Goal: Task Accomplishment & Management: Manage account settings

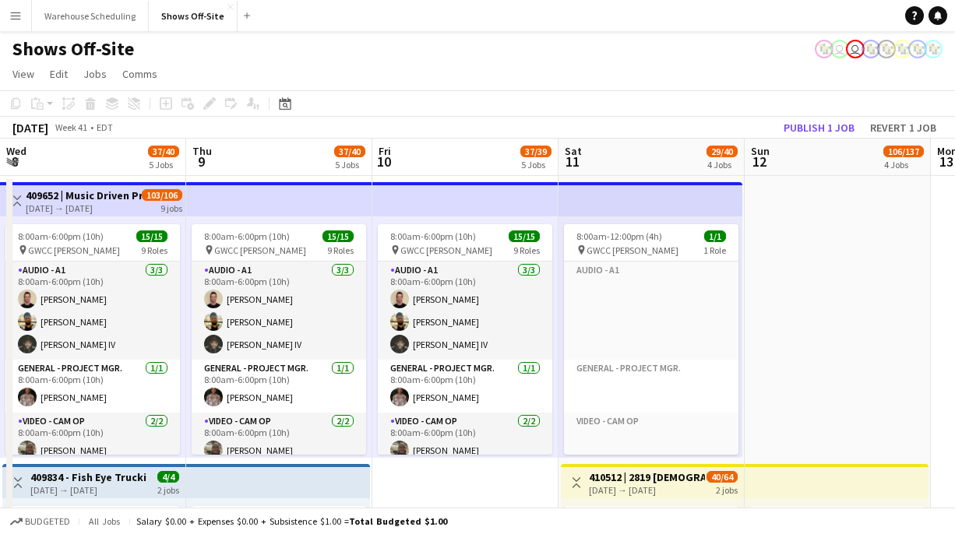
scroll to position [0, 430]
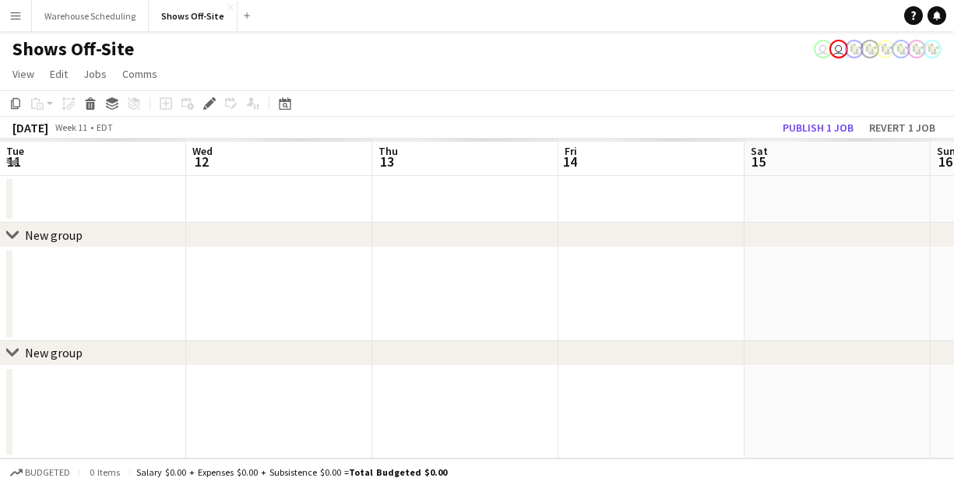
click at [25, 16] on button "Menu" at bounding box center [15, 15] width 31 height 31
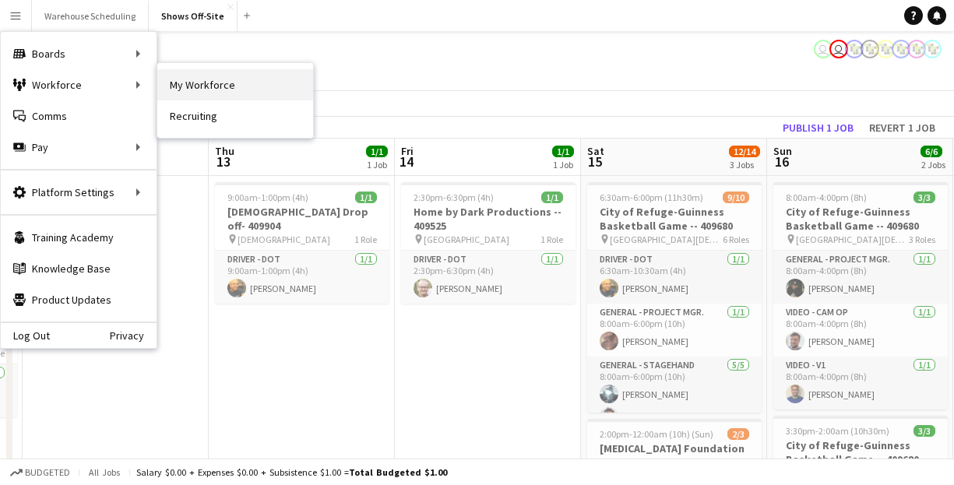
click at [191, 86] on link "My Workforce" at bounding box center [235, 84] width 156 height 31
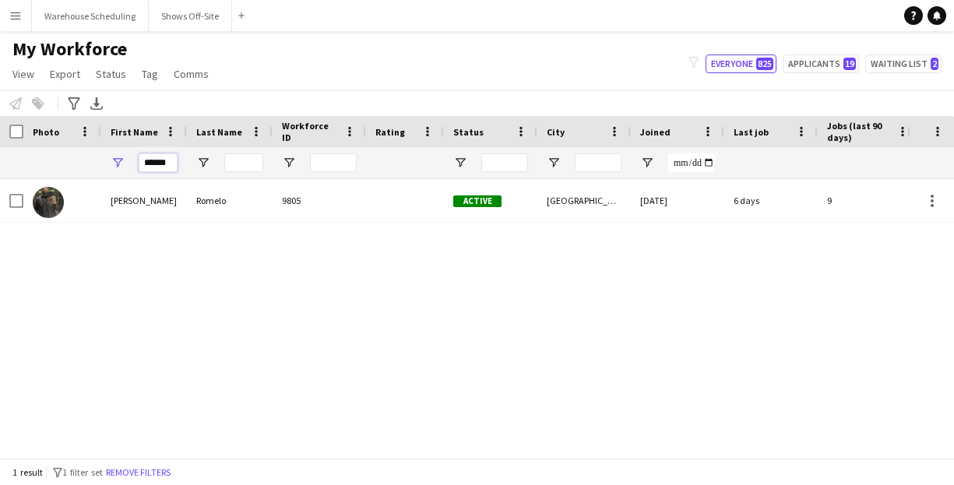
drag, startPoint x: 174, startPoint y: 164, endPoint x: 1, endPoint y: 162, distance: 173.7
click at [1, 162] on div "******" at bounding box center [844, 162] width 1689 height 31
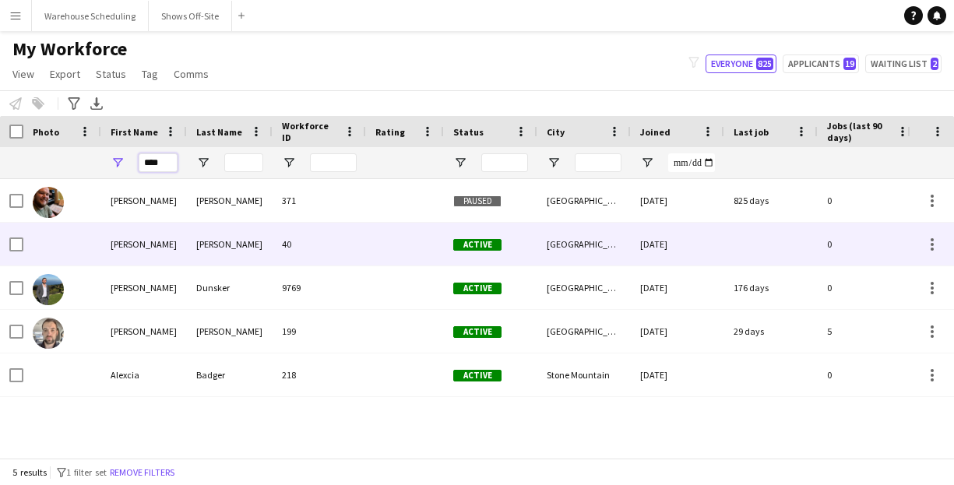
type input "****"
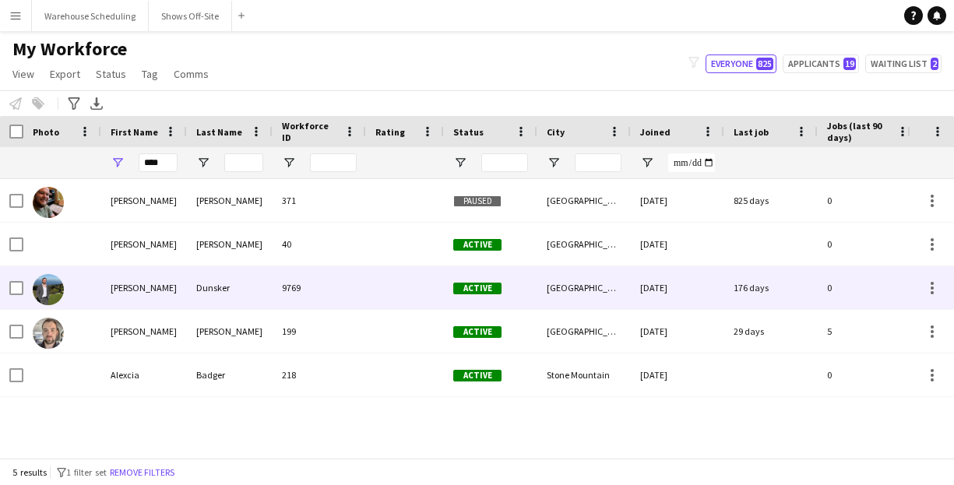
click at [181, 273] on div "Alex" at bounding box center [144, 287] width 86 height 43
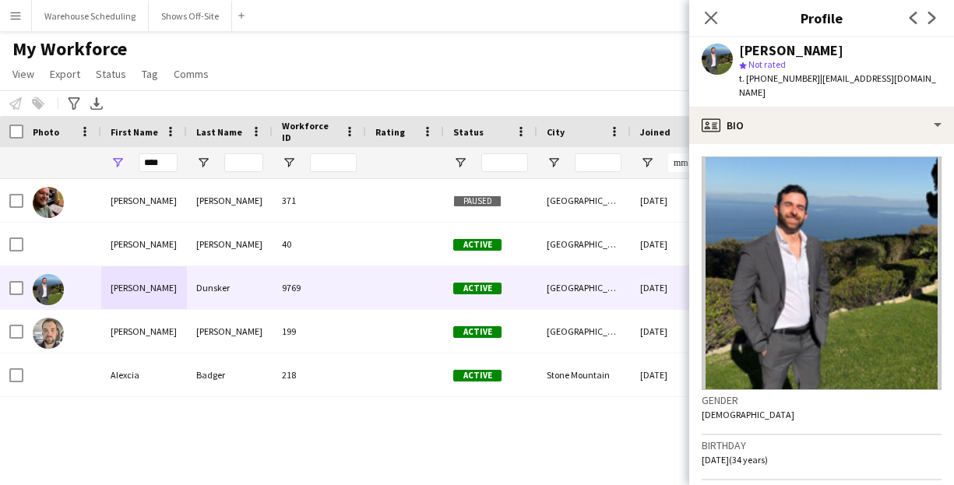
drag, startPoint x: 807, startPoint y: 79, endPoint x: 902, endPoint y: 79, distance: 95.0
click at [902, 79] on div "Alex Dunsker star Not rated t. +14049327866 | adunsker@gmail.com" at bounding box center [821, 71] width 265 height 69
copy span "[EMAIL_ADDRESS][DOMAIN_NAME]"
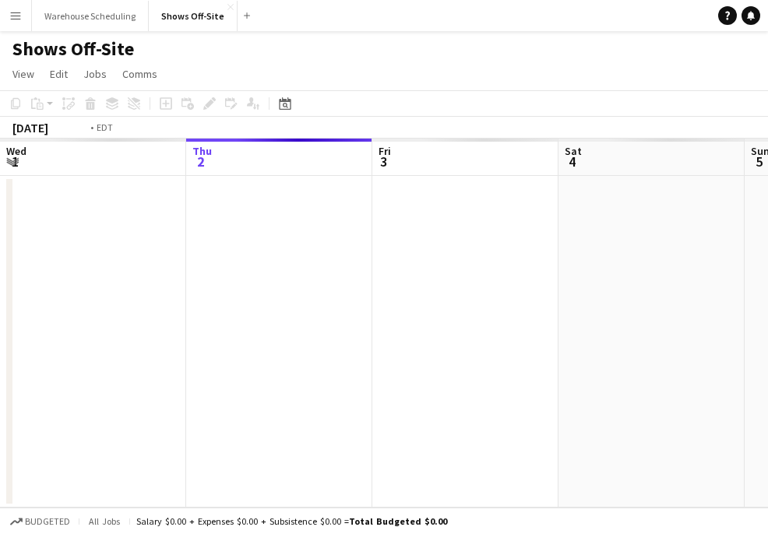
scroll to position [0, 536]
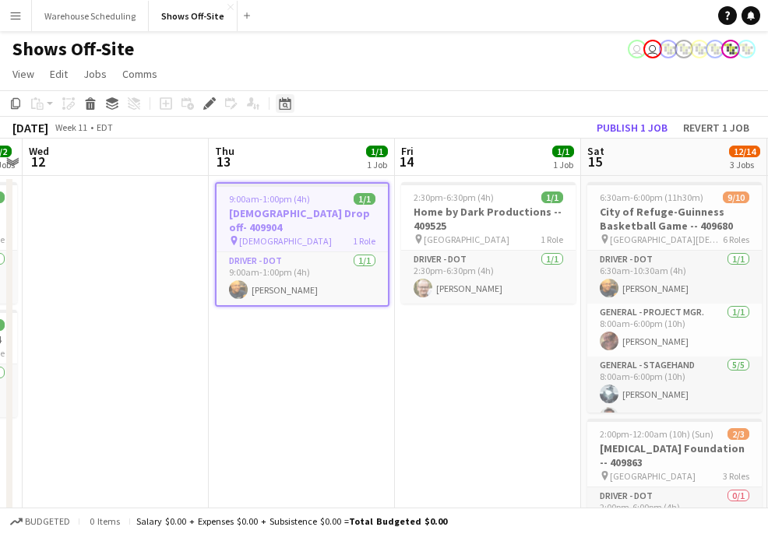
click at [283, 108] on icon "Date picker" at bounding box center [285, 103] width 12 height 12
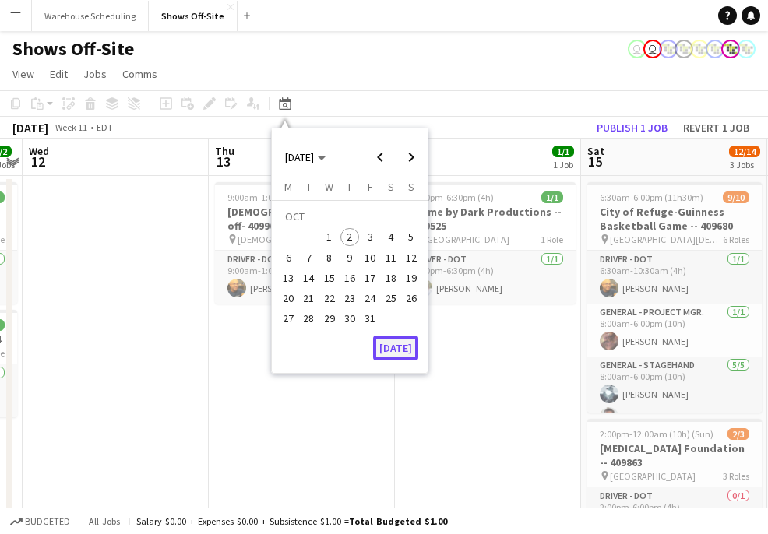
click at [380, 352] on button "[DATE]" at bounding box center [395, 348] width 45 height 25
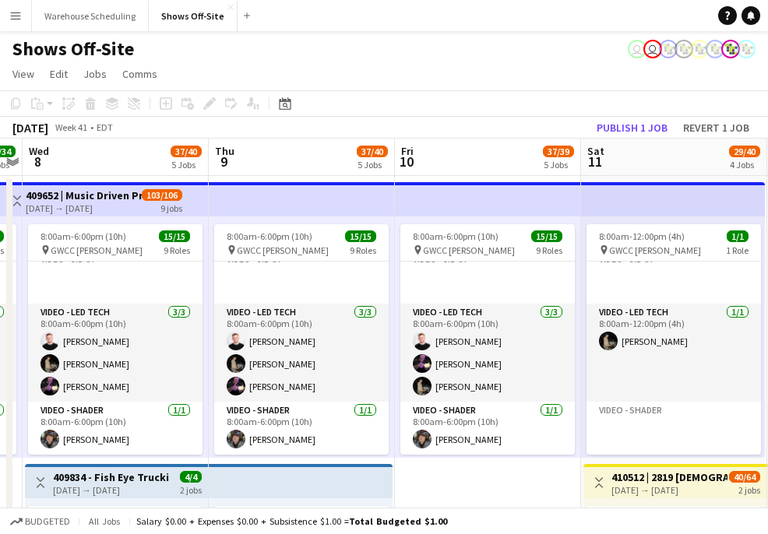
scroll to position [457, 0]
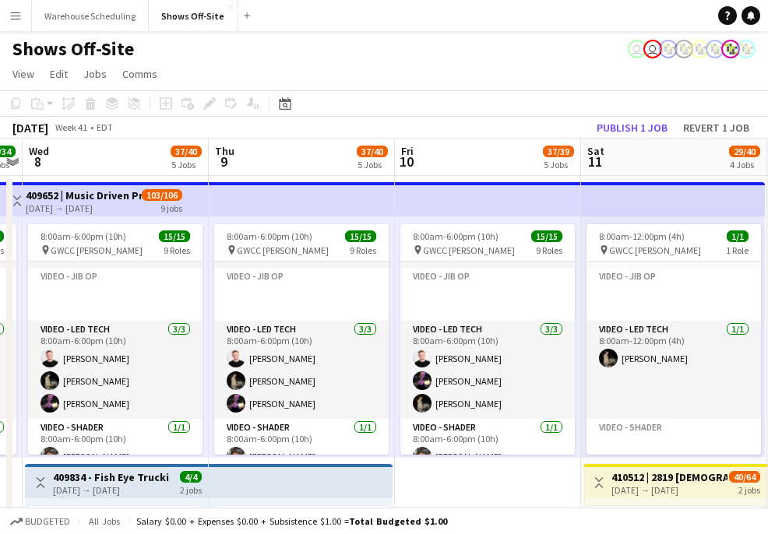
click at [134, 195] on h3 "409652 | Music Driven Productions ANCC 2025 Atl" at bounding box center [84, 196] width 116 height 14
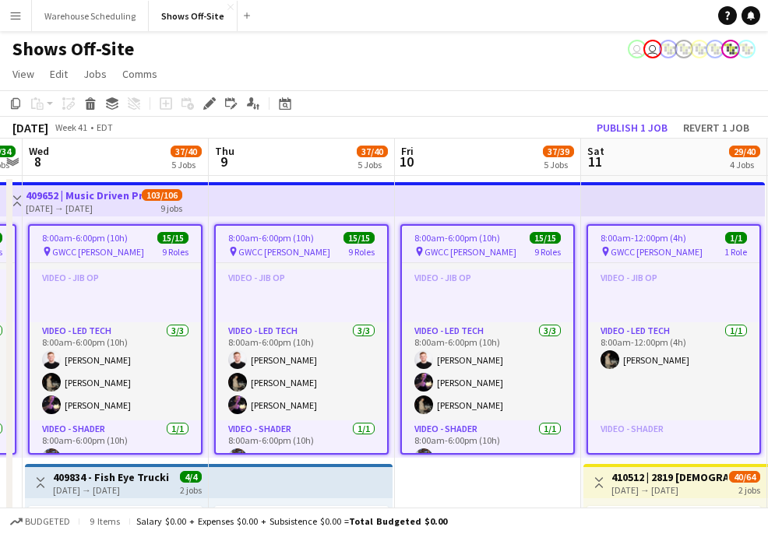
click at [134, 195] on h3 "409652 | Music Driven Productions ANCC 2025 Atl" at bounding box center [84, 196] width 116 height 14
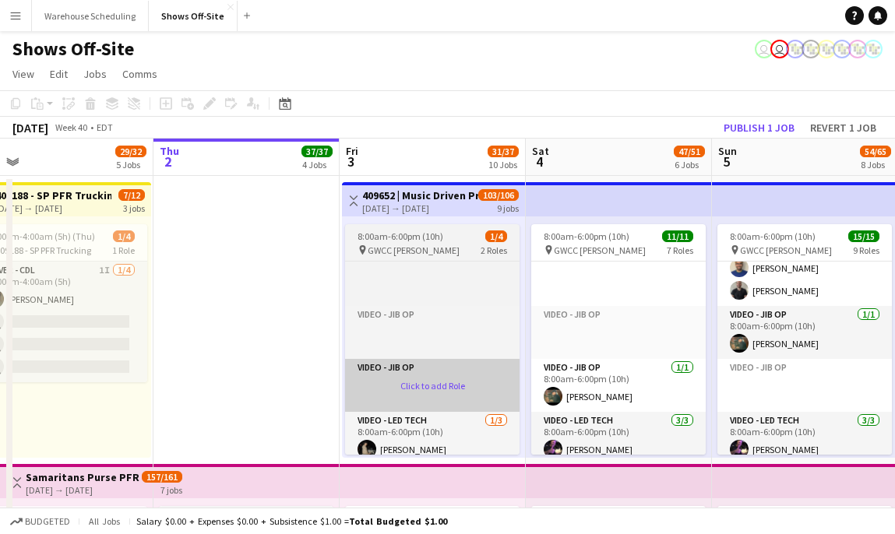
scroll to position [218, 0]
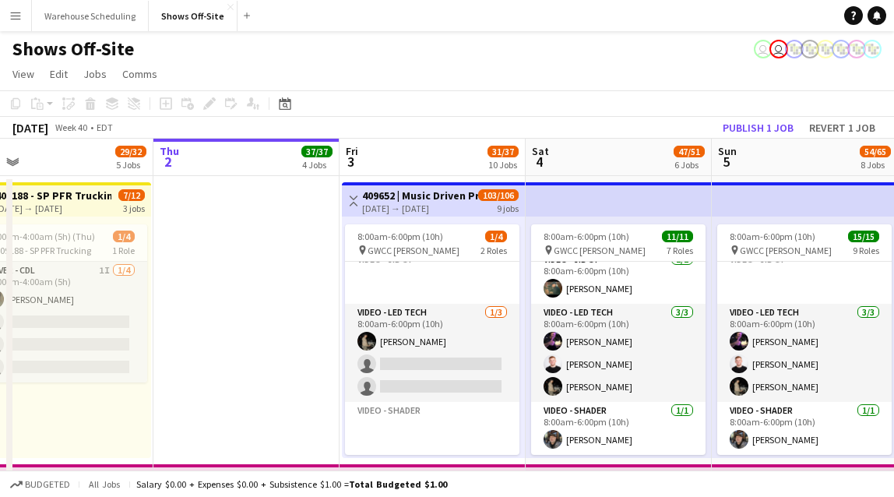
click at [16, 29] on button "Menu" at bounding box center [15, 15] width 31 height 31
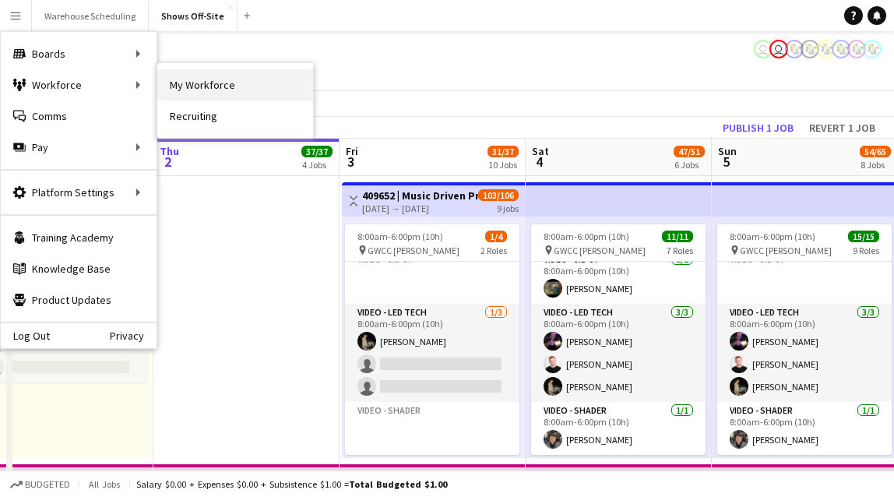
click at [212, 93] on link "My Workforce" at bounding box center [235, 84] width 156 height 31
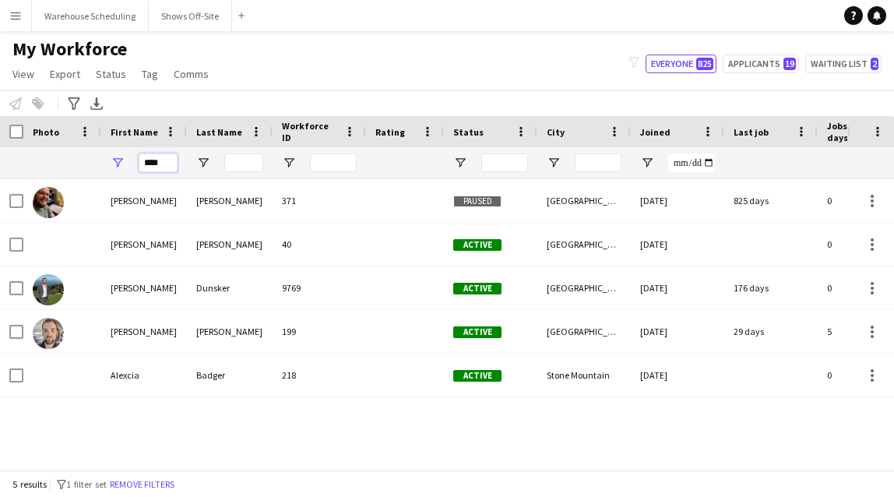
drag, startPoint x: 167, startPoint y: 162, endPoint x: 41, endPoint y: 162, distance: 126.2
click at [41, 162] on div "****" at bounding box center [844, 162] width 1689 height 31
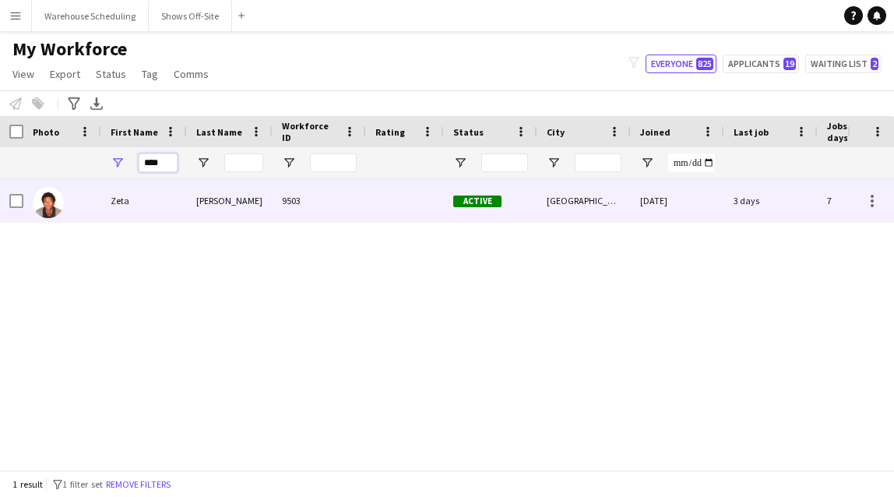
type input "****"
click at [85, 196] on div at bounding box center [62, 200] width 78 height 43
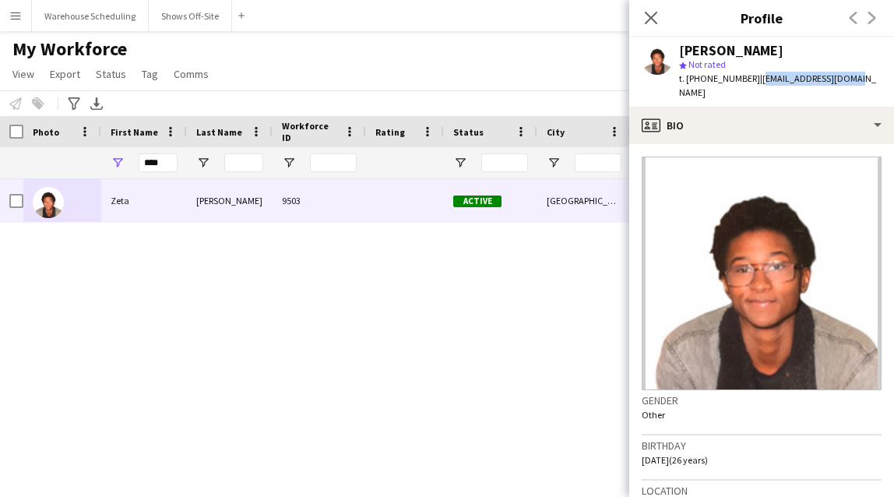
drag, startPoint x: 749, startPoint y: 80, endPoint x: 850, endPoint y: 80, distance: 101.3
click at [767, 81] on div "Zeta Powell star Not rated t. +17063949522 | zpowell111@gmail.com" at bounding box center [761, 71] width 265 height 69
copy span "zpowell111@gmail.com"
drag, startPoint x: 694, startPoint y: 80, endPoint x: 741, endPoint y: 81, distance: 46.7
click at [741, 81] on span "t. +17063949522" at bounding box center [719, 78] width 81 height 12
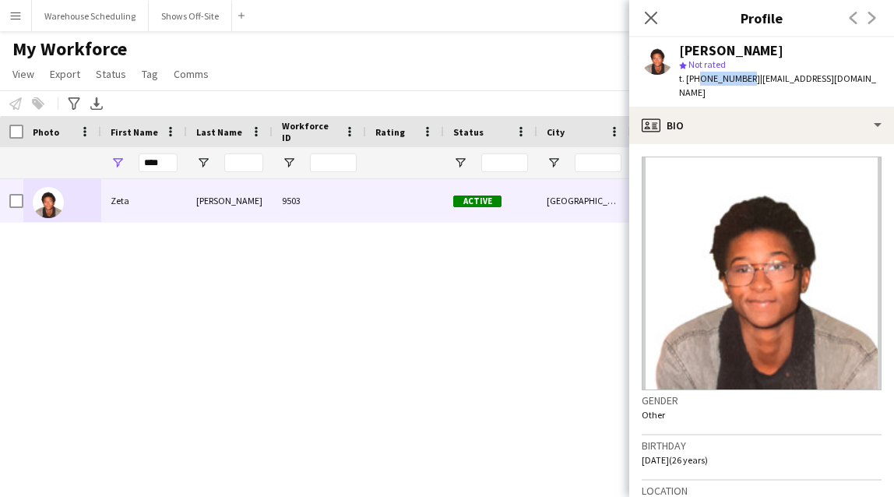
copy span "7063949522"
click at [172, 15] on button "Shows Off-Site Close" at bounding box center [190, 16] width 83 height 30
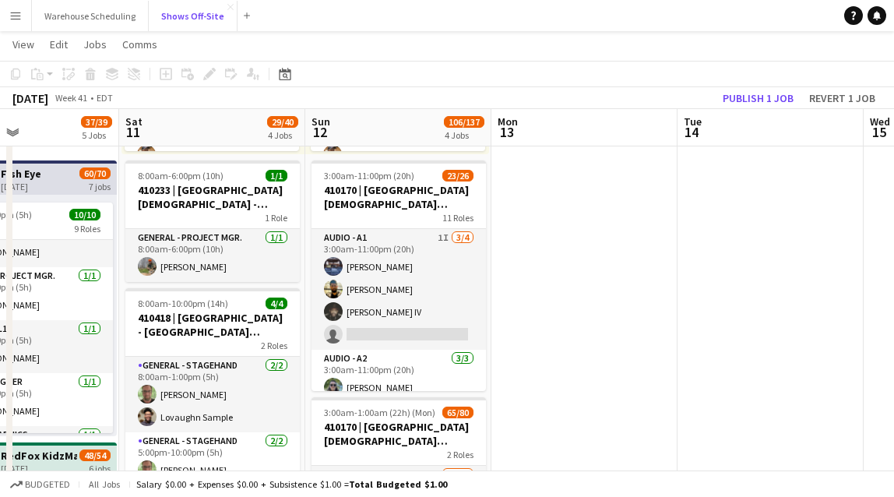
scroll to position [86, 0]
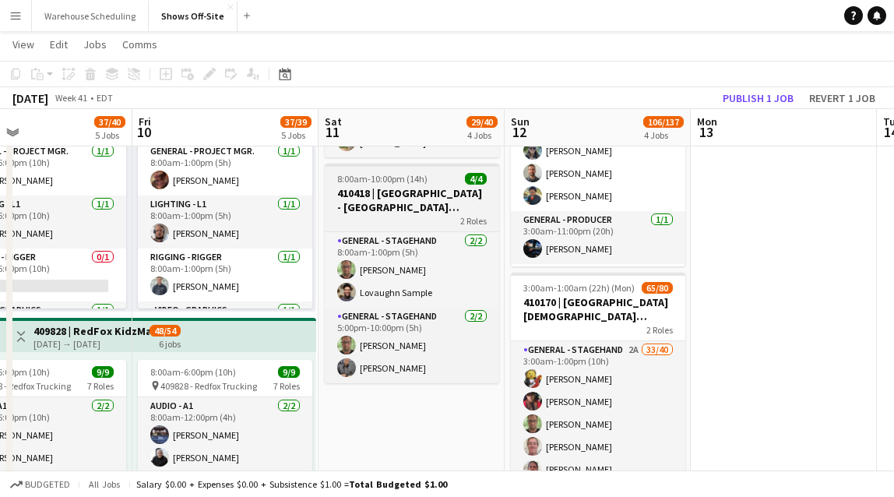
click at [390, 181] on span "8:00am-10:00pm (14h)" at bounding box center [382, 179] width 90 height 12
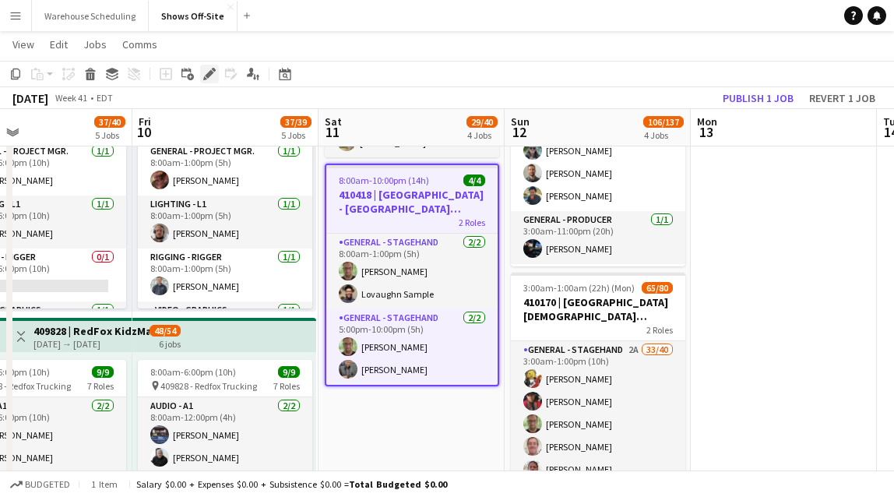
click at [210, 70] on icon "Edit" at bounding box center [209, 74] width 12 height 12
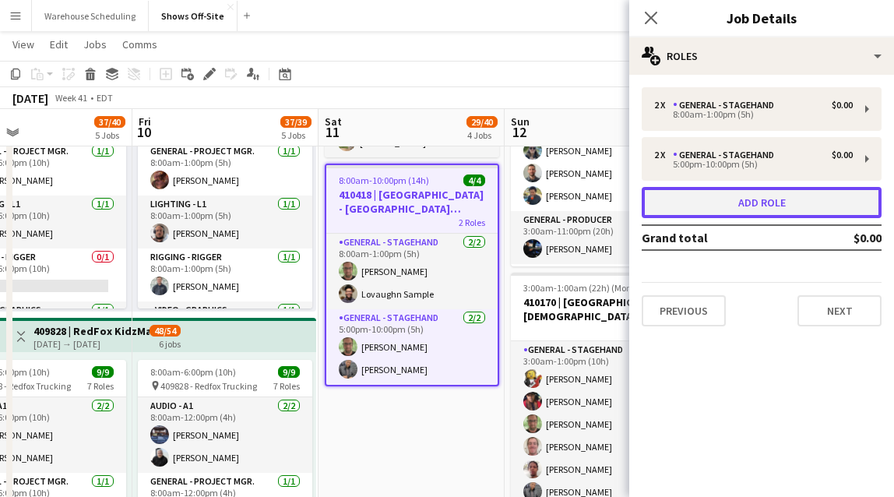
click at [758, 201] on button "Add role" at bounding box center [762, 202] width 240 height 31
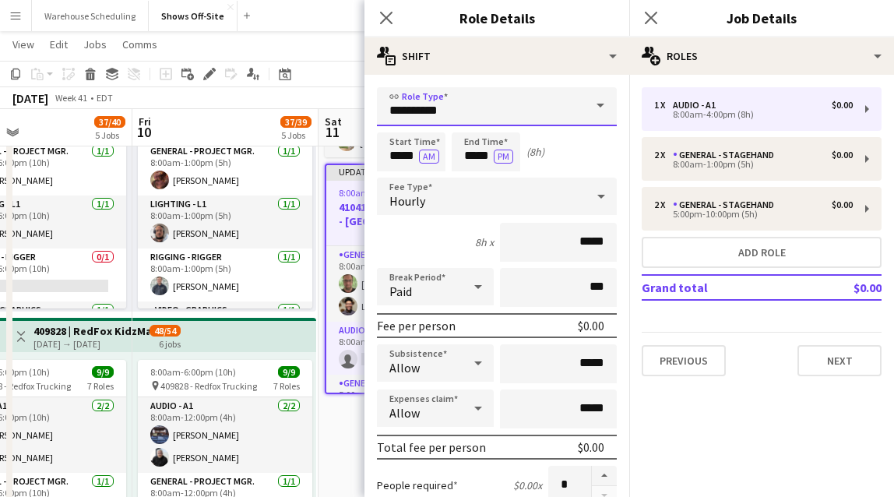
drag, startPoint x: 471, startPoint y: 99, endPoint x: 362, endPoint y: 97, distance: 108.3
drag, startPoint x: 425, startPoint y: 118, endPoint x: 338, endPoint y: 118, distance: 86.5
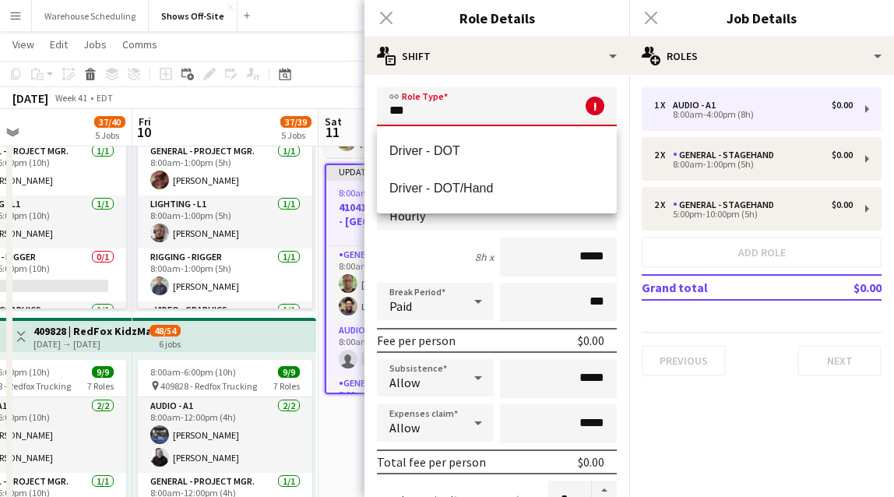
click at [434, 171] on mat-option "Driver - DOT/Hand" at bounding box center [497, 188] width 240 height 37
type input "**********"
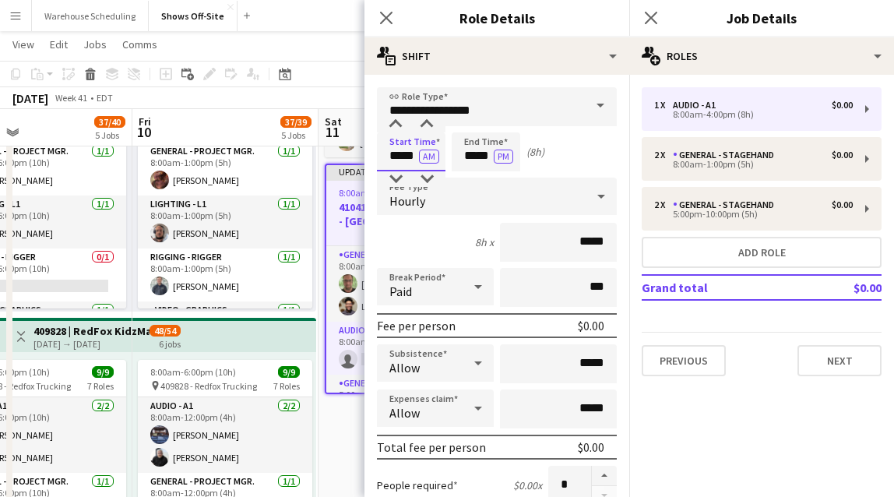
click at [408, 142] on input "*****" at bounding box center [411, 151] width 69 height 39
type input "*****"
click at [397, 179] on div at bounding box center [395, 179] width 31 height 16
click at [455, 156] on input "*****" at bounding box center [486, 151] width 69 height 39
click at [470, 177] on div at bounding box center [470, 179] width 31 height 16
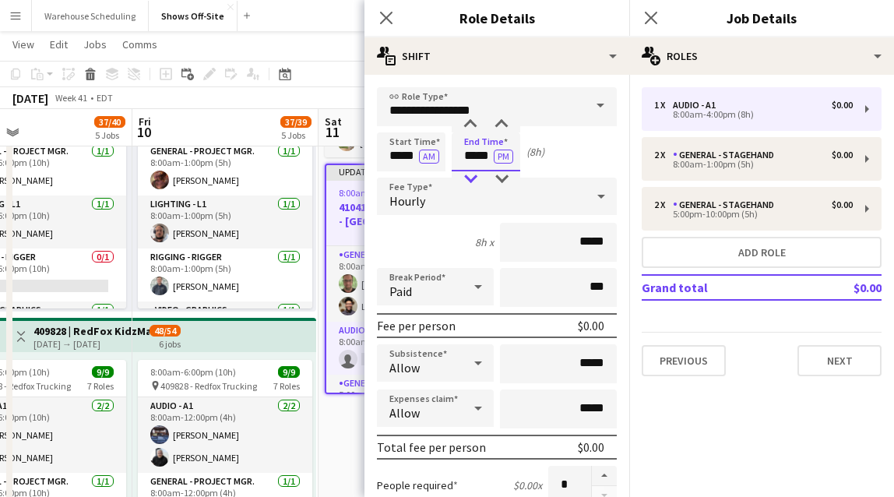
click at [471, 178] on div at bounding box center [470, 179] width 31 height 16
type input "*****"
click at [472, 178] on div at bounding box center [470, 179] width 31 height 16
click at [377, 14] on app-icon "Close pop-in" at bounding box center [386, 18] width 23 height 23
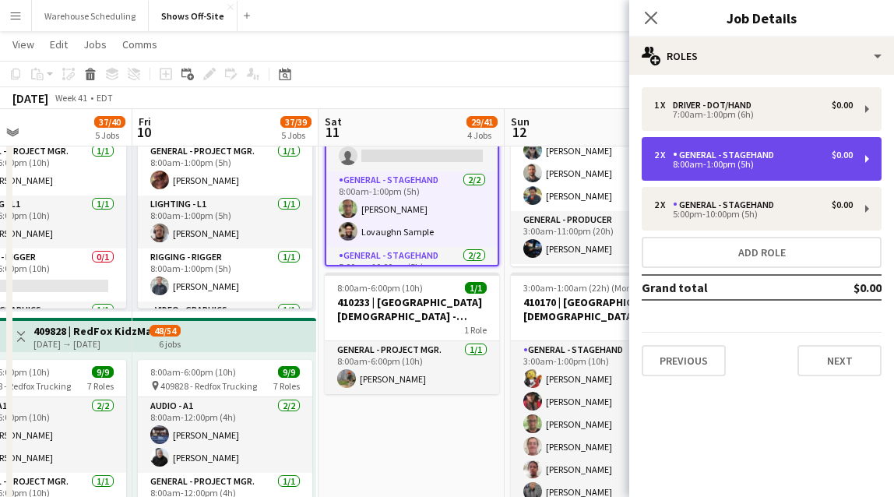
click at [704, 160] on div "8:00am-1:00pm (5h)" at bounding box center [753, 164] width 199 height 8
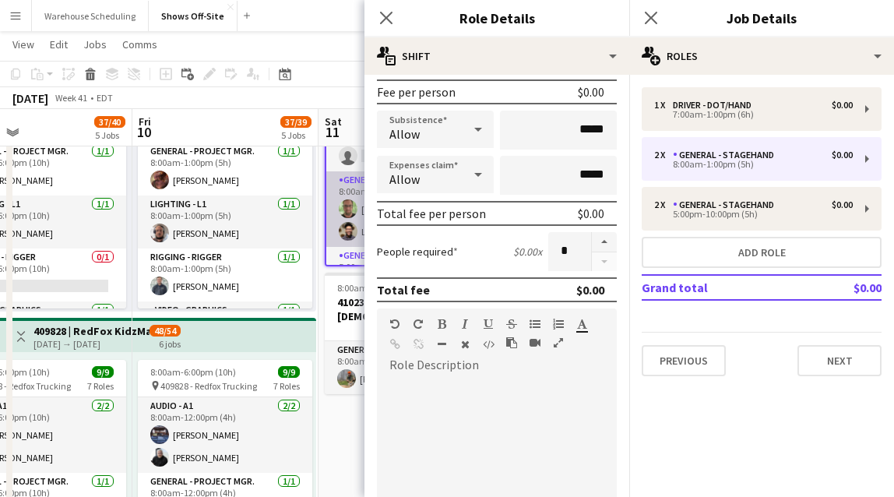
click at [363, 223] on app-card-role "General - Stagehand 2/2 8:00am-1:00pm (5h) matthew hardin Lovaughn Sample" at bounding box center [411, 209] width 171 height 76
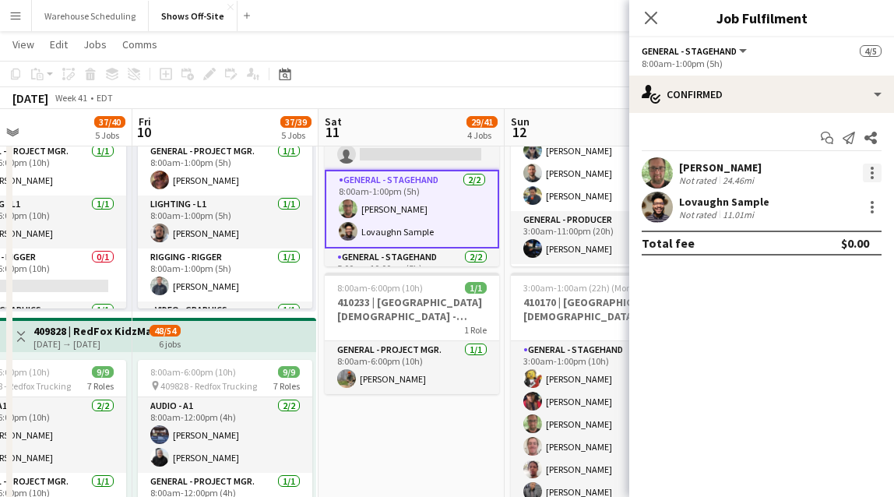
click at [767, 170] on div at bounding box center [872, 173] width 19 height 19
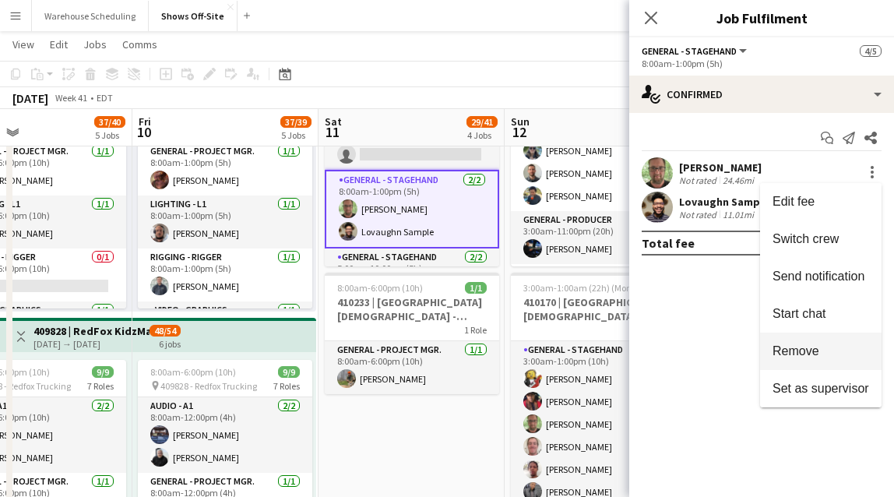
click at [767, 348] on span "Remove" at bounding box center [796, 350] width 47 height 13
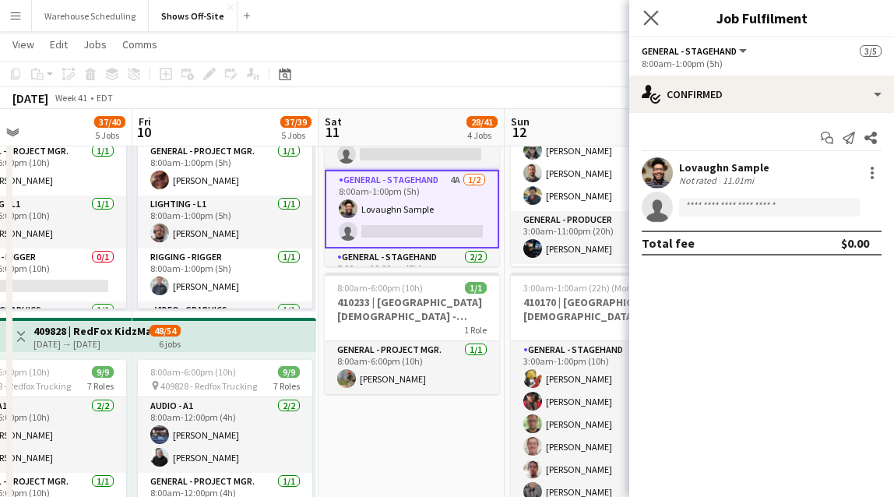
click at [643, 16] on app-icon "Close pop-in" at bounding box center [651, 18] width 23 height 23
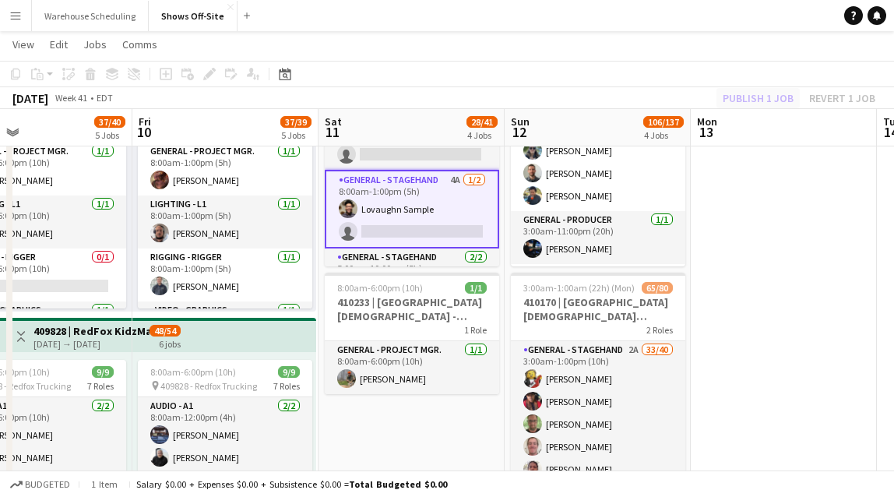
click at [758, 93] on div "Publish 1 job Revert 1 job" at bounding box center [799, 98] width 190 height 20
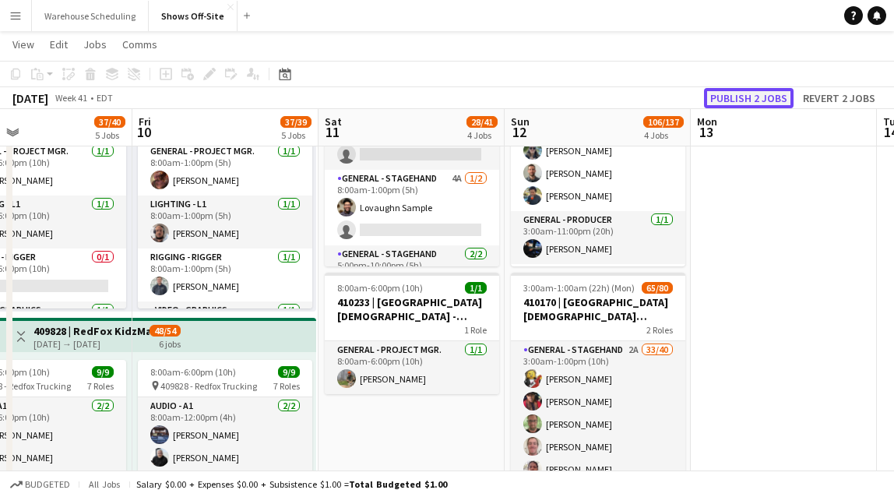
click at [758, 94] on button "Publish 2 jobs" at bounding box center [749, 98] width 90 height 20
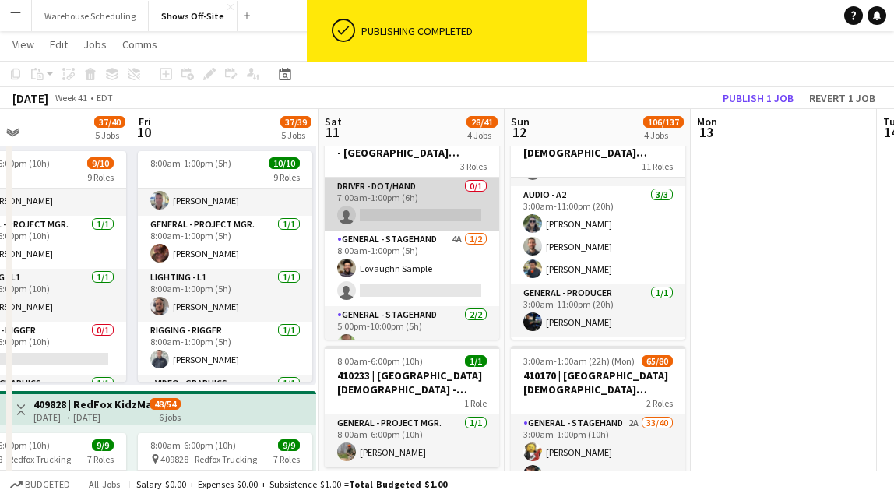
click at [411, 209] on app-card-role "Driver - DOT/Hand 0/1 7:00am-1:00pm (6h) single-neutral-actions" at bounding box center [412, 204] width 174 height 53
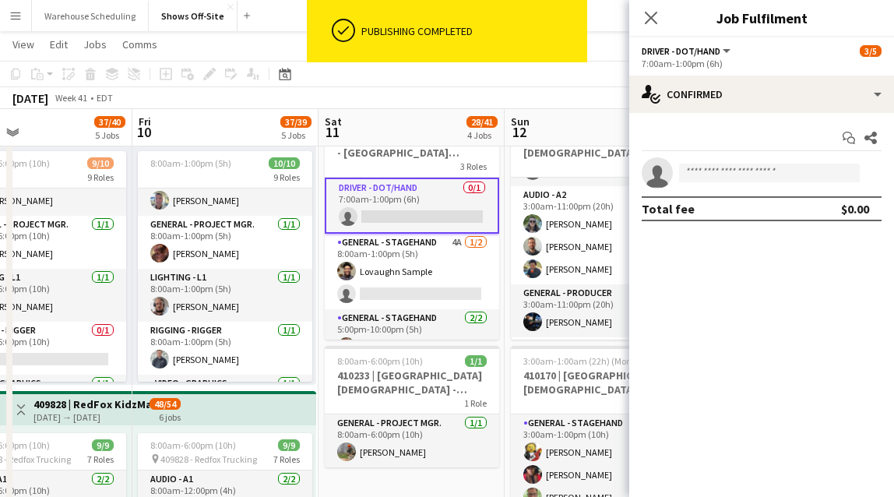
click at [713, 160] on app-invite-slot "single-neutral-actions" at bounding box center [761, 172] width 265 height 31
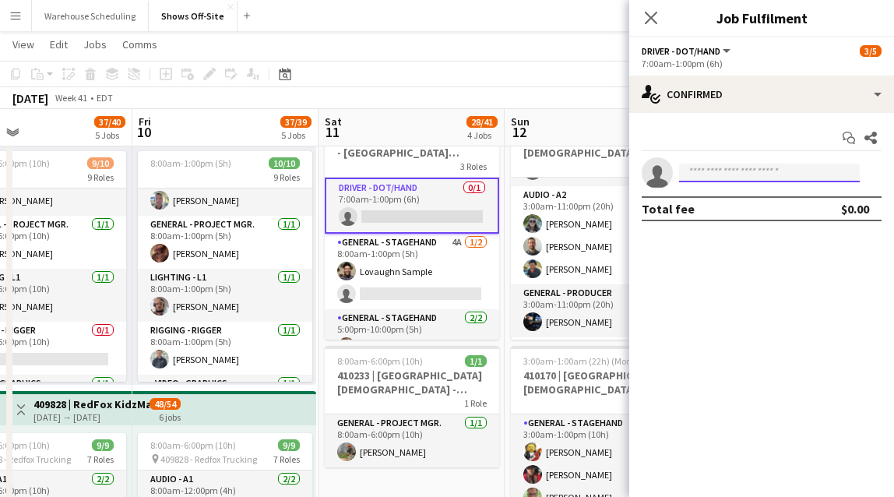
click at [721, 178] on input at bounding box center [769, 173] width 181 height 19
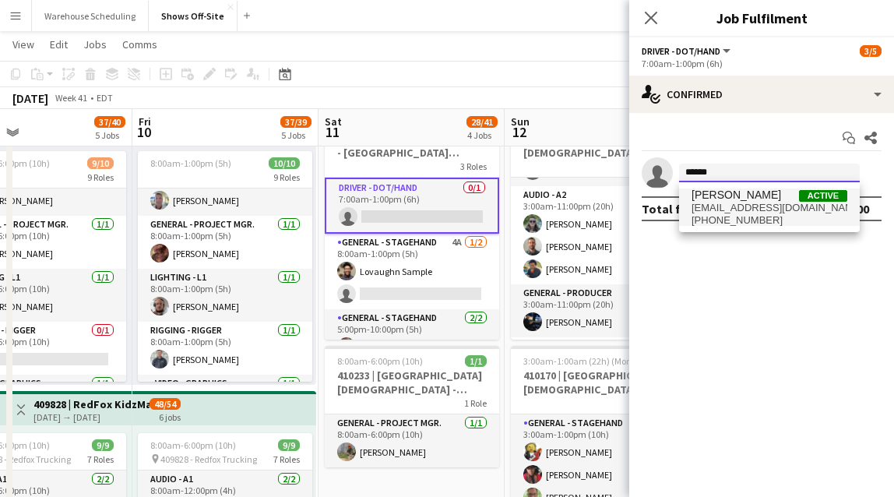
type input "******"
click at [753, 211] on span "matthewhardin323@gmail.com" at bounding box center [770, 208] width 156 height 12
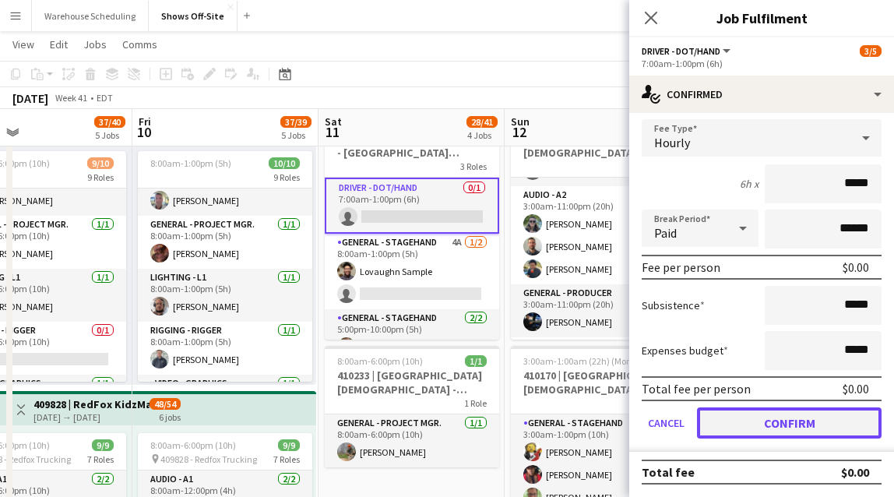
click at [767, 434] on button "Confirm" at bounding box center [789, 422] width 185 height 31
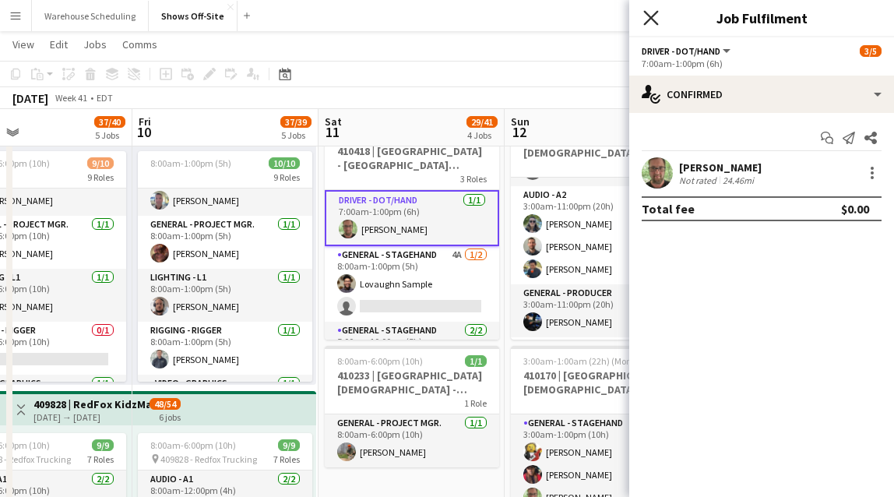
click at [652, 16] on icon at bounding box center [650, 17] width 15 height 15
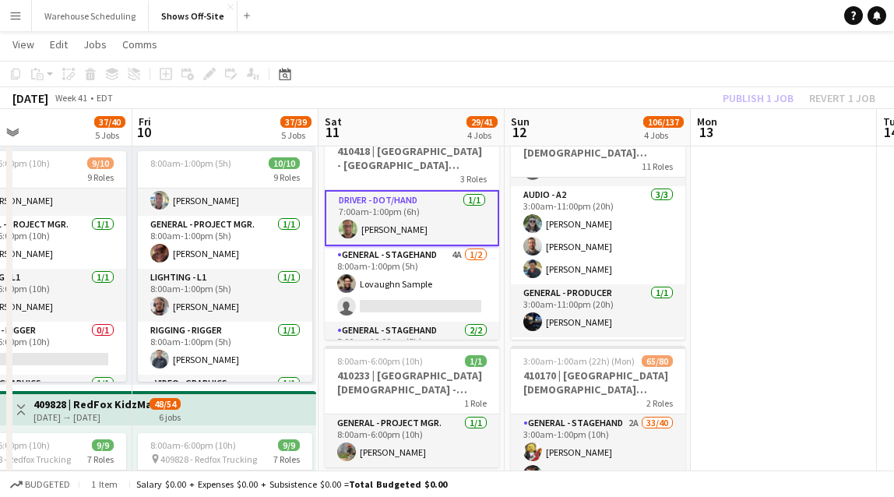
click at [732, 87] on div "October 2025 Week 41 • EDT Publish 1 job Revert 1 job" at bounding box center [447, 98] width 894 height 22
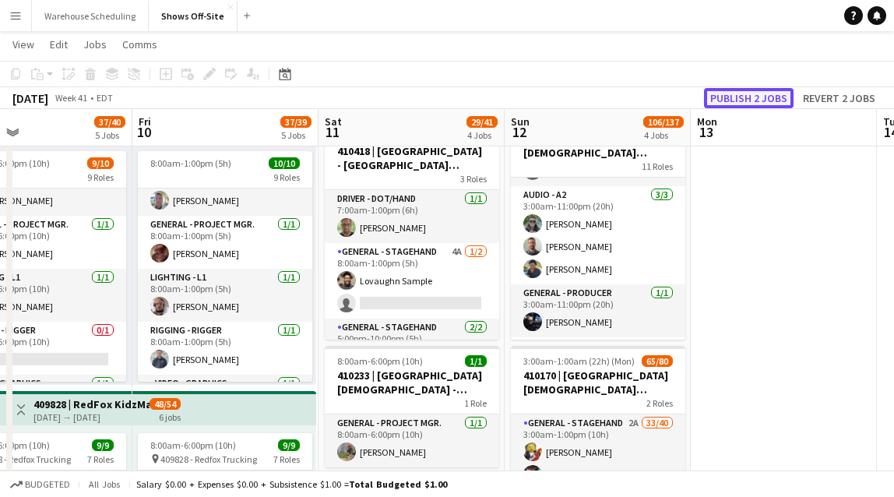
click at [734, 89] on button "Publish 2 jobs" at bounding box center [749, 98] width 90 height 20
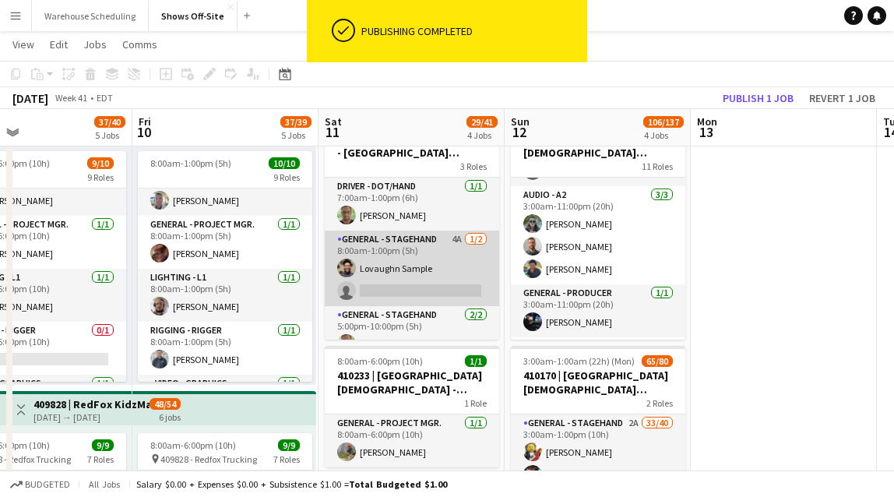
click at [440, 278] on app-card-role "General - Stagehand 4A 1/2 8:00am-1:00pm (5h) Lovaughn Sample single-neutral-ac…" at bounding box center [412, 269] width 174 height 76
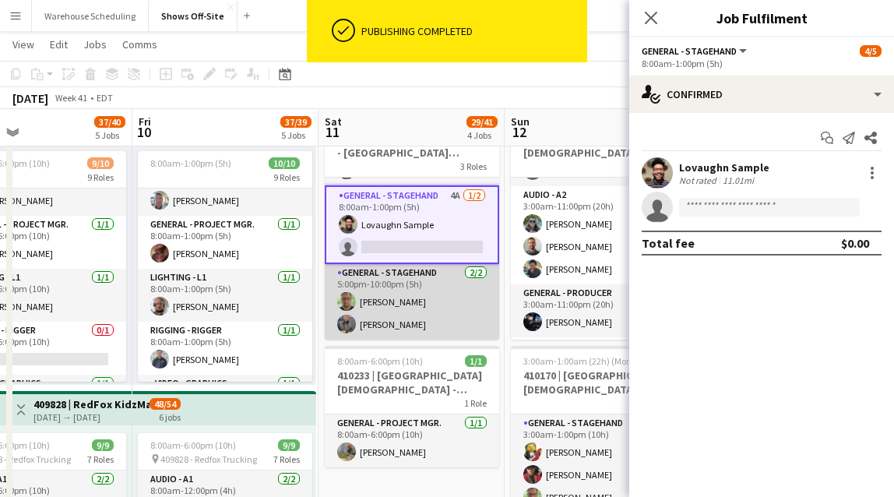
click at [426, 297] on app-card-role "General - Stagehand 2/2 5:00pm-10:00pm (5h) matthew hardin Jacquie O Rodrigeuz-…" at bounding box center [412, 302] width 174 height 76
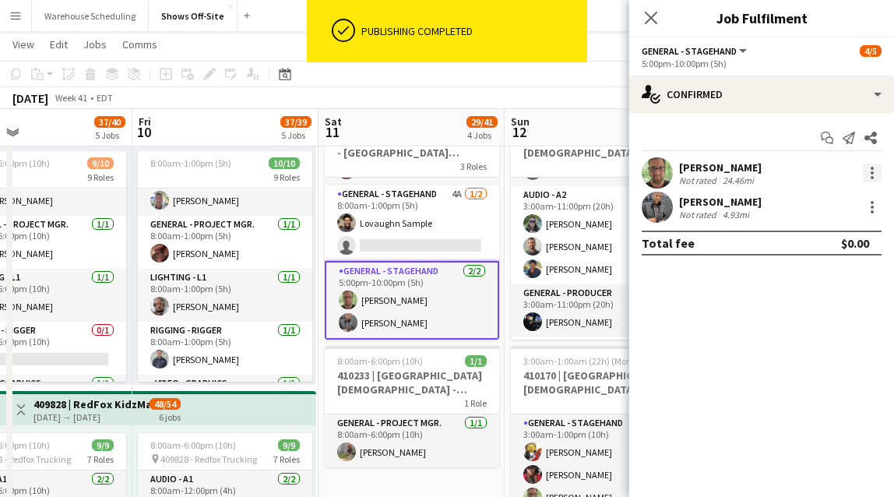
click at [767, 176] on div at bounding box center [872, 173] width 19 height 19
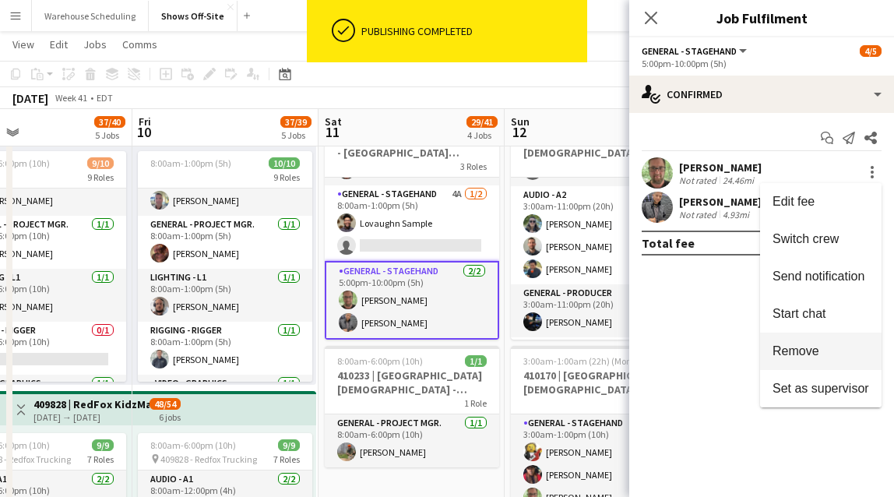
click at [767, 340] on button "Remove" at bounding box center [821, 351] width 122 height 37
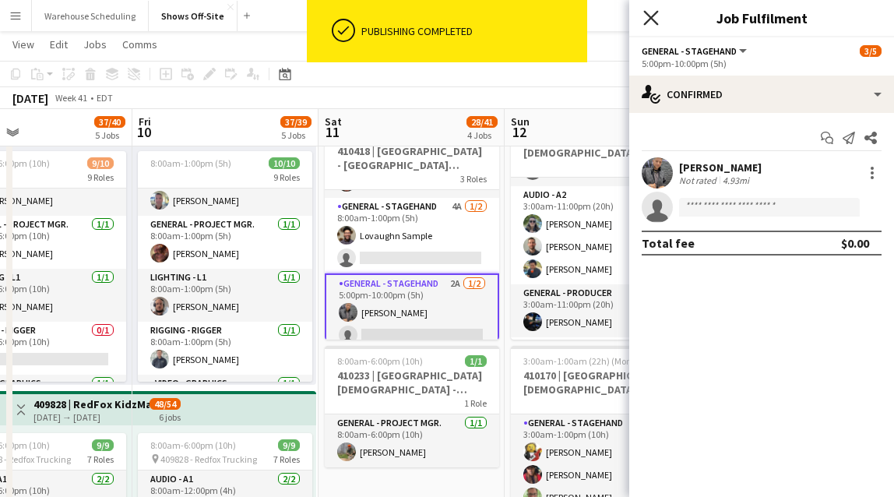
click at [647, 20] on icon "Close pop-in" at bounding box center [650, 17] width 15 height 15
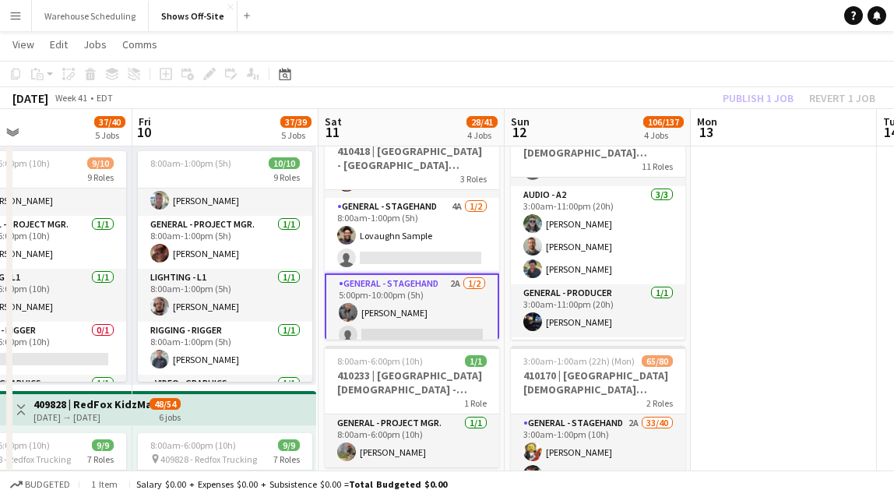
click at [733, 98] on div "Publish 1 job Revert 1 job" at bounding box center [799, 98] width 190 height 20
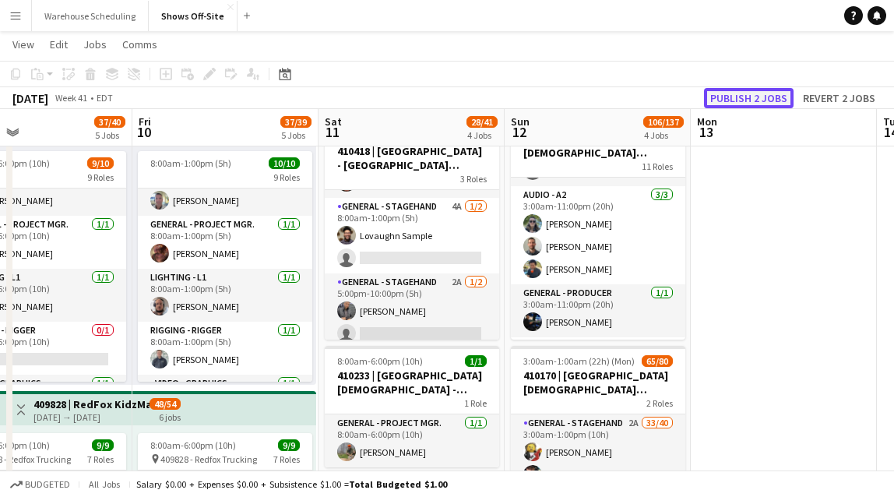
click at [733, 98] on button "Publish 2 jobs" at bounding box center [749, 98] width 90 height 20
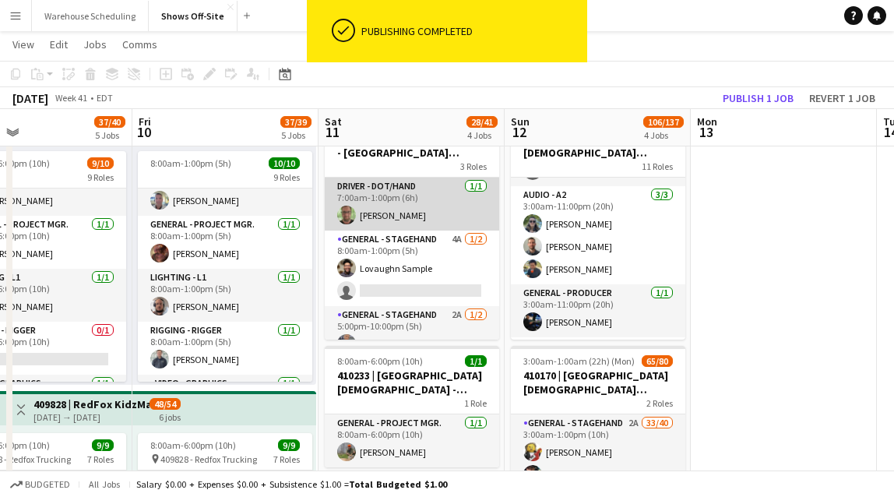
click at [397, 208] on app-card-role "Driver - DOT/Hand 1/1 7:00am-1:00pm (6h) matthew hardin" at bounding box center [412, 204] width 174 height 53
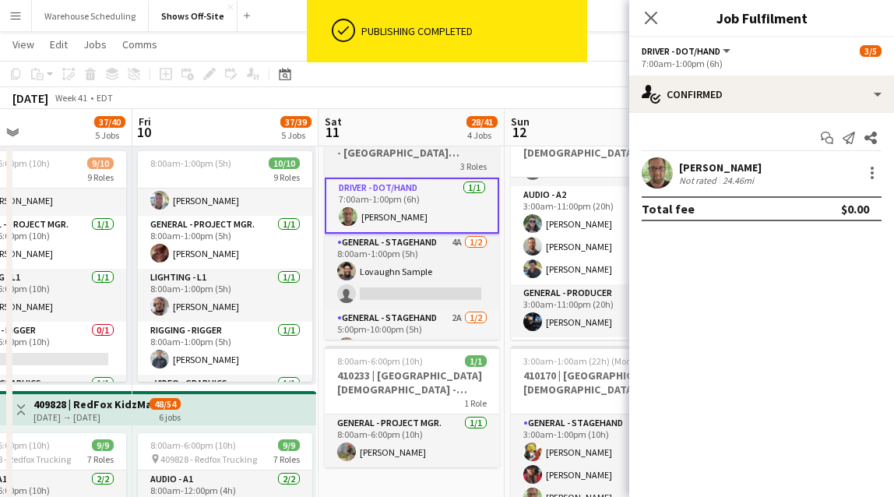
click at [391, 159] on h3 "410418 | Decatur City Church - Oakhurst Porchfest" at bounding box center [412, 146] width 174 height 28
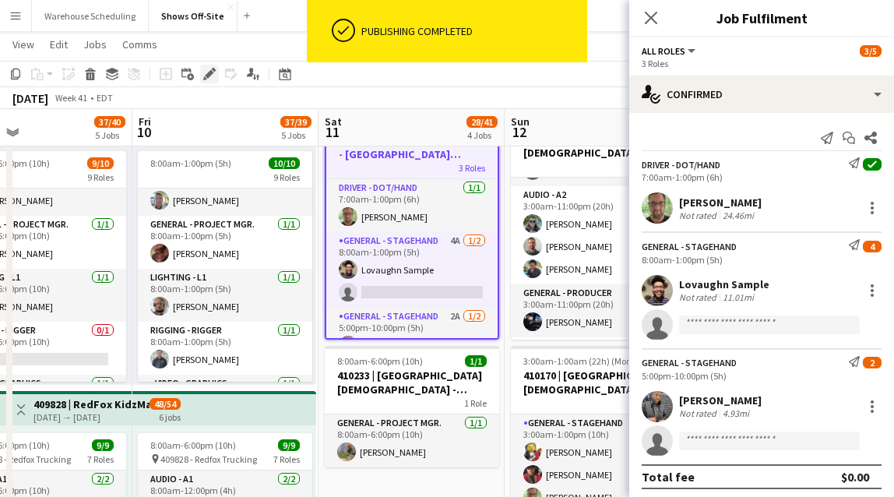
click at [205, 79] on icon "Edit" at bounding box center [209, 74] width 12 height 12
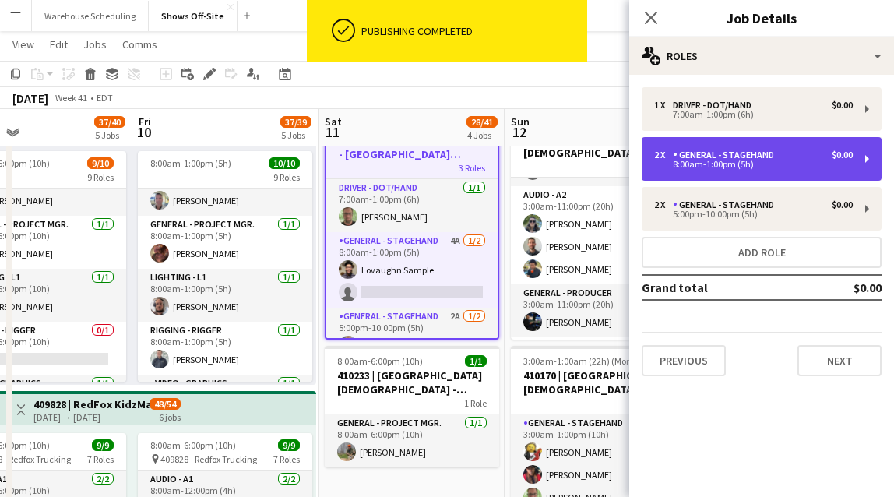
click at [742, 164] on div "8:00am-1:00pm (5h)" at bounding box center [753, 164] width 199 height 8
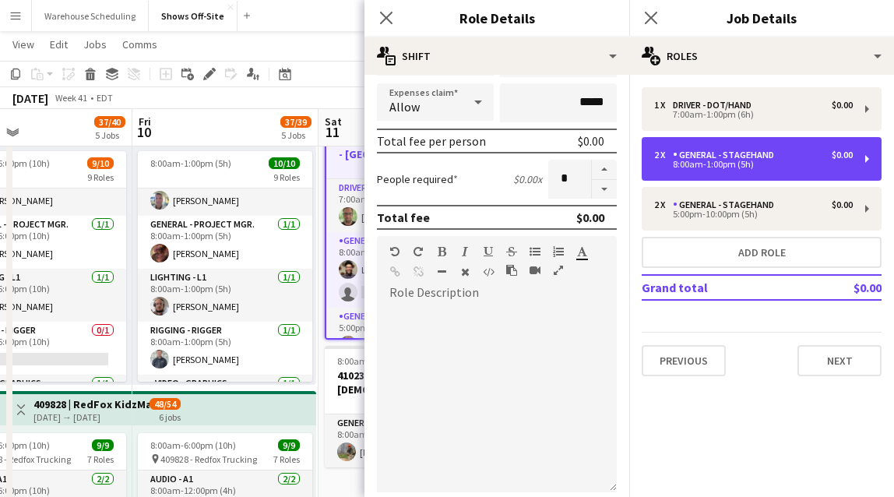
scroll to position [291, 0]
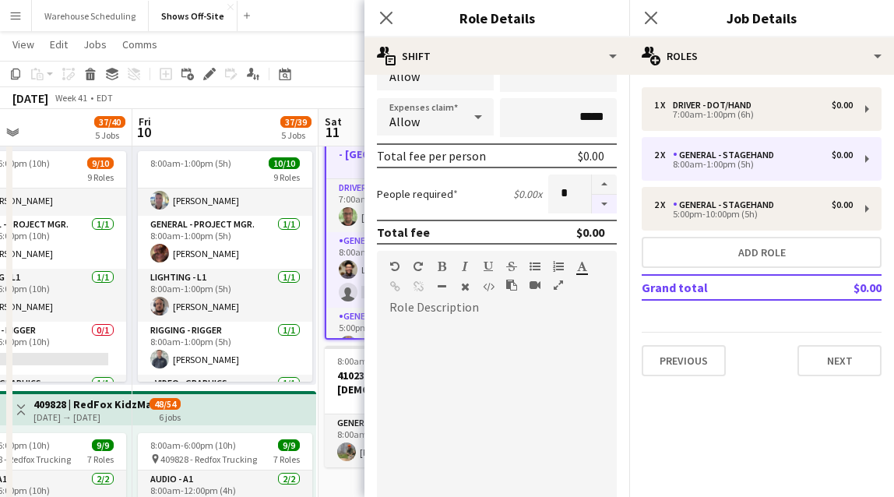
click at [605, 206] on button "button" at bounding box center [604, 204] width 25 height 19
type input "*"
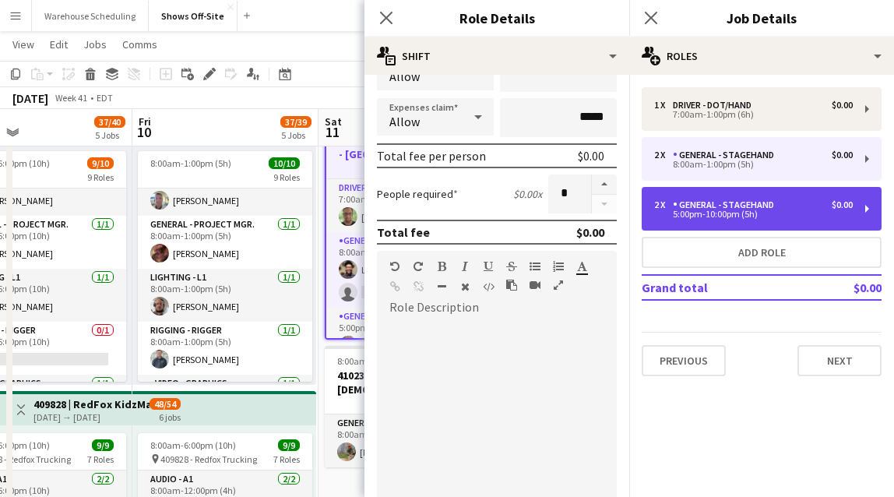
click at [688, 212] on div "5:00pm-10:00pm (5h)" at bounding box center [753, 214] width 199 height 8
type input "*****"
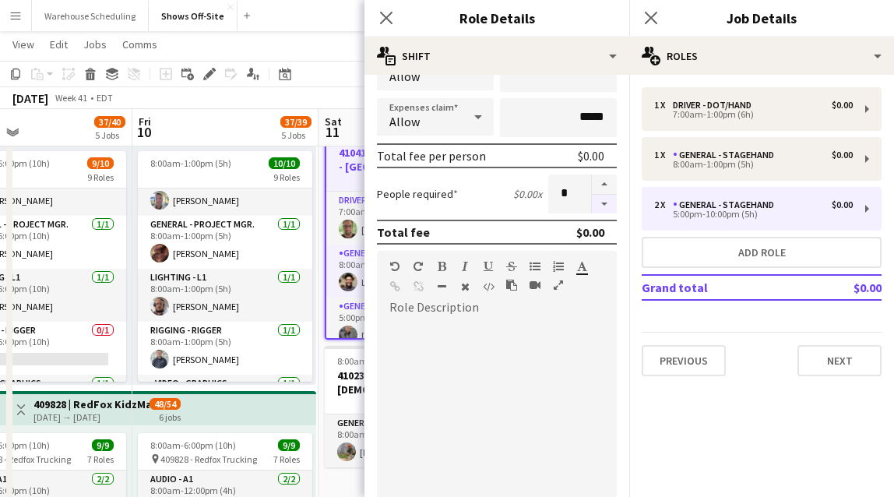
click at [604, 205] on button "button" at bounding box center [604, 204] width 25 height 19
type input "*"
click at [385, 9] on app-icon "Close pop-in" at bounding box center [386, 18] width 23 height 23
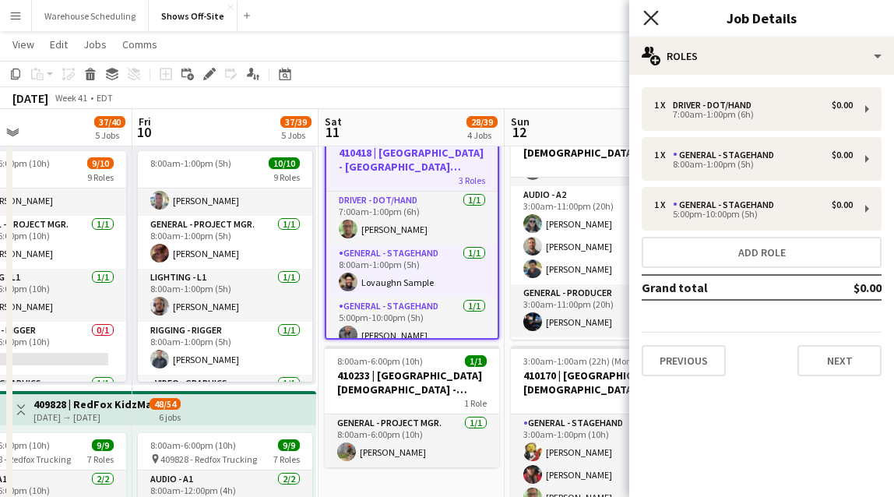
click at [649, 13] on icon "Close pop-in" at bounding box center [650, 17] width 15 height 15
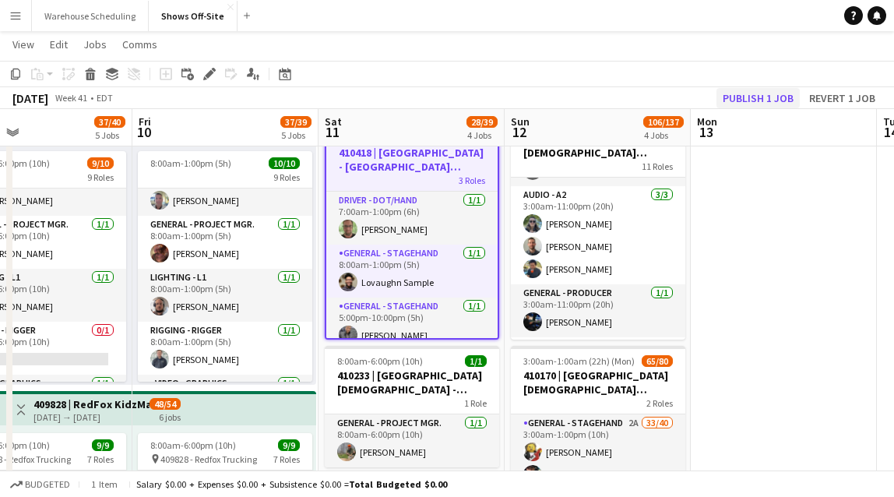
click at [746, 87] on div "October 2025 Week 41 • EDT Publish 1 job Revert 1 job" at bounding box center [447, 98] width 894 height 22
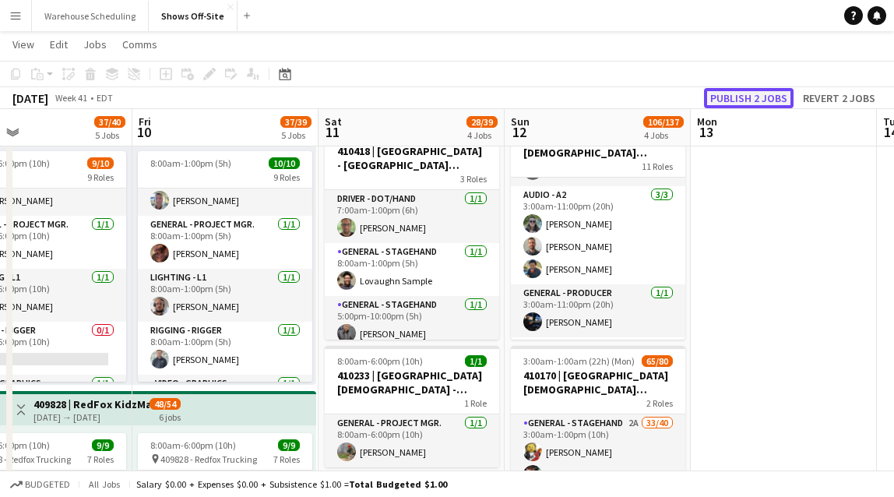
click at [747, 97] on button "Publish 2 jobs" at bounding box center [749, 98] width 90 height 20
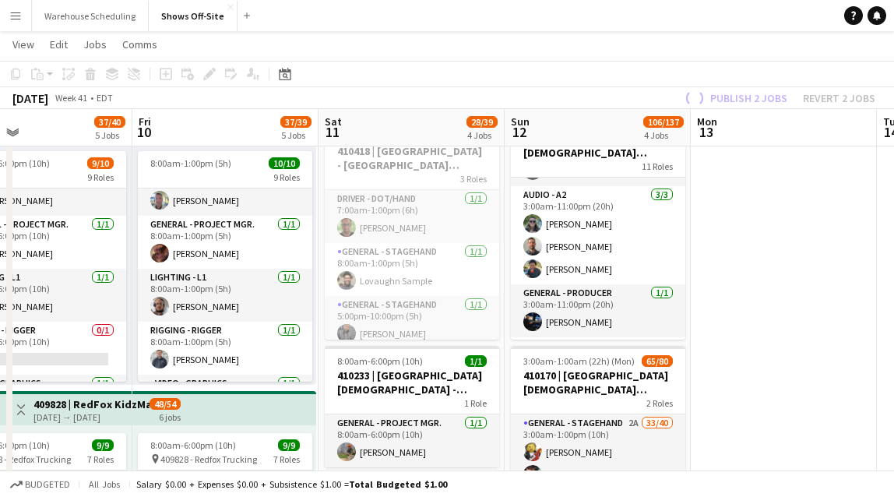
click at [368, 156] on app-job-card "Publishing 7:00am-10:00pm (15h) 3/3 410418 | Decatur City Church - Oakhurst Por…" at bounding box center [412, 224] width 174 height 231
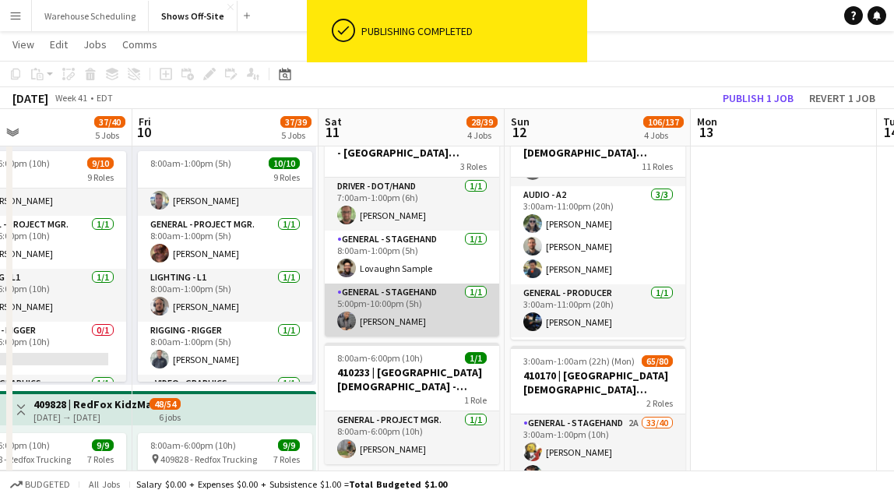
scroll to position [575, 0]
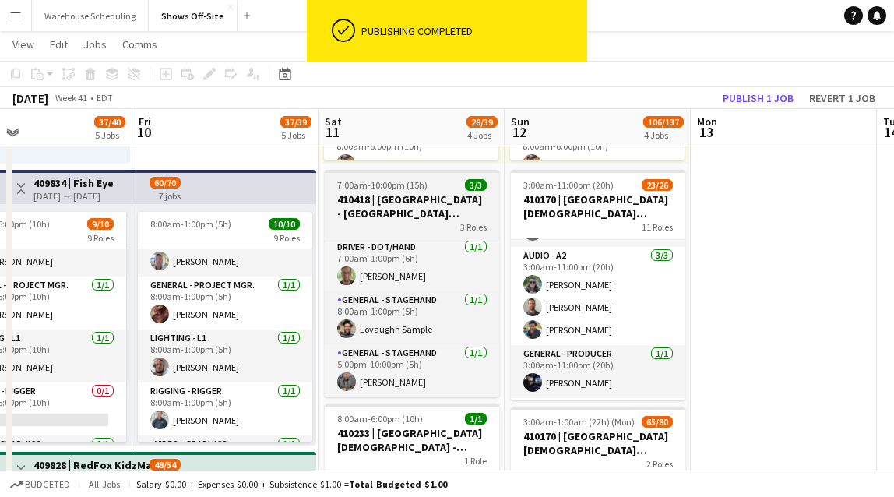
click at [384, 216] on h3 "410418 | Decatur City Church - Oakhurst Porchfest" at bounding box center [412, 206] width 174 height 28
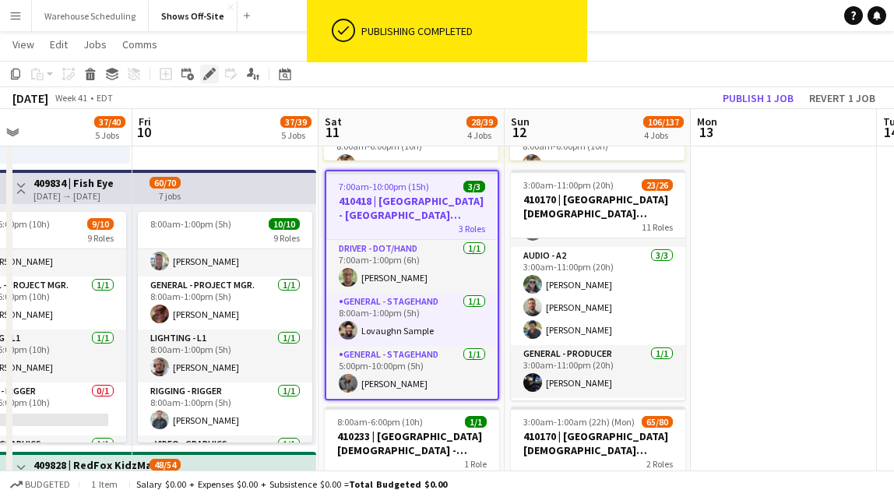
click at [210, 83] on app-toolbar "Copy Paste Paste Command V Paste with crew Command Shift V Paste linked Job Del…" at bounding box center [447, 74] width 894 height 26
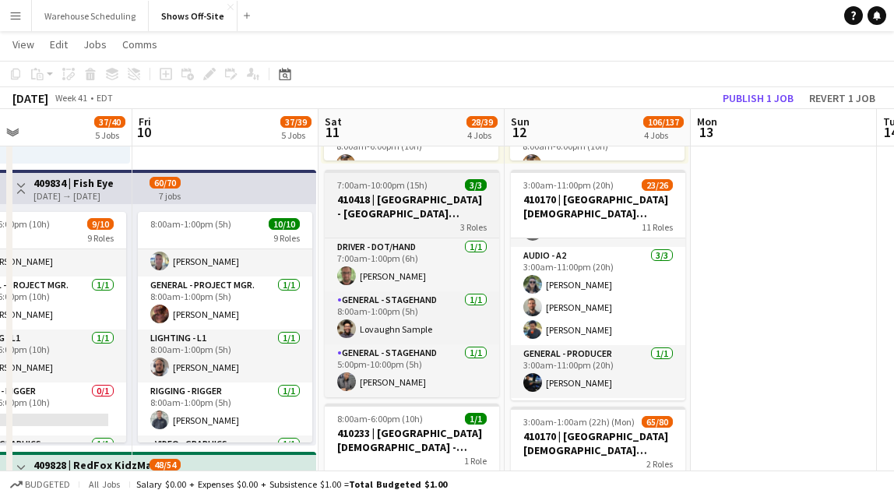
click at [377, 220] on div "3 Roles" at bounding box center [412, 226] width 174 height 12
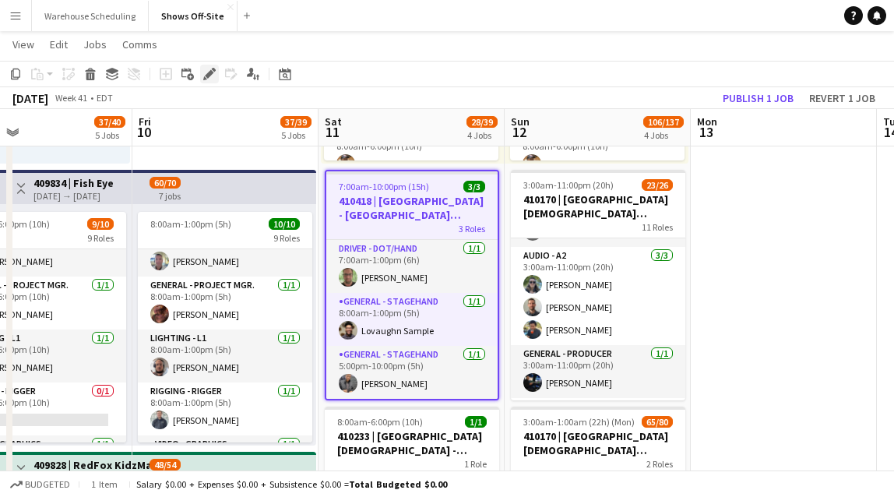
click at [208, 71] on icon "Edit" at bounding box center [209, 74] width 12 height 12
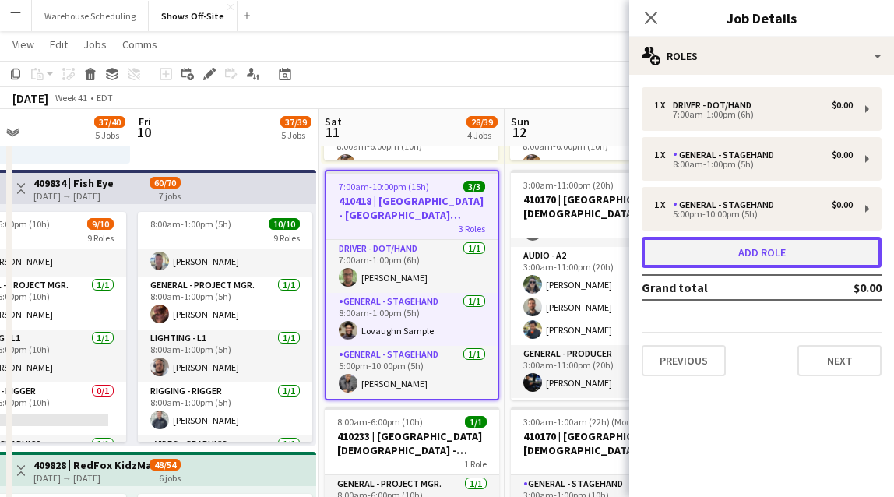
click at [726, 265] on button "Add role" at bounding box center [762, 252] width 240 height 31
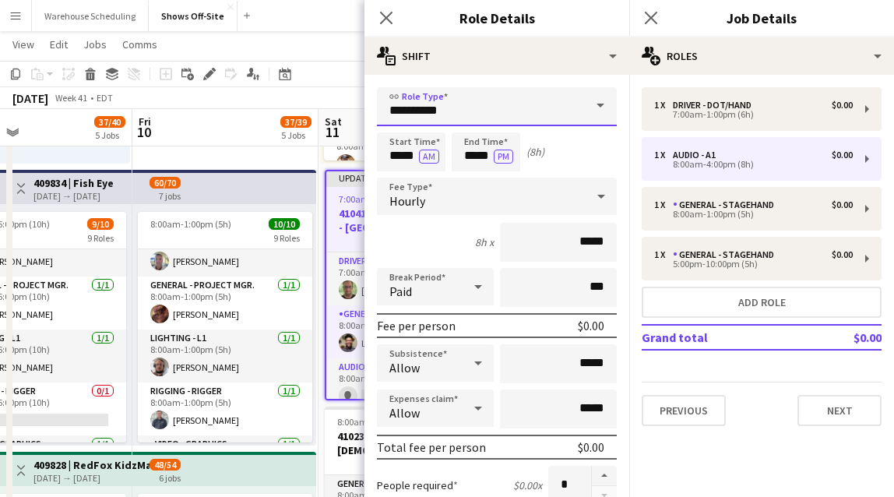
drag, startPoint x: 484, startPoint y: 120, endPoint x: 270, endPoint y: 116, distance: 214.3
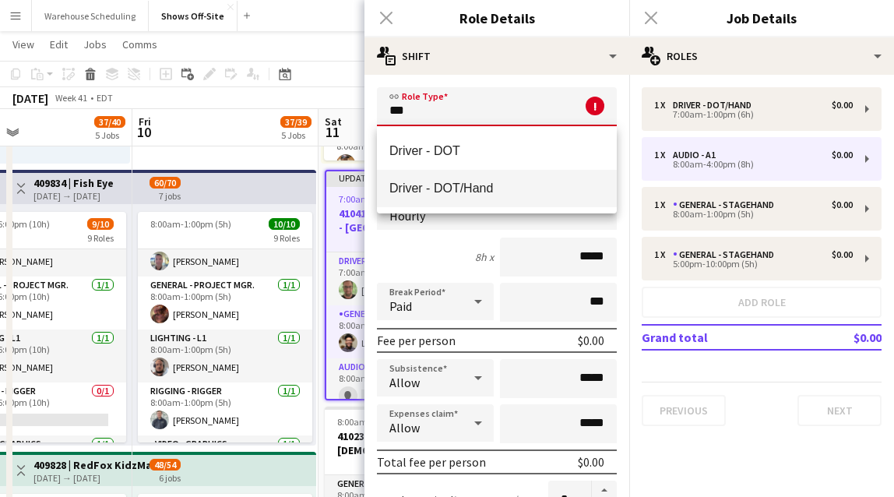
click at [386, 191] on mat-option "Driver - DOT/Hand" at bounding box center [497, 188] width 240 height 37
type input "**********"
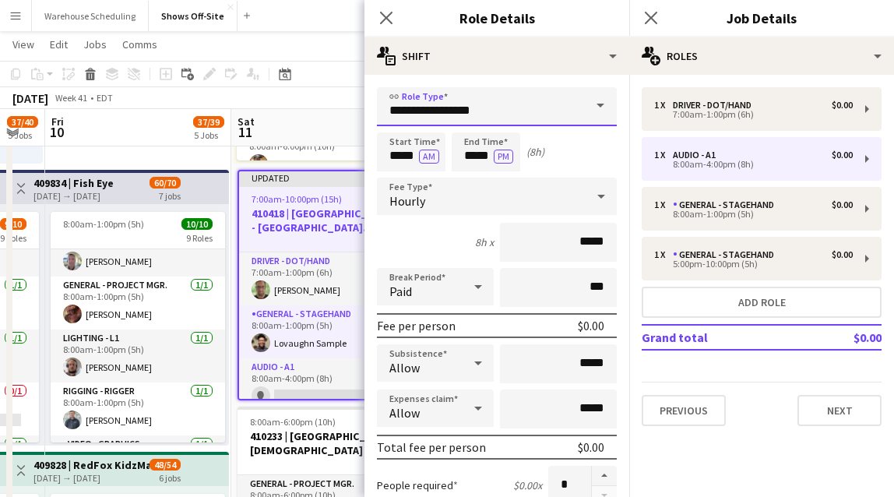
scroll to position [0, 525]
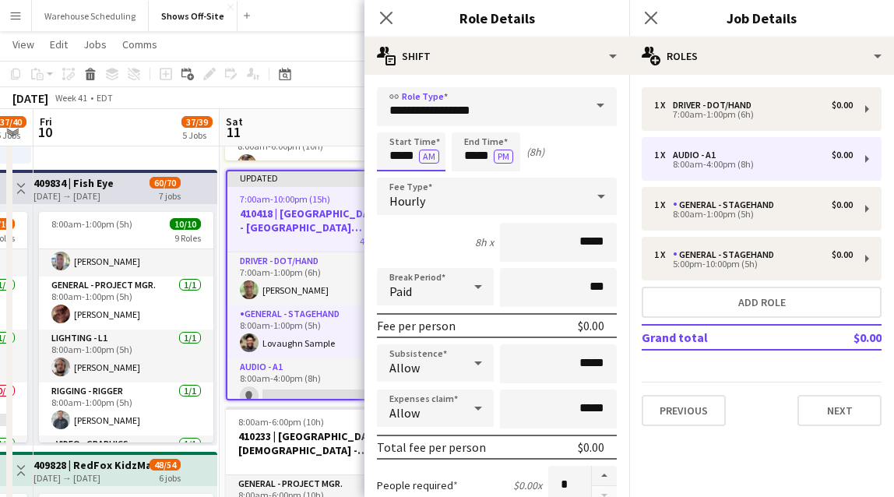
click at [405, 153] on input "*****" at bounding box center [411, 151] width 69 height 39
click at [396, 174] on div at bounding box center [395, 179] width 31 height 16
click at [395, 174] on div at bounding box center [395, 179] width 31 height 16
click at [432, 160] on button "AM" at bounding box center [429, 157] width 20 height 14
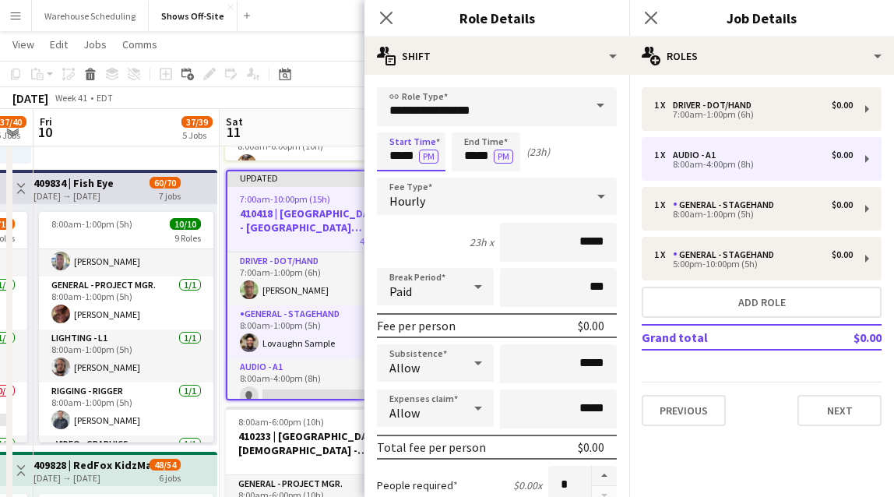
click at [393, 147] on input "*****" at bounding box center [411, 151] width 69 height 39
click at [393, 170] on input "*****" at bounding box center [411, 151] width 69 height 39
type input "*****"
click at [396, 175] on div at bounding box center [395, 179] width 31 height 16
click at [474, 147] on input "*****" at bounding box center [486, 151] width 69 height 39
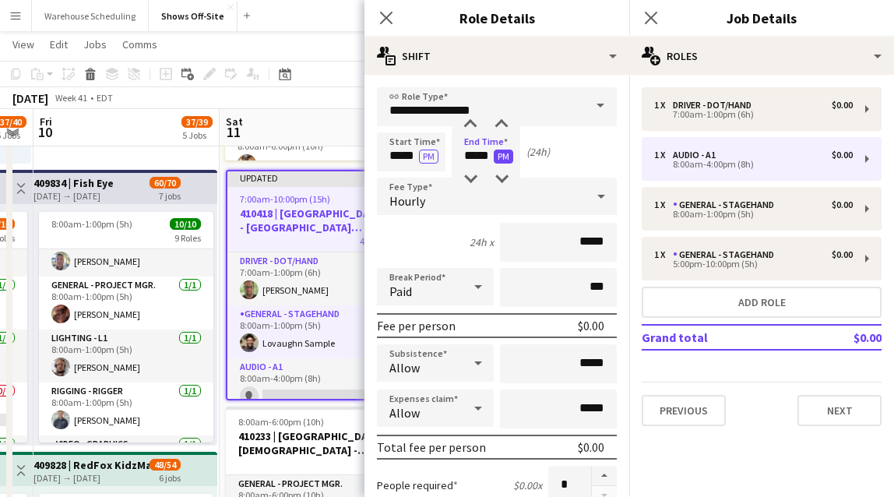
click at [499, 163] on button "PM" at bounding box center [503, 157] width 19 height 14
click at [471, 147] on input "*****" at bounding box center [486, 151] width 69 height 39
click at [469, 178] on div at bounding box center [470, 179] width 31 height 16
click at [470, 178] on div at bounding box center [470, 179] width 31 height 16
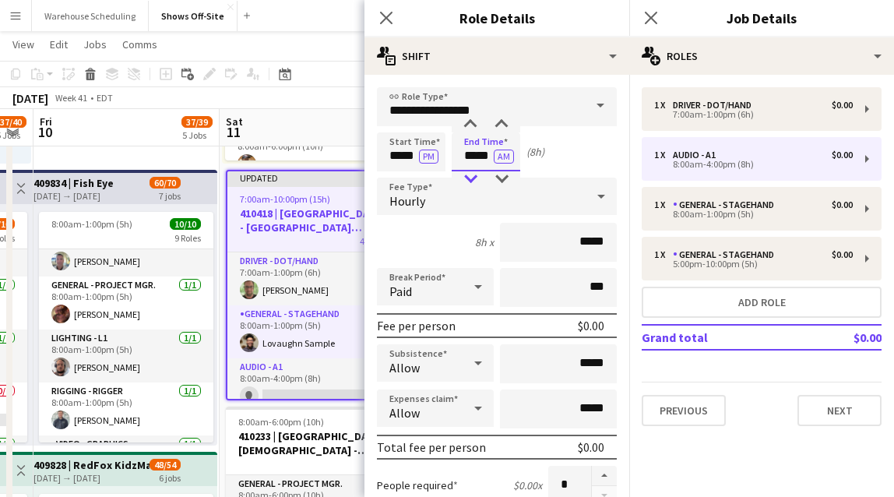
click at [470, 178] on div at bounding box center [470, 179] width 31 height 16
type input "*****"
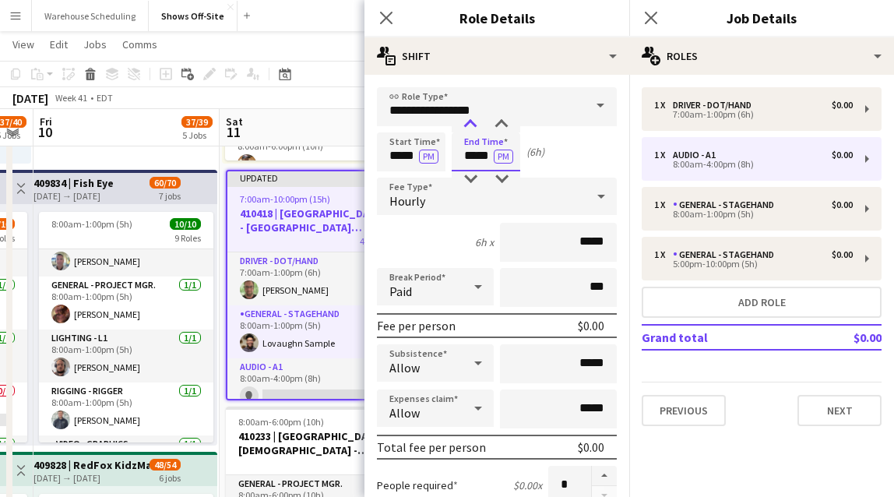
click at [466, 122] on div at bounding box center [470, 125] width 31 height 16
click at [386, 18] on icon at bounding box center [386, 17] width 15 height 15
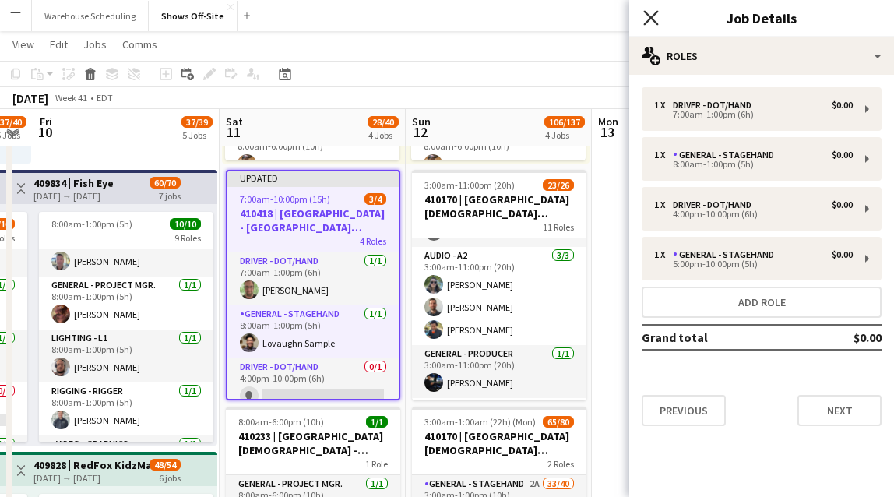
click at [650, 16] on icon at bounding box center [650, 17] width 15 height 15
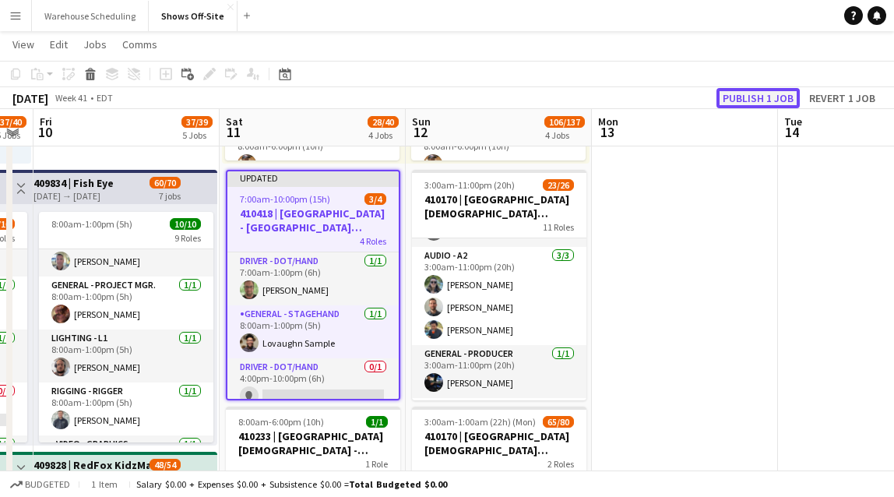
click at [755, 93] on button "Publish 1 job" at bounding box center [758, 98] width 83 height 20
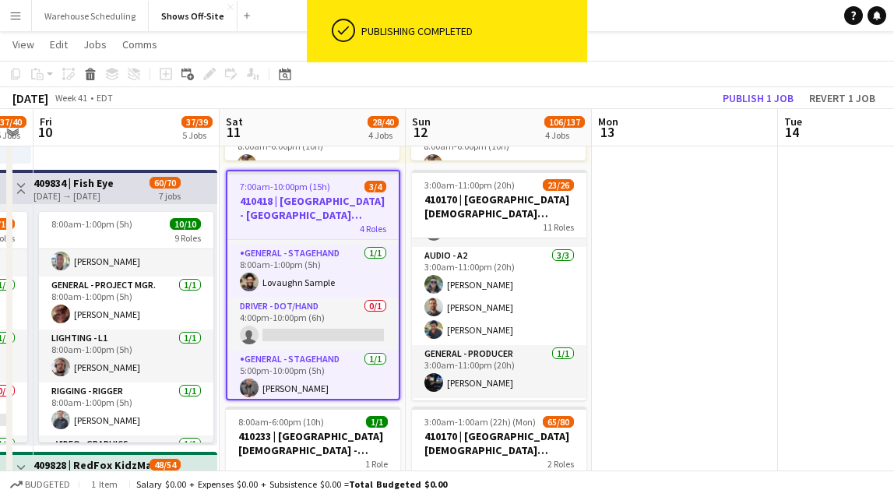
scroll to position [53, 0]
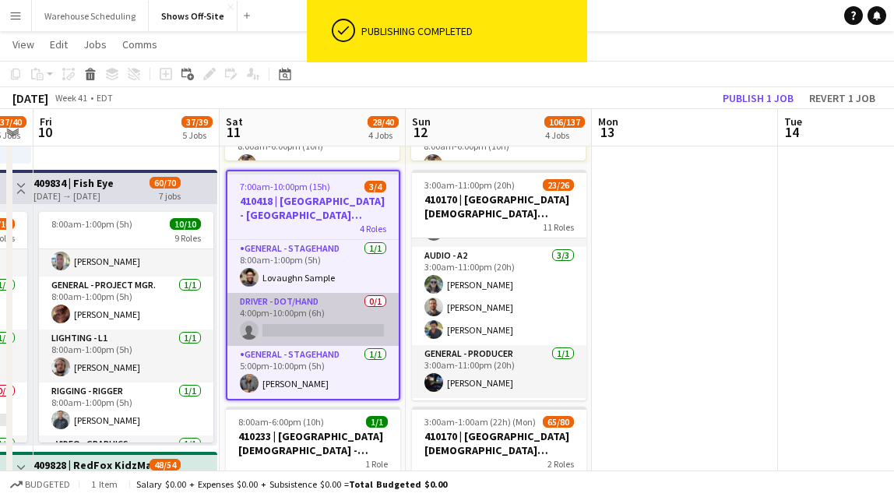
click at [304, 331] on app-card-role "Driver - DOT/Hand 0/1 4:00pm-10:00pm (6h) single-neutral-actions" at bounding box center [312, 319] width 171 height 53
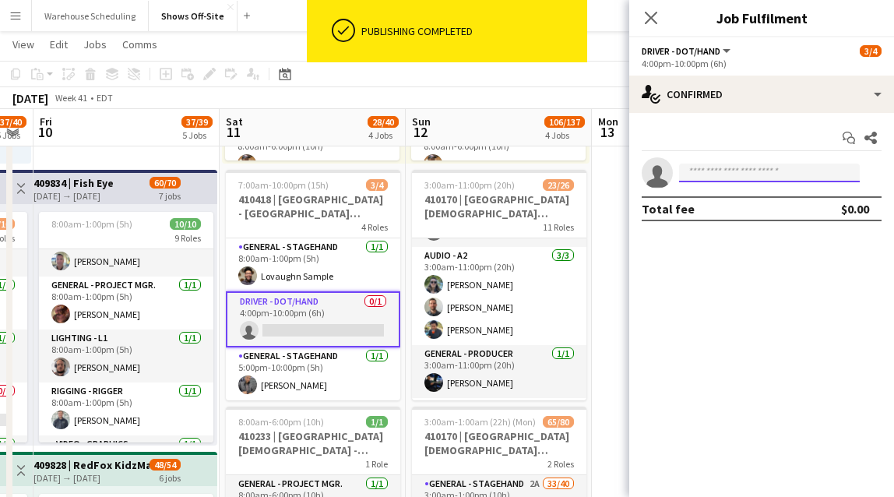
click at [714, 176] on input at bounding box center [769, 173] width 181 height 19
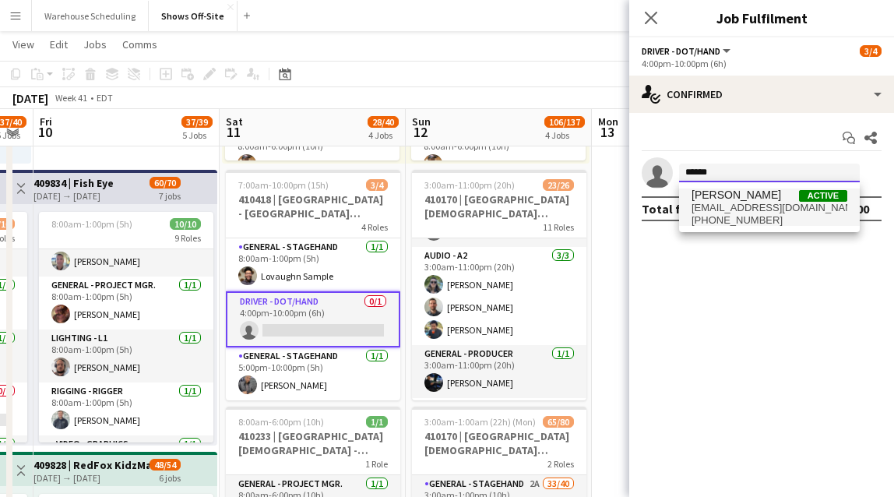
type input "******"
click at [767, 196] on span "matthew hardin Active" at bounding box center [770, 195] width 156 height 13
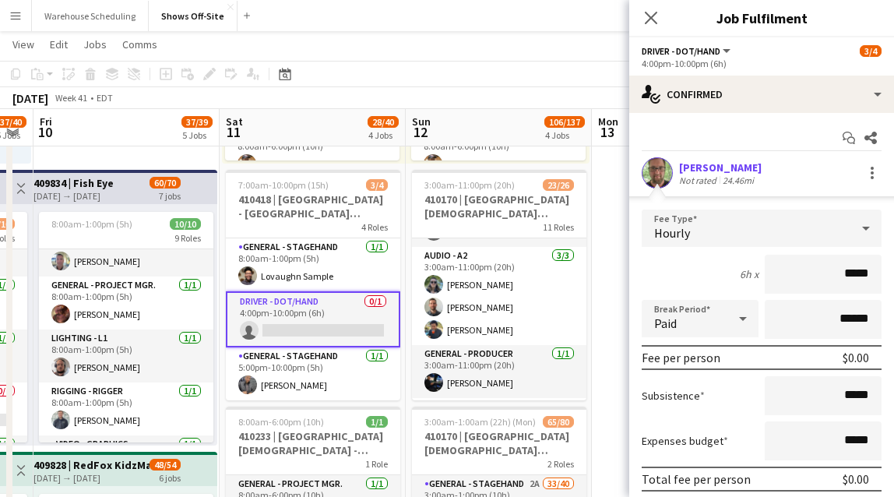
scroll to position [90, 0]
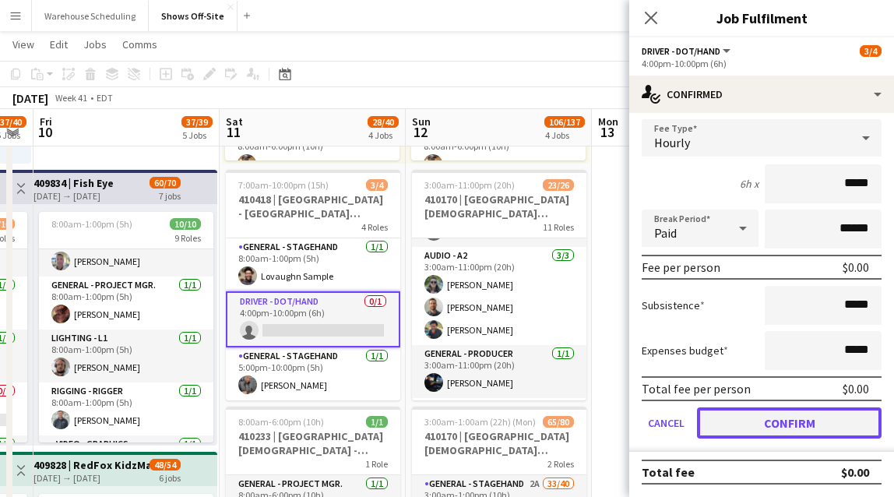
click at [767, 419] on button "Confirm" at bounding box center [789, 422] width 185 height 31
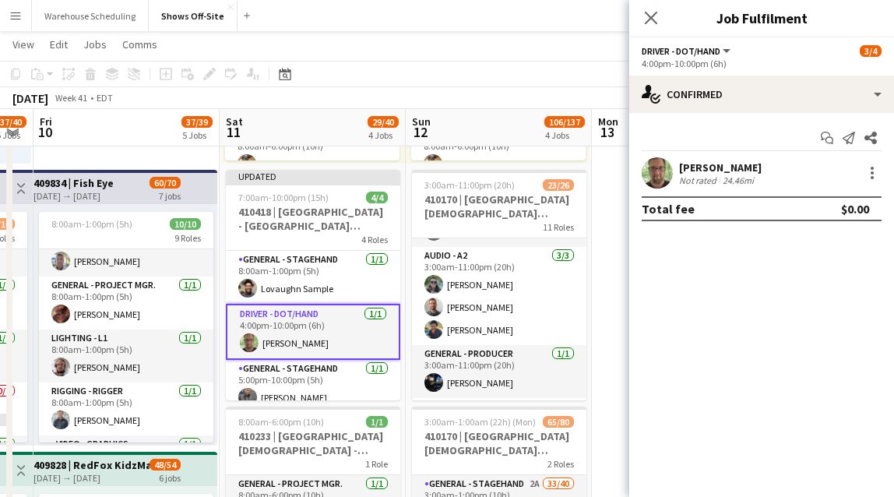
scroll to position [0, 0]
click at [655, 12] on icon at bounding box center [650, 17] width 15 height 15
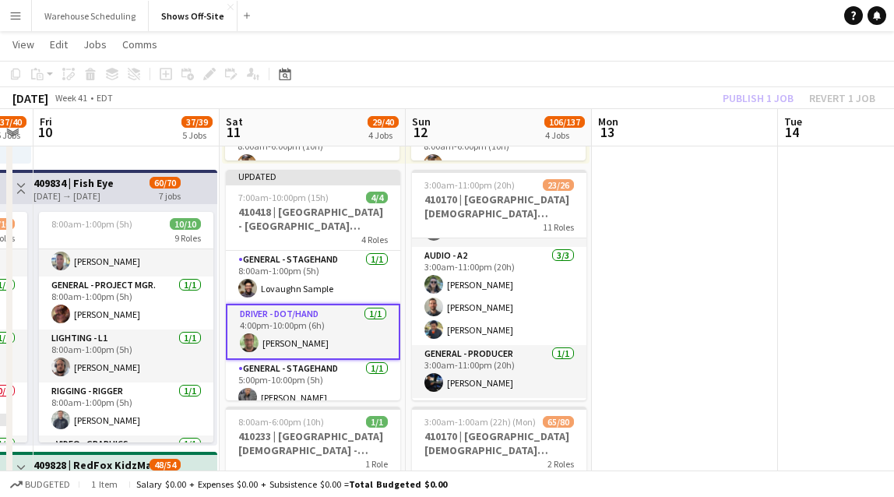
click at [746, 79] on app-toolbar "Copy Paste Paste Command V Paste with crew Command Shift V Paste linked Job Del…" at bounding box center [447, 74] width 894 height 26
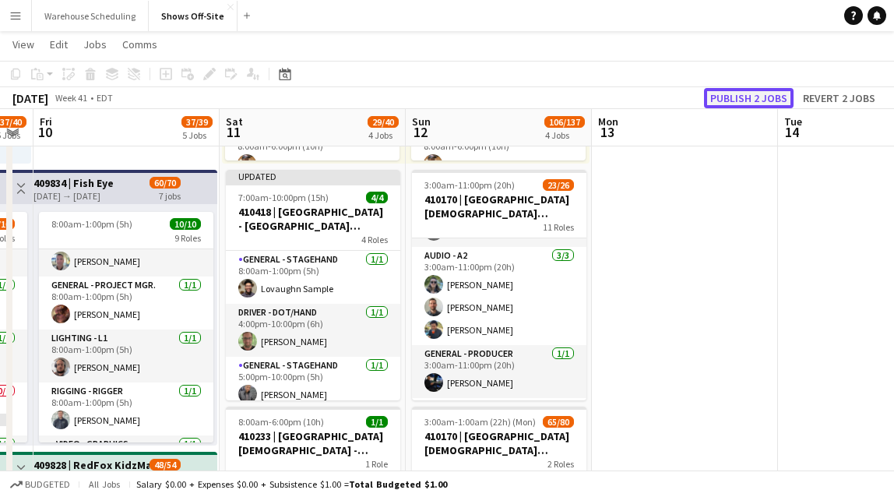
click at [748, 97] on button "Publish 2 jobs" at bounding box center [749, 98] width 90 height 20
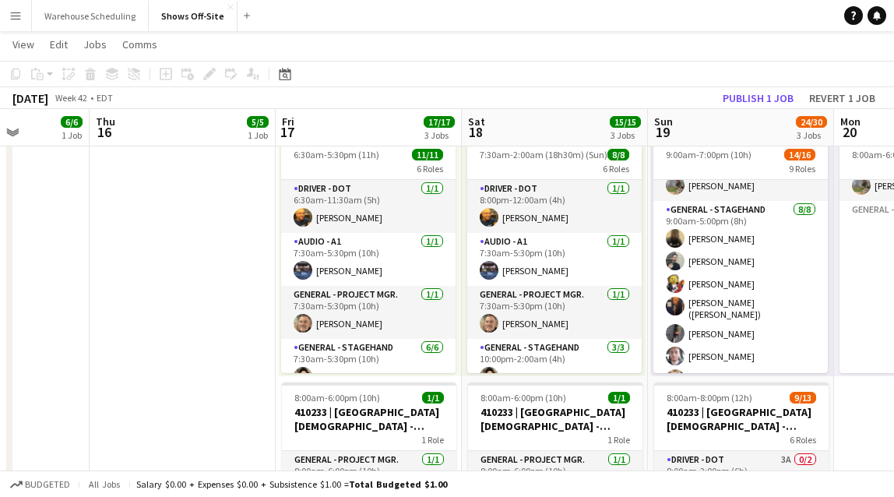
scroll to position [459, 0]
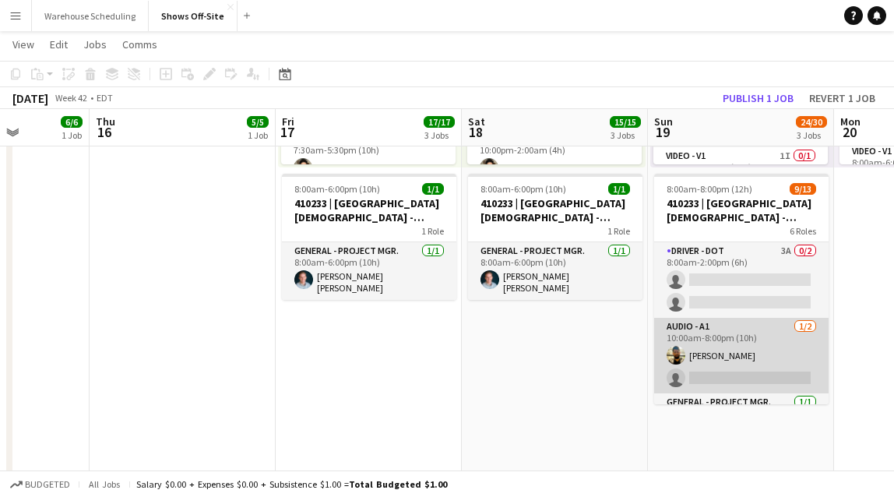
click at [720, 337] on app-card-role "Audio - A1 1/2 10:00am-8:00pm (10h) Mike McCoy single-neutral-actions" at bounding box center [741, 356] width 174 height 76
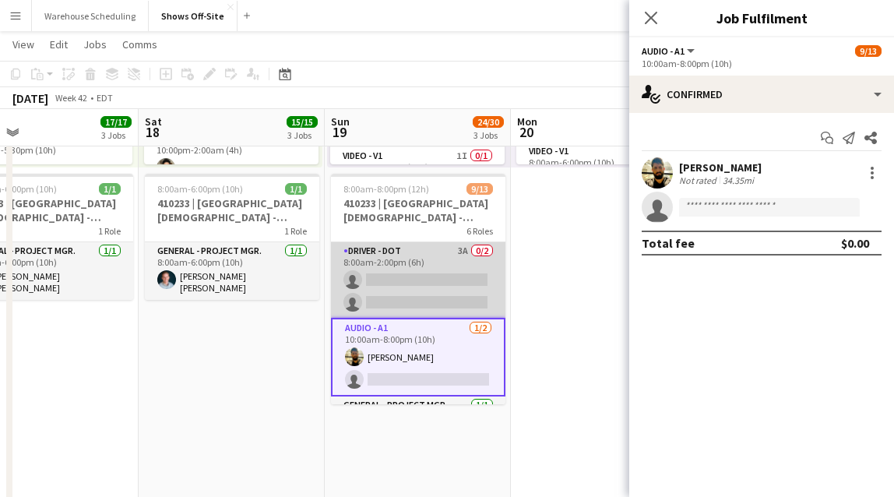
click at [425, 291] on app-card-role "Driver - DOT 3A 0/2 8:00am-2:00pm (6h) single-neutral-actions single-neutral-ac…" at bounding box center [418, 280] width 174 height 76
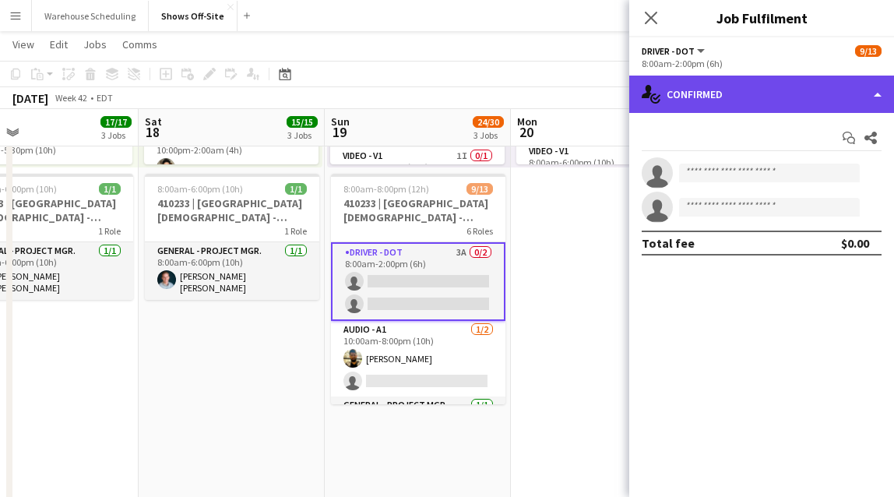
click at [732, 101] on div "single-neutral-actions-check-2 Confirmed" at bounding box center [761, 94] width 265 height 37
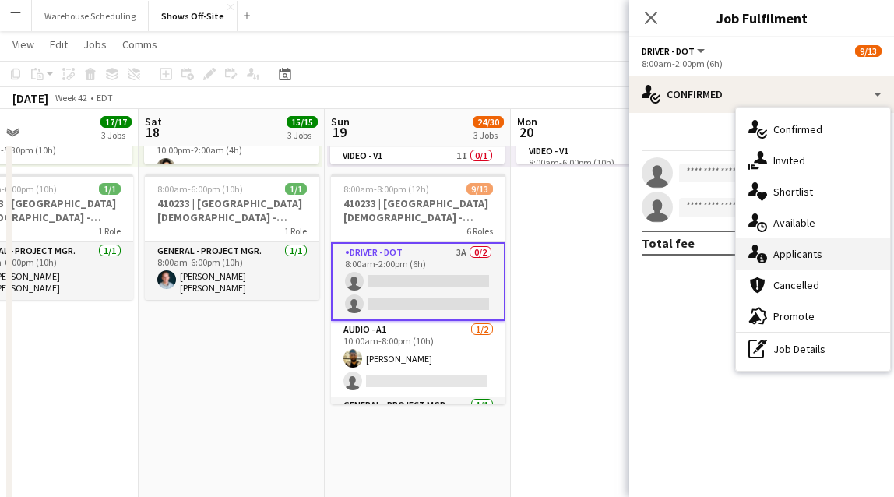
click at [767, 266] on div "single-neutral-actions-information Applicants" at bounding box center [813, 253] width 154 height 31
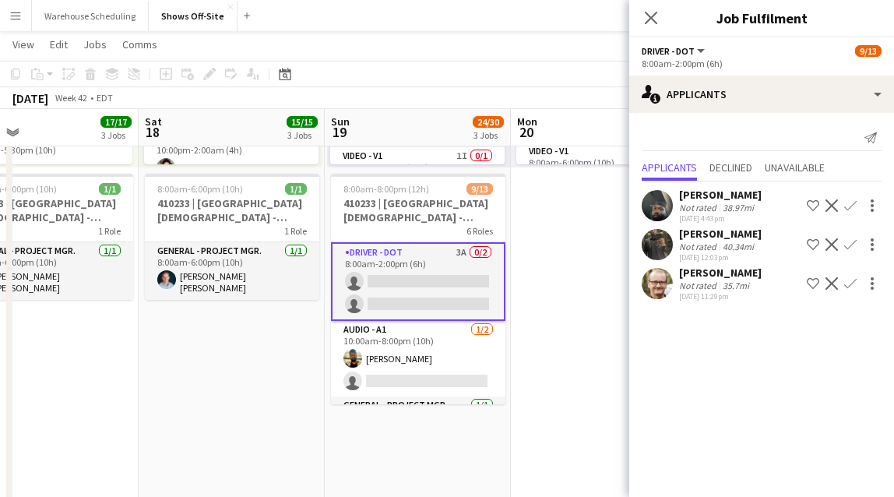
click at [767, 282] on app-icon "Confirm" at bounding box center [850, 283] width 12 height 12
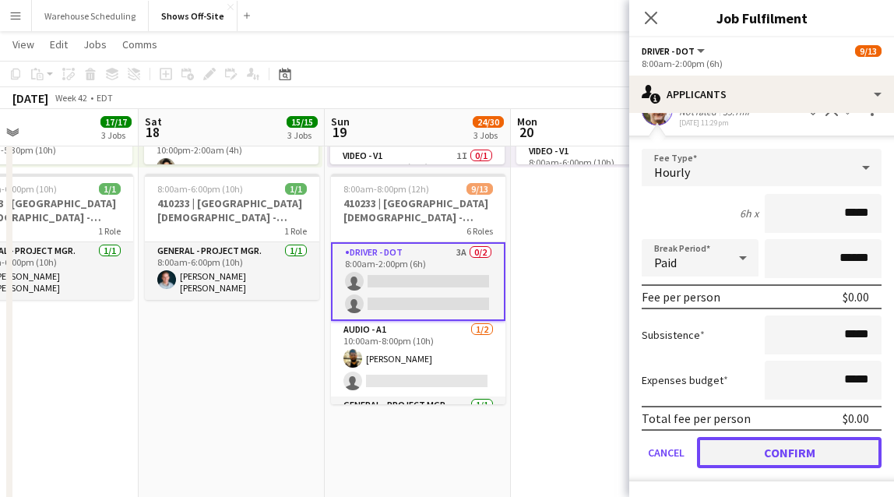
click at [754, 453] on button "Confirm" at bounding box center [789, 452] width 185 height 31
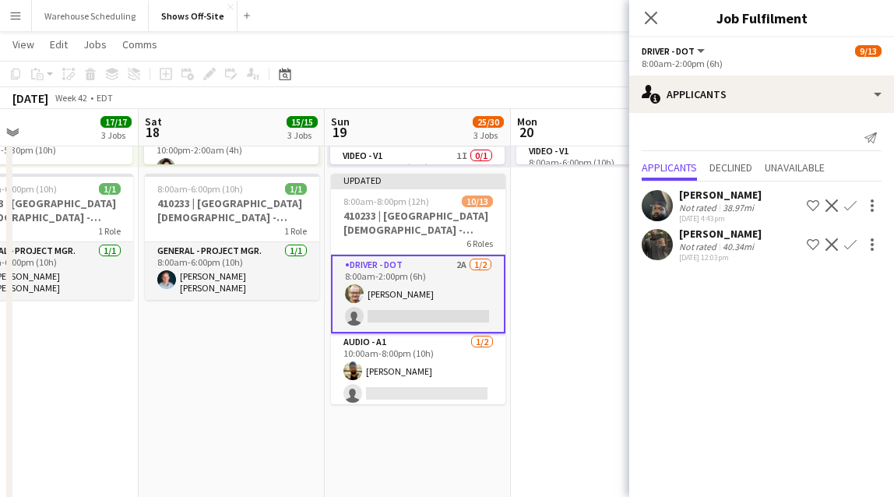
click at [767, 212] on button "Confirm" at bounding box center [850, 205] width 19 height 19
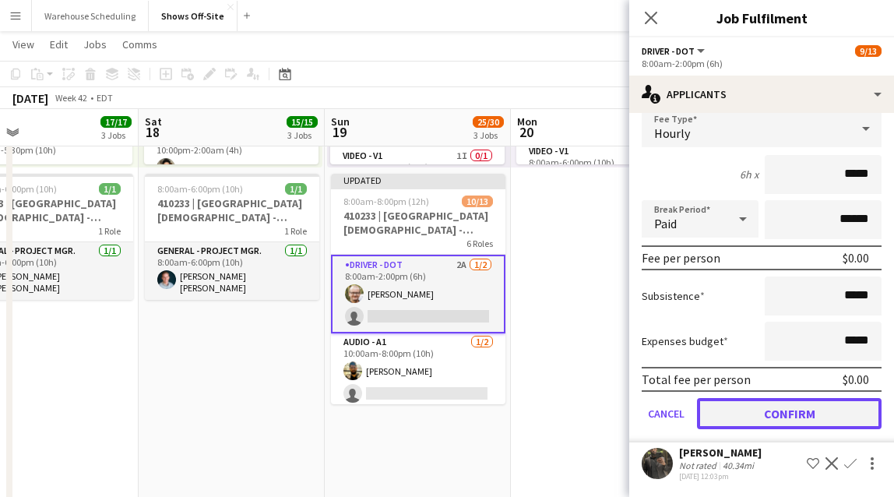
click at [758, 421] on button "Confirm" at bounding box center [789, 413] width 185 height 31
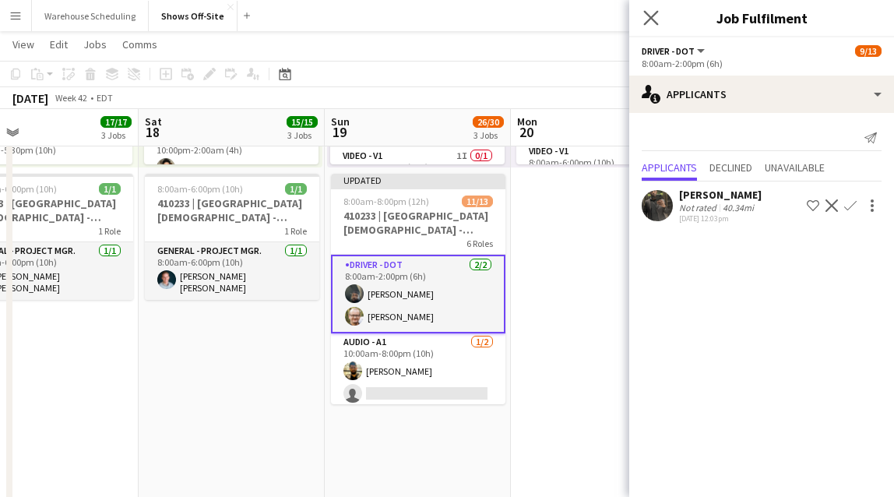
click at [648, 8] on div "Close pop-in" at bounding box center [651, 18] width 44 height 36
click at [652, 17] on icon at bounding box center [650, 17] width 15 height 15
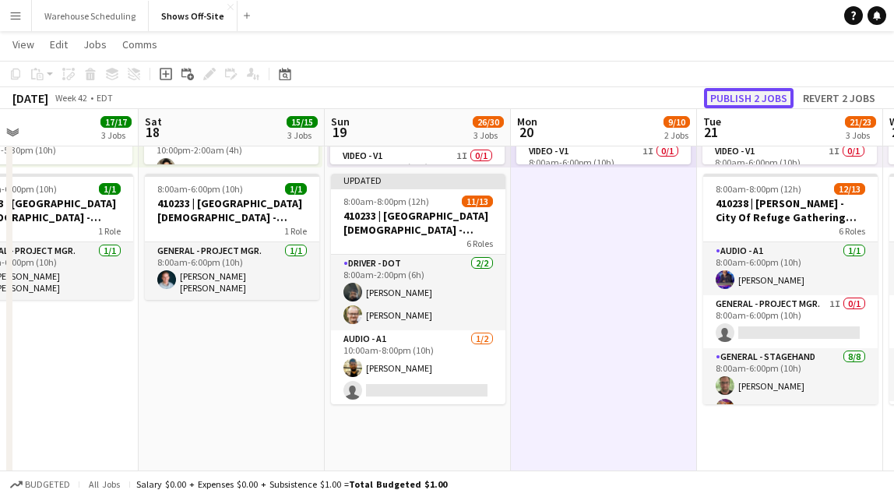
click at [767, 97] on button "Publish 2 jobs" at bounding box center [749, 98] width 90 height 20
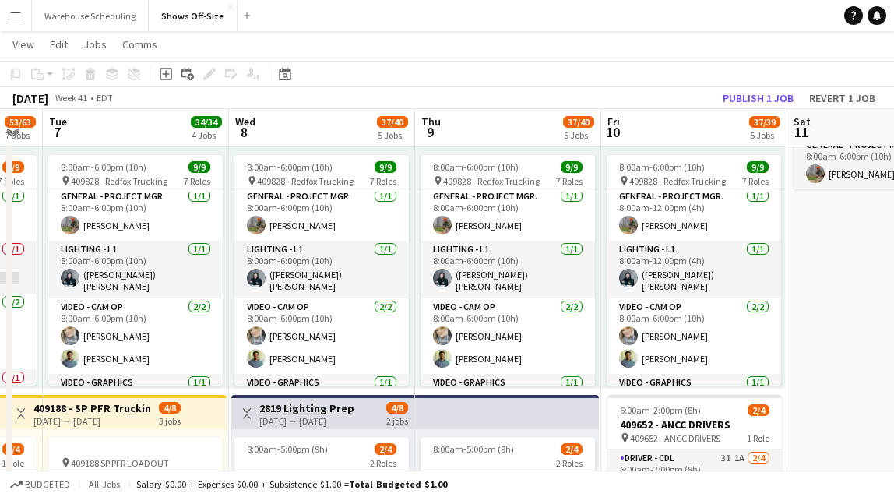
scroll to position [196, 0]
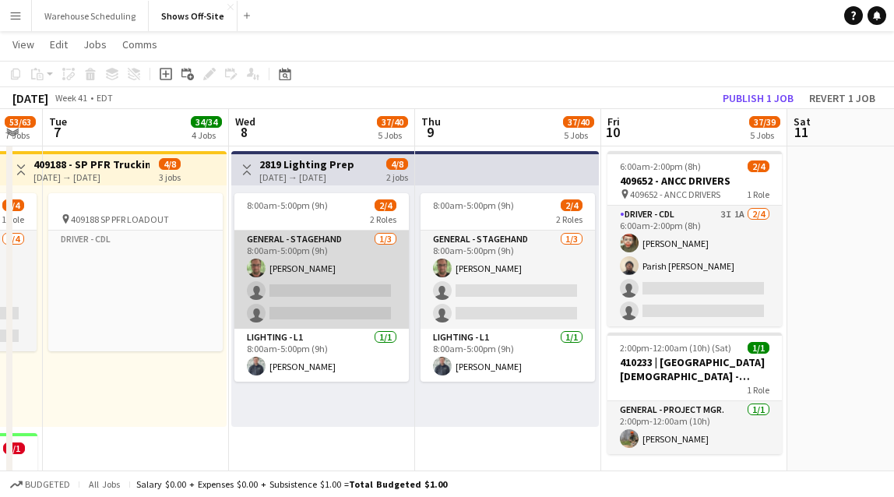
click at [320, 293] on app-card-role "General - Stagehand 1/3 8:00am-5:00pm (9h) matthew hardin single-neutral-action…" at bounding box center [321, 280] width 174 height 98
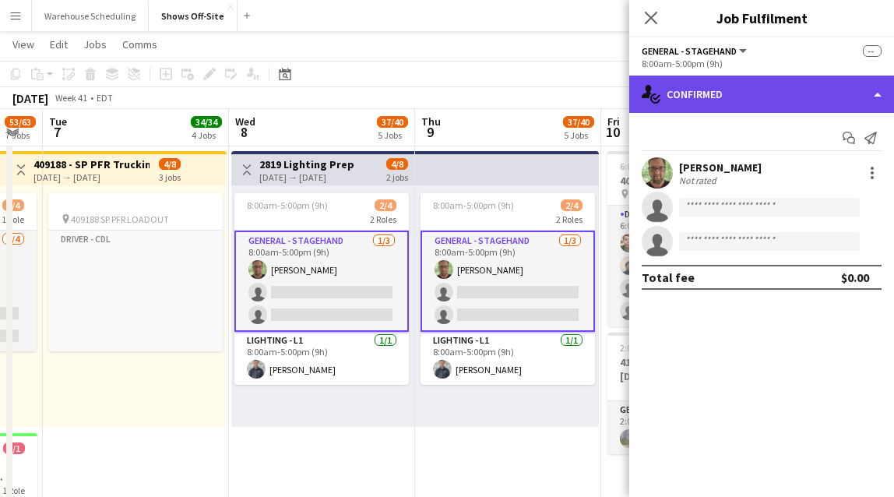
click at [767, 83] on div "single-neutral-actions-check-2 Confirmed" at bounding box center [761, 94] width 265 height 37
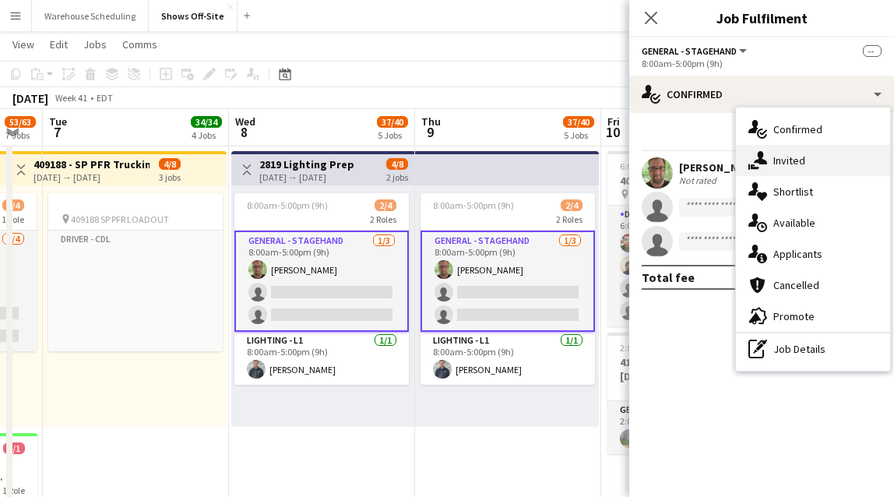
click at [767, 166] on span "Invited" at bounding box center [790, 160] width 32 height 14
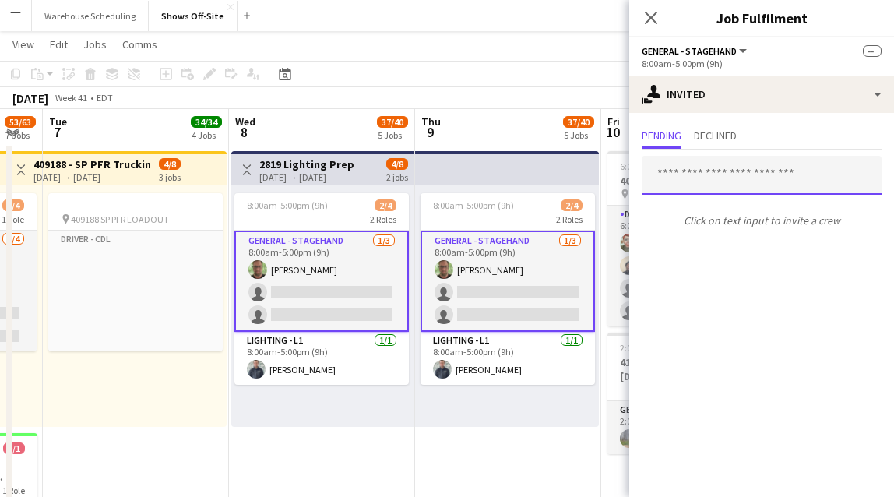
click at [693, 182] on input "text" at bounding box center [762, 175] width 240 height 39
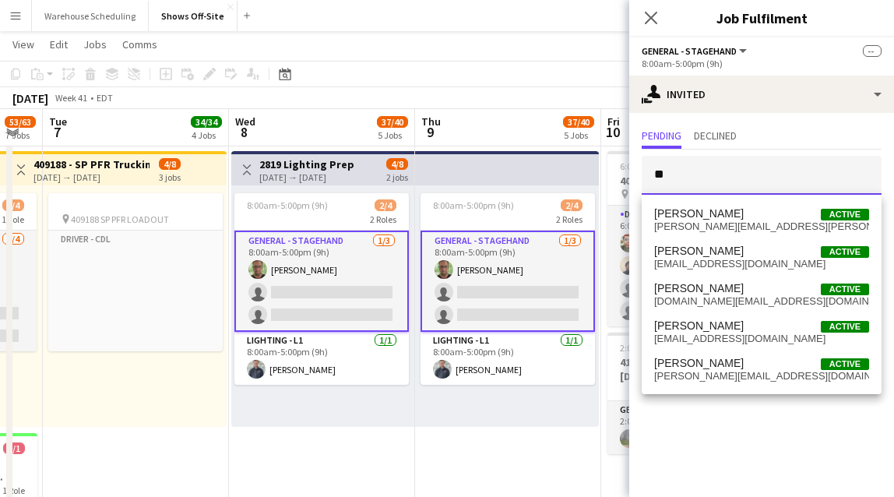
type input "*"
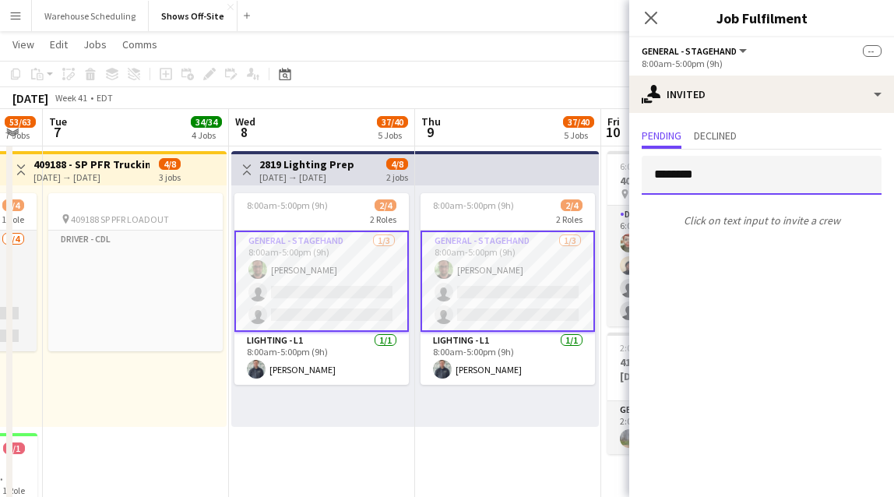
drag, startPoint x: 625, startPoint y: 172, endPoint x: 601, endPoint y: 174, distance: 24.3
click at [605, 174] on body "Menu Boards Boards Boards All jobs Status Workforce Workforce My Workforce Recr…" at bounding box center [447, 182] width 894 height 2681
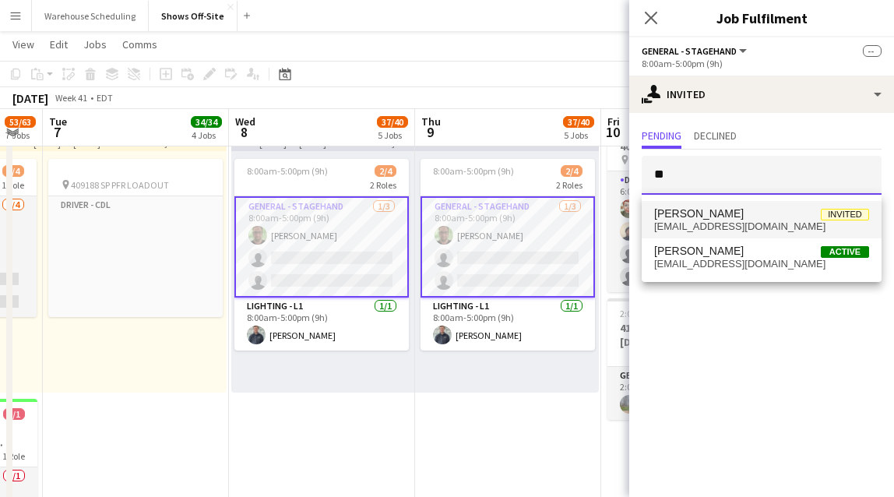
type input "*"
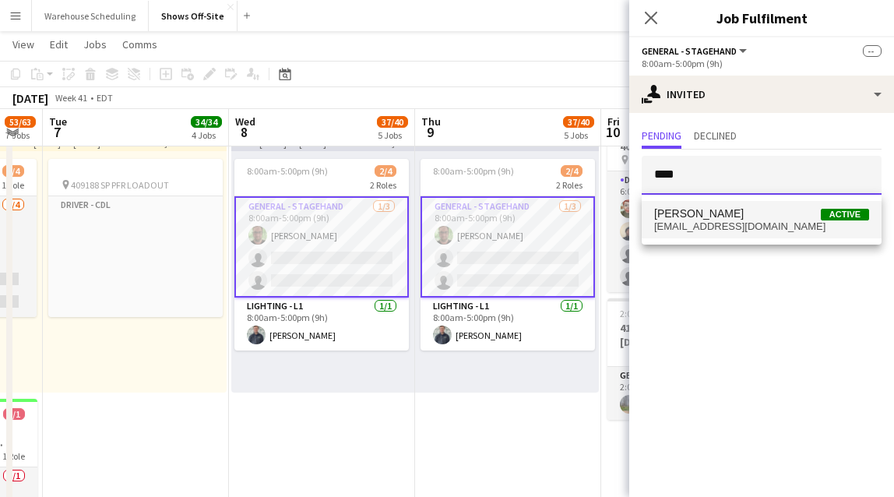
type input "****"
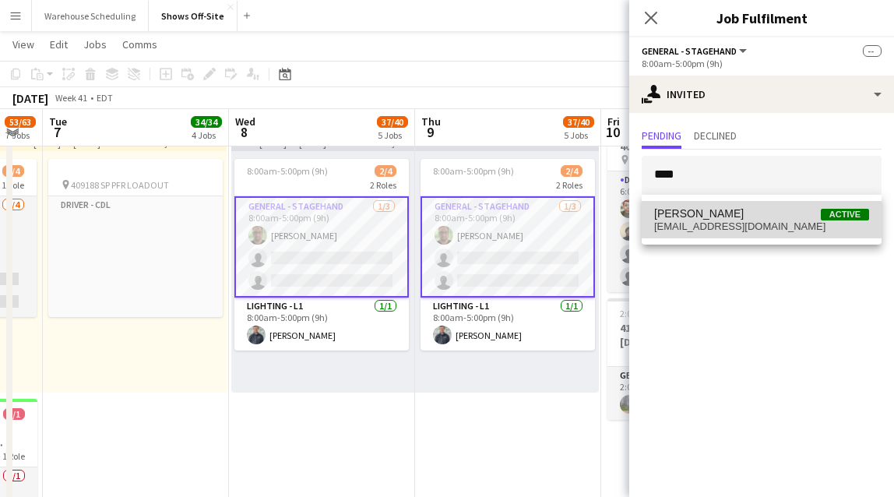
click at [697, 207] on span "Samuel Pillion" at bounding box center [699, 213] width 90 height 13
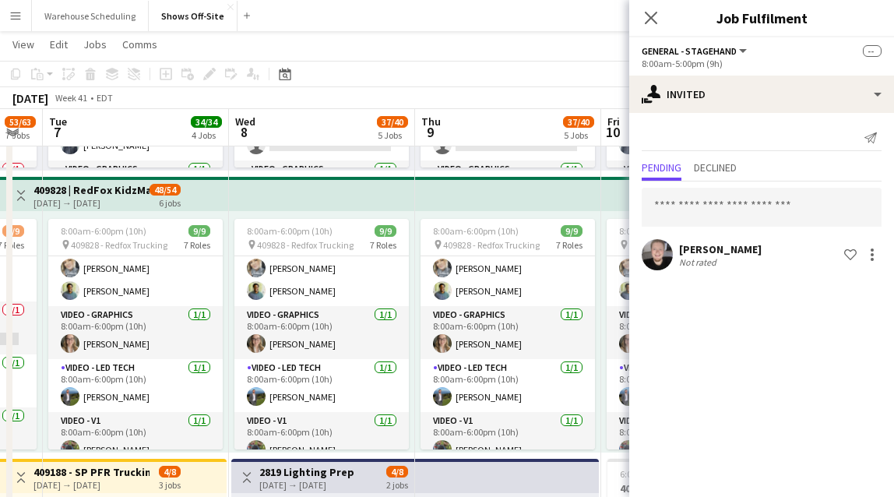
click at [640, 19] on div "Close pop-in" at bounding box center [651, 18] width 44 height 36
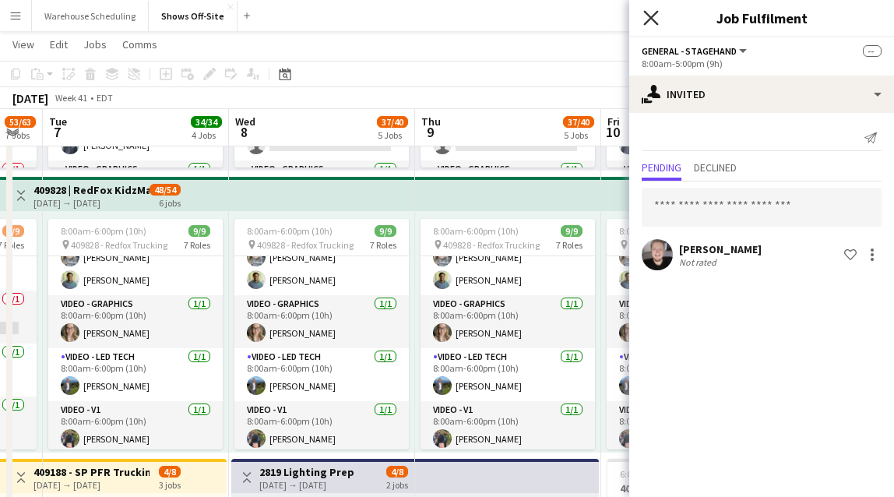
click at [654, 19] on icon "Close pop-in" at bounding box center [650, 17] width 15 height 15
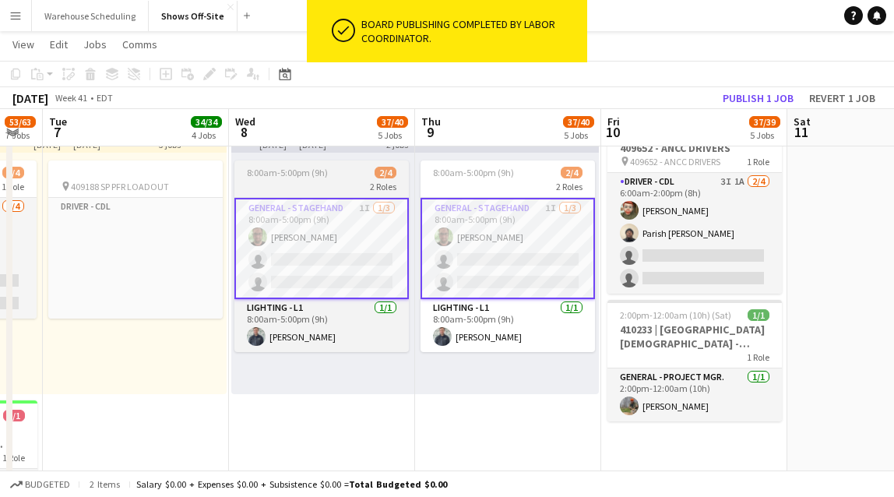
click at [277, 238] on app-card-role "General - Stagehand 1I 1/3 8:00am-5:00pm (9h) matthew hardin single-neutral-act…" at bounding box center [321, 248] width 174 height 101
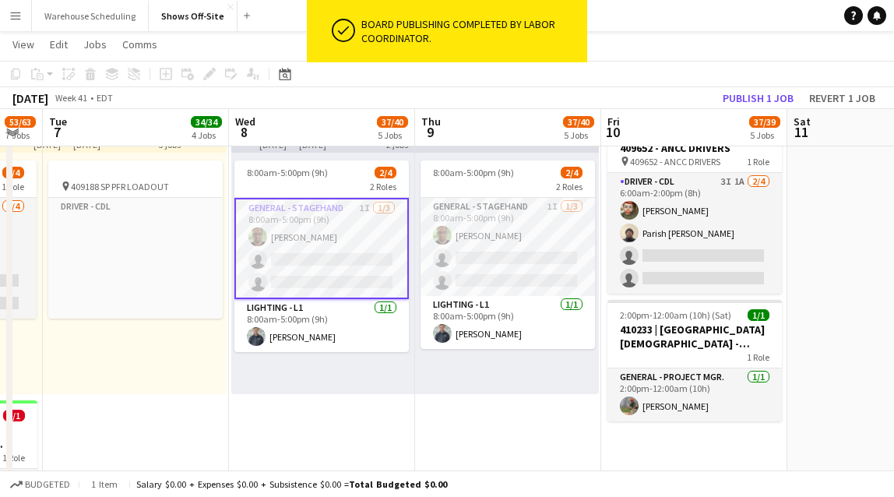
click at [277, 239] on app-card-role "General - Stagehand 1I 1/3 8:00am-5:00pm (9h) matthew hardin single-neutral-act…" at bounding box center [321, 248] width 174 height 101
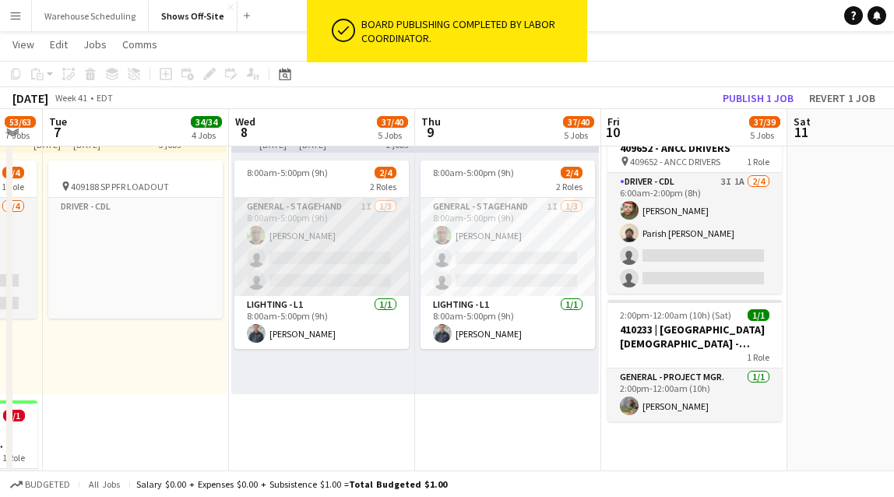
click at [277, 239] on app-card-role "General - Stagehand 1I 1/3 8:00am-5:00pm (9h) matthew hardin single-neutral-act…" at bounding box center [321, 247] width 174 height 98
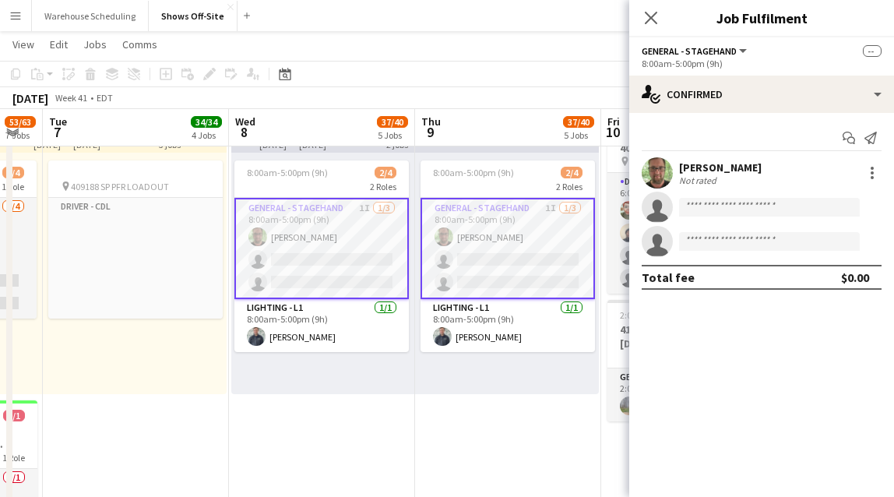
click at [717, 116] on div "Start chat Send notification matthew hardin Not rated single-neutral-actions si…" at bounding box center [761, 207] width 265 height 189
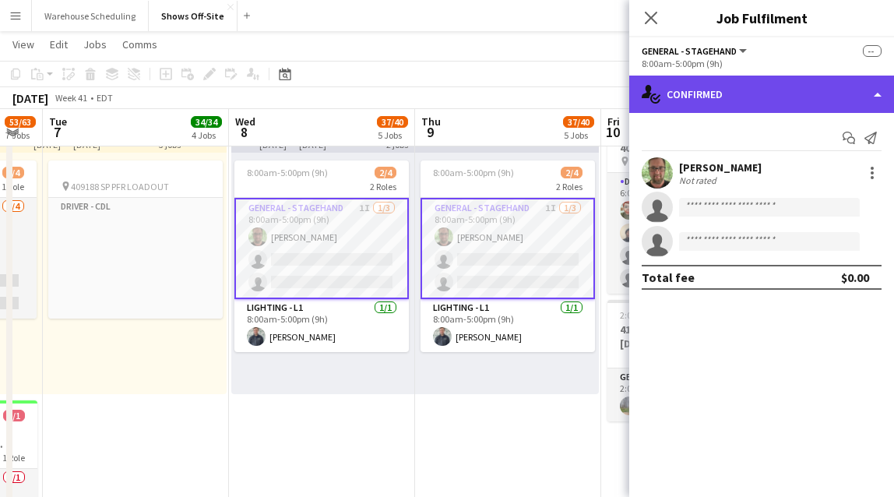
click at [715, 85] on div "single-neutral-actions-check-2 Confirmed" at bounding box center [761, 94] width 265 height 37
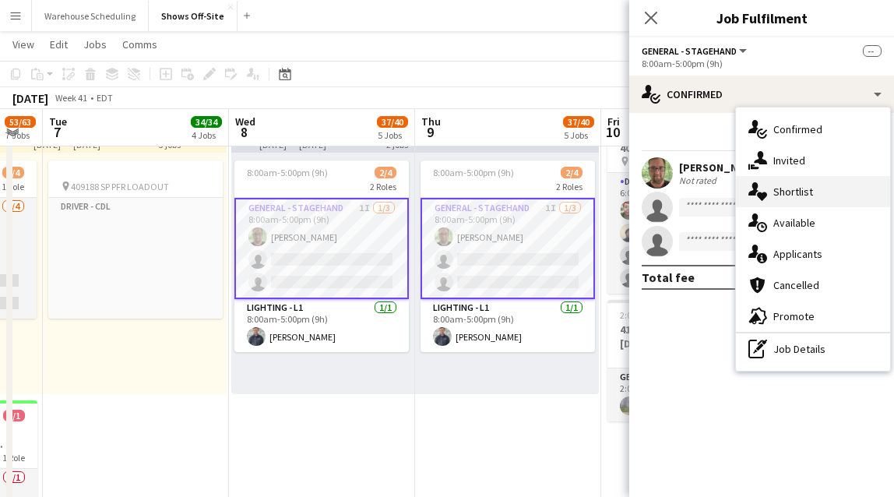
click at [760, 180] on div "single-neutral-actions-heart Shortlist" at bounding box center [813, 191] width 154 height 31
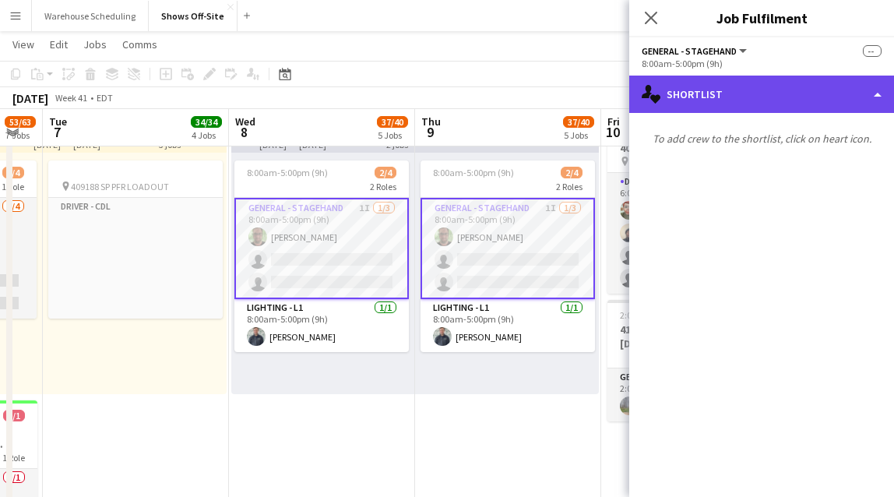
click at [723, 83] on div "single-neutral-actions-heart Shortlist" at bounding box center [761, 94] width 265 height 37
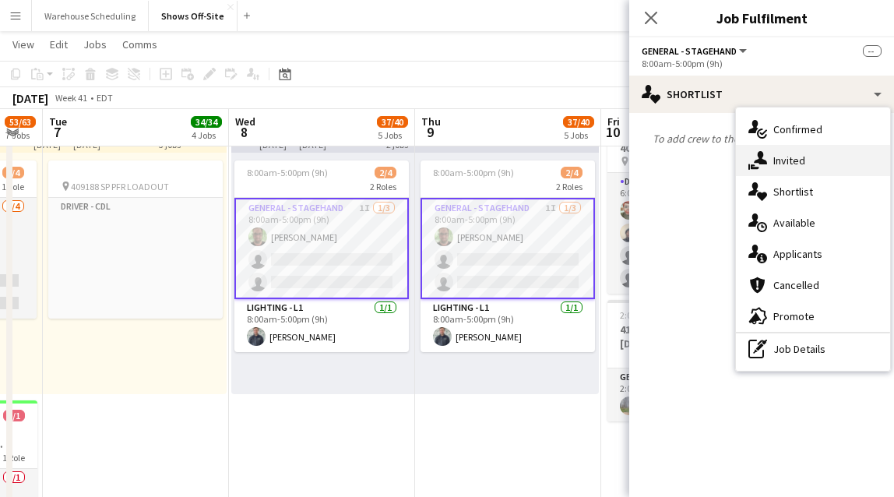
click at [746, 170] on div "single-neutral-actions-share-1 Invited" at bounding box center [813, 160] width 154 height 31
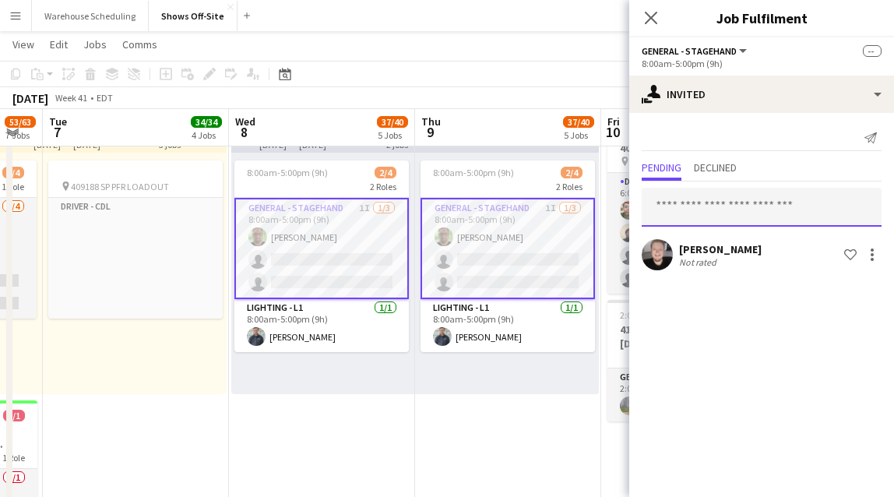
click at [703, 196] on input "text" at bounding box center [762, 207] width 240 height 39
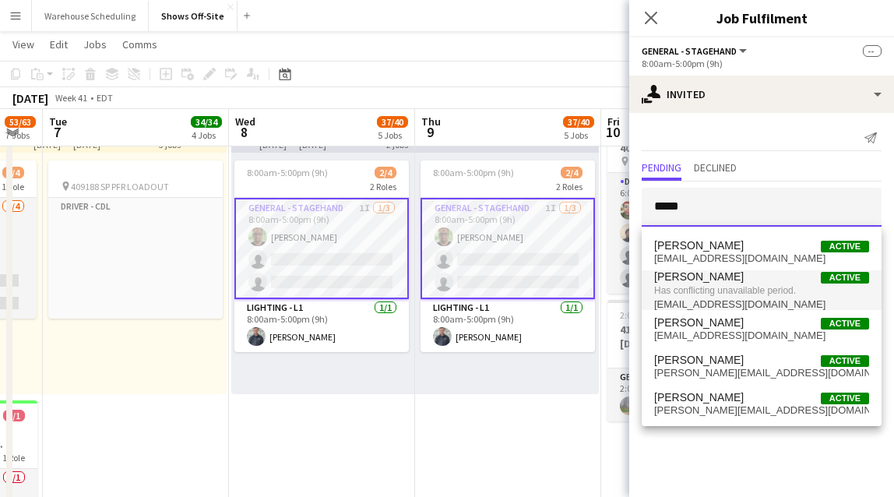
type input "*****"
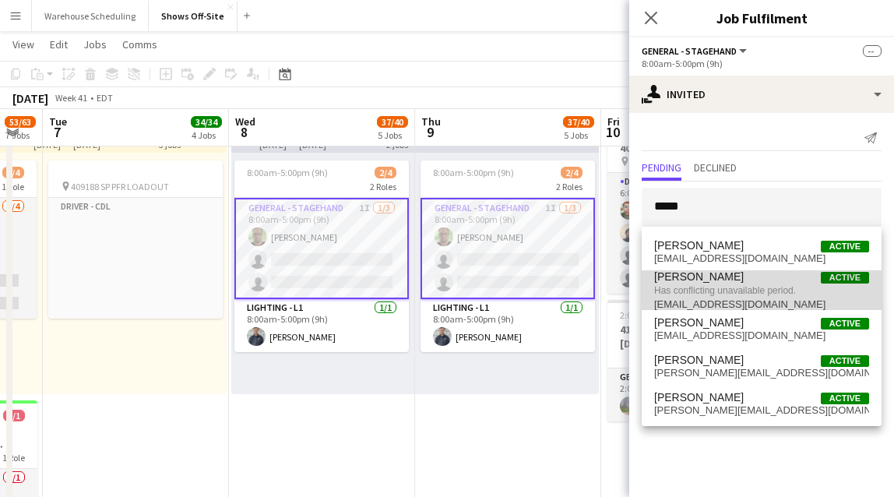
click at [707, 290] on span "Has conflicting unavailable period." at bounding box center [761, 291] width 215 height 14
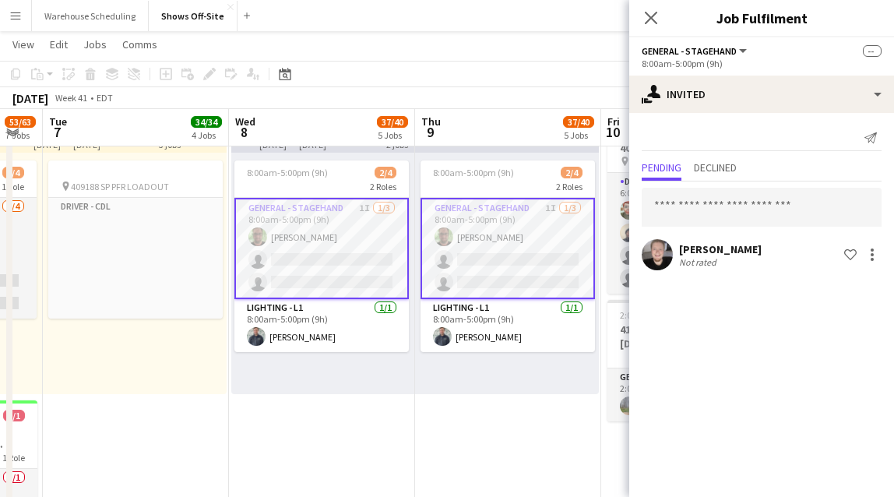
click at [654, 18] on icon "Close pop-in" at bounding box center [651, 18] width 12 height 12
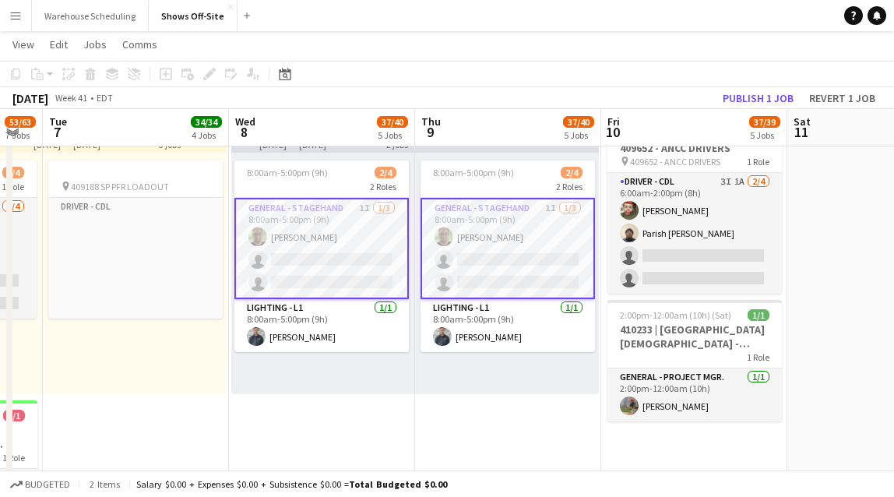
click at [629, 145] on app-board-header-date "Fri 10 37/39 5 Jobs" at bounding box center [694, 127] width 186 height 37
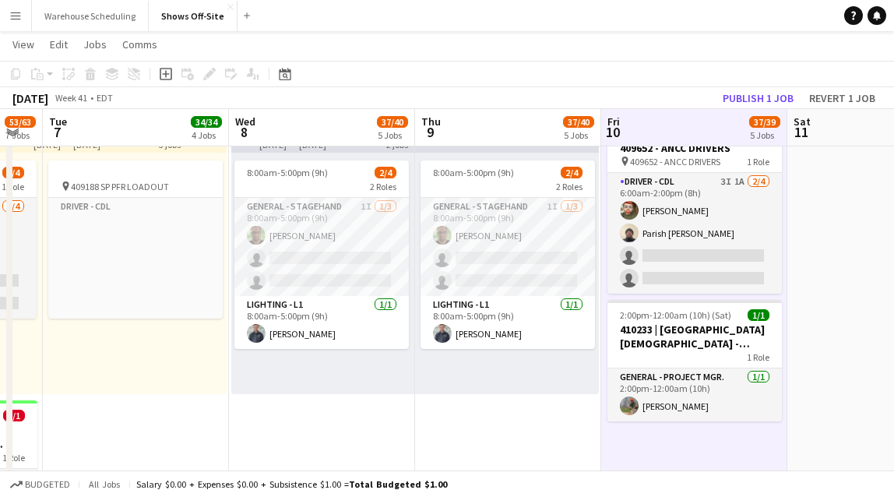
click at [11, 26] on button "Menu" at bounding box center [15, 15] width 31 height 31
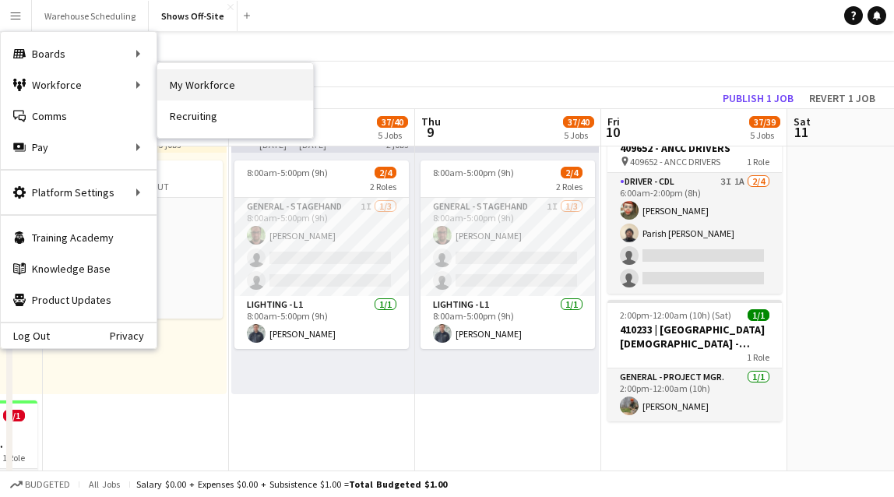
click at [220, 85] on link "My Workforce" at bounding box center [235, 84] width 156 height 31
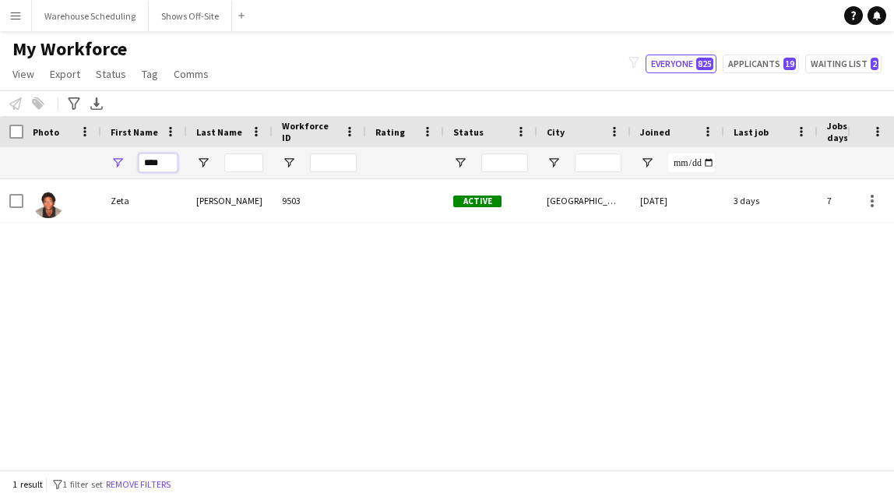
drag, startPoint x: 162, startPoint y: 162, endPoint x: 81, endPoint y: 162, distance: 81.0
click at [89, 162] on div "****" at bounding box center [844, 162] width 1689 height 31
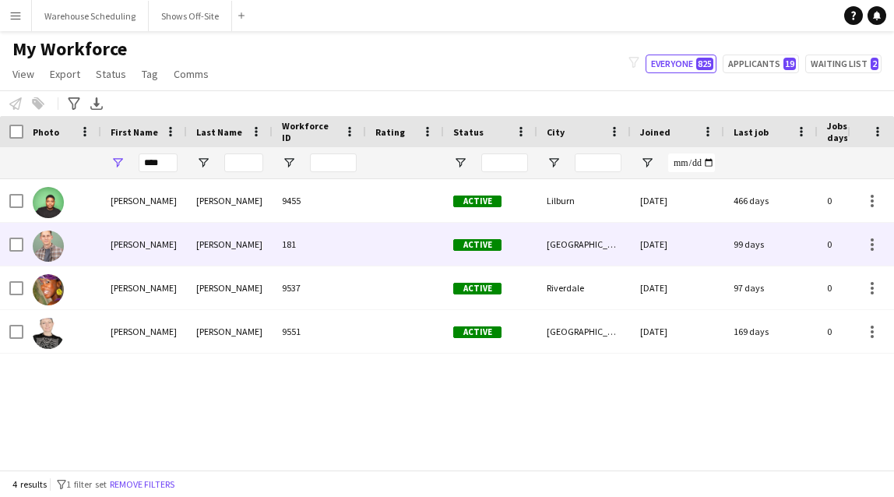
click at [119, 249] on div "Cole" at bounding box center [144, 244] width 86 height 43
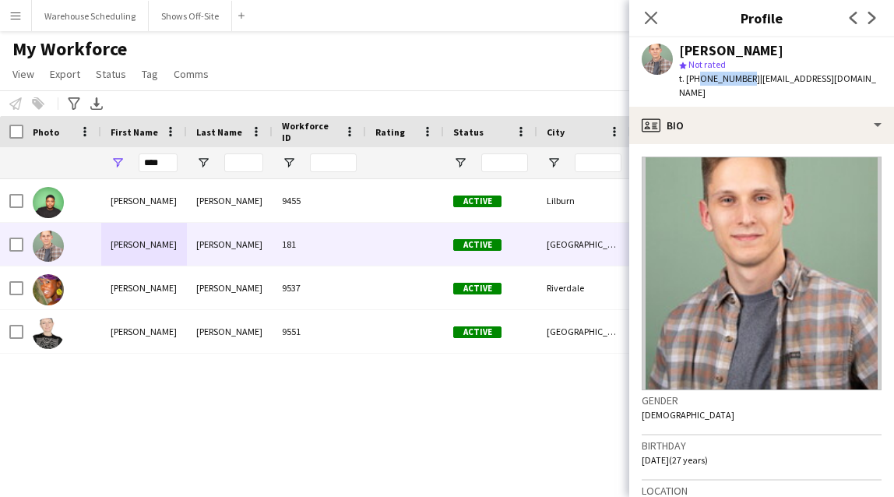
drag, startPoint x: 741, startPoint y: 79, endPoint x: 697, endPoint y: 82, distance: 43.7
click at [697, 81] on span "t. +16465738685" at bounding box center [719, 78] width 81 height 12
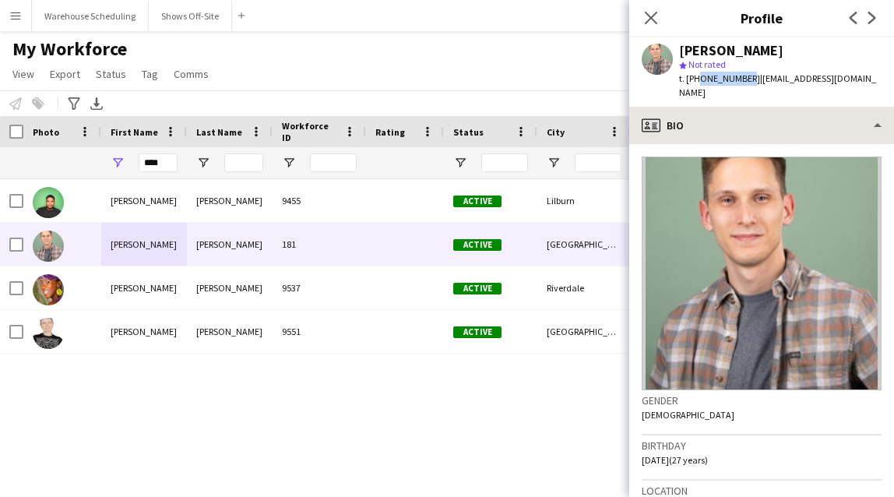
copy span "6465738685"
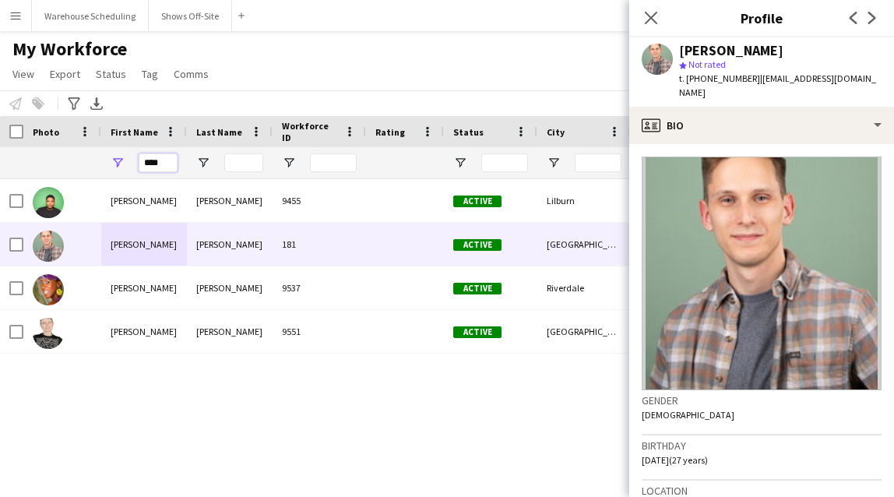
drag, startPoint x: 174, startPoint y: 164, endPoint x: 39, endPoint y: 151, distance: 135.3
click at [37, 153] on div "****" at bounding box center [844, 162] width 1689 height 31
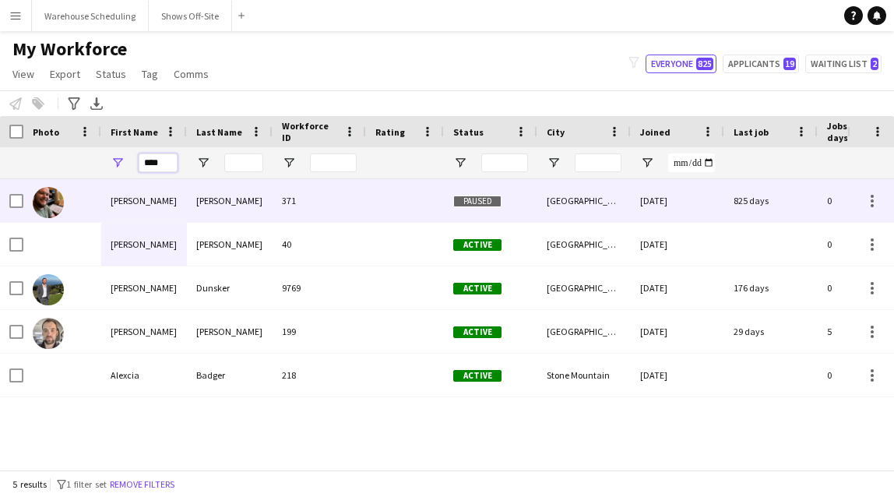
type input "****"
click at [131, 207] on div "[PERSON_NAME]" at bounding box center [144, 200] width 86 height 43
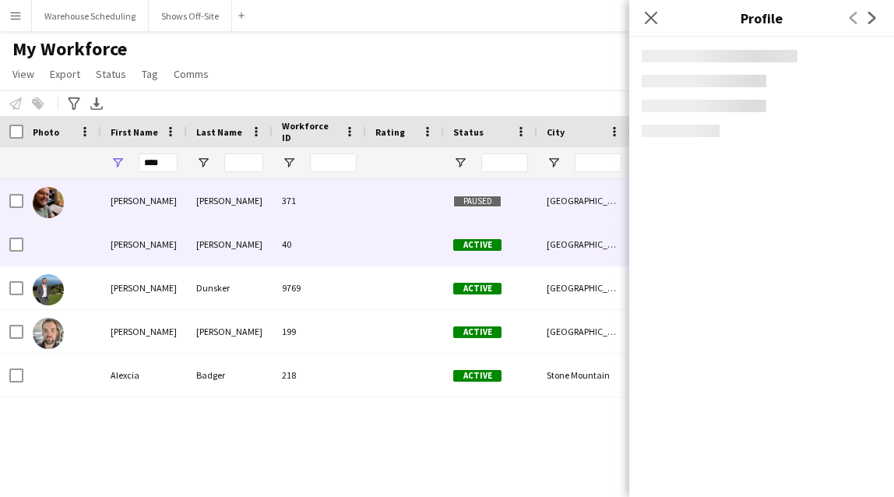
click at [143, 292] on div "[PERSON_NAME]" at bounding box center [144, 287] width 86 height 43
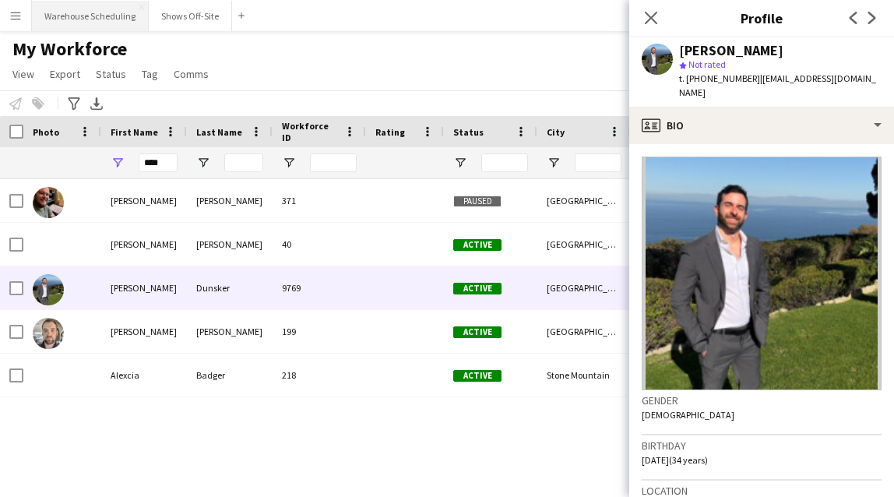
click at [89, 8] on button "Warehouse Scheduling Close" at bounding box center [90, 16] width 117 height 30
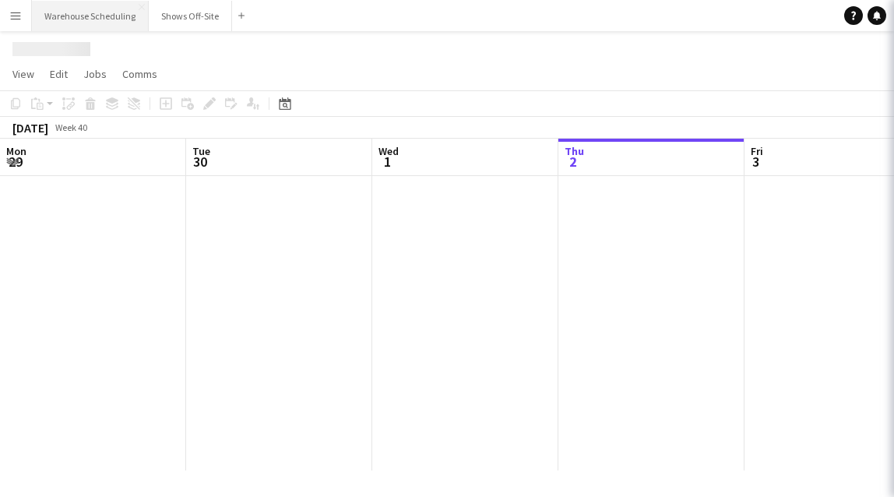
scroll to position [0, 372]
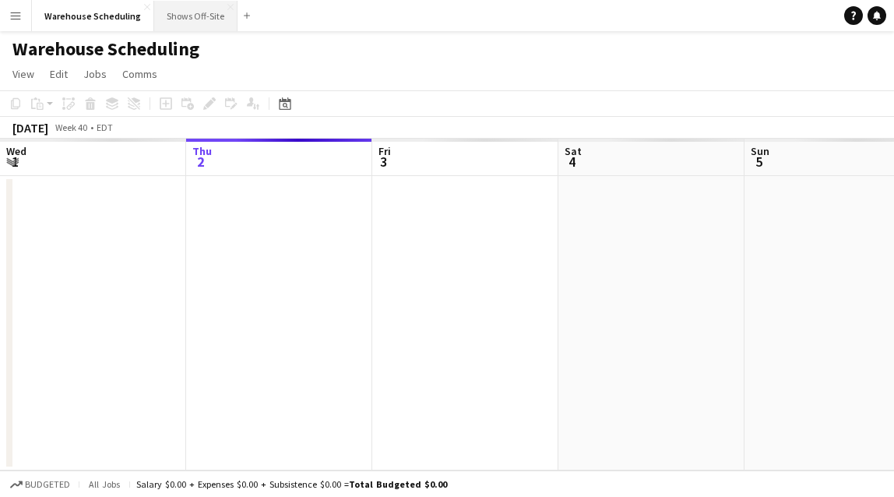
click at [195, 1] on button "Shows Off-Site Close" at bounding box center [195, 16] width 83 height 30
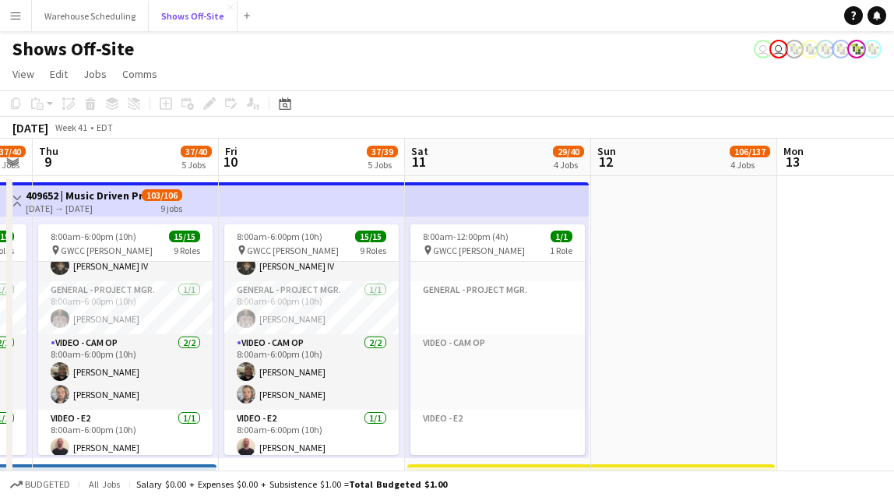
scroll to position [220, 0]
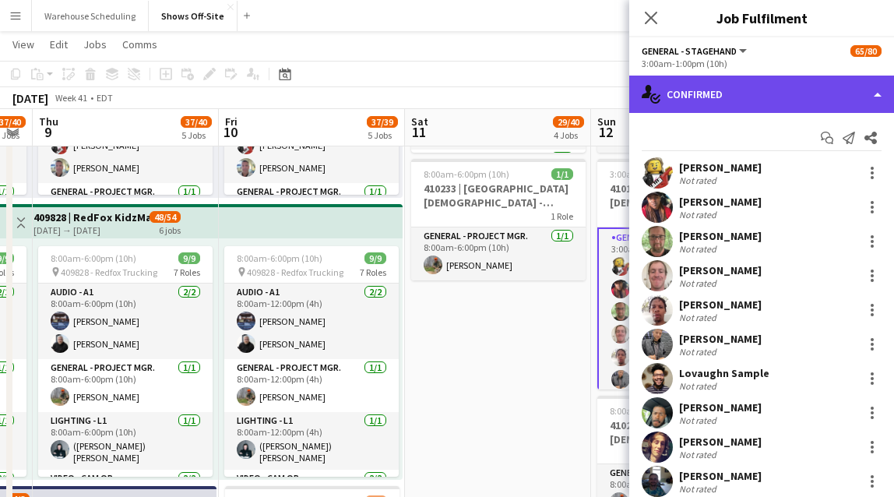
click at [728, 100] on div "single-neutral-actions-check-2 Confirmed" at bounding box center [761, 94] width 265 height 37
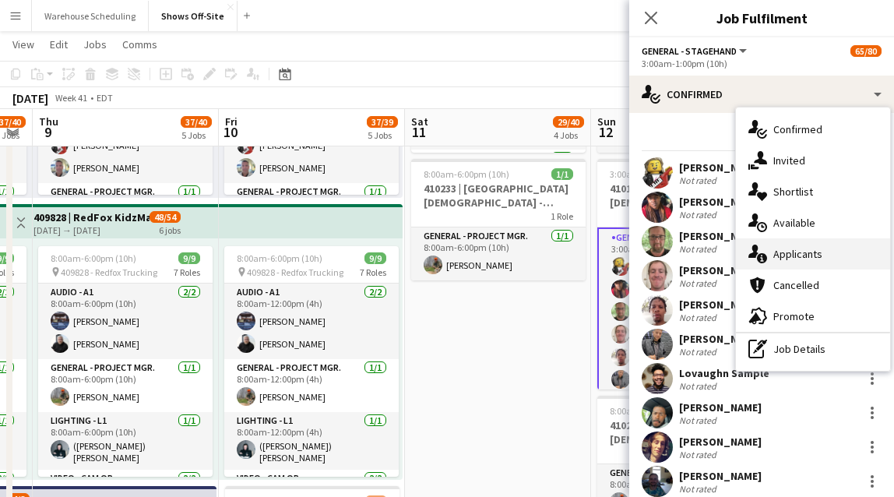
click at [767, 244] on div "single-neutral-actions-information Applicants" at bounding box center [813, 253] width 154 height 31
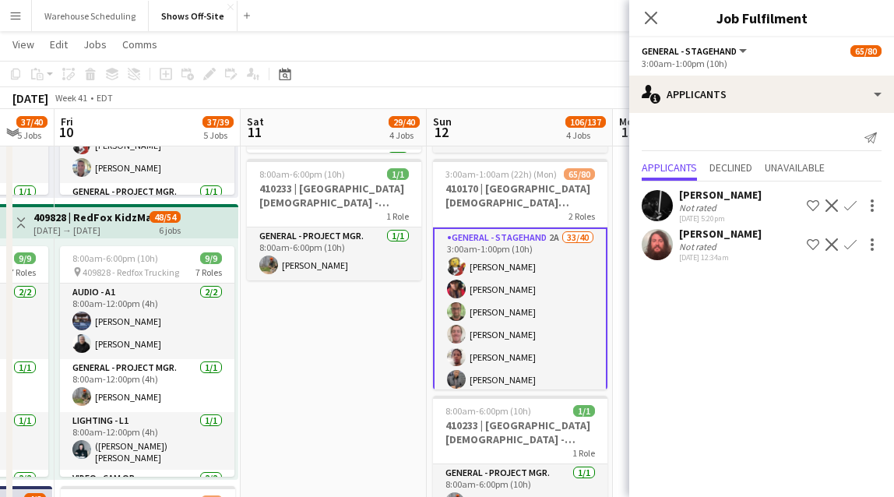
click at [767, 206] on app-icon "Confirm" at bounding box center [850, 205] width 12 height 12
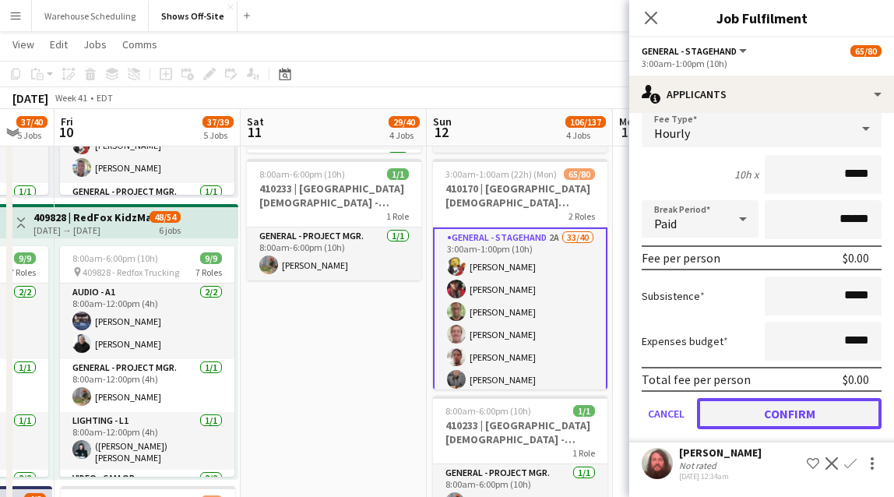
click at [767, 405] on button "Confirm" at bounding box center [789, 413] width 185 height 31
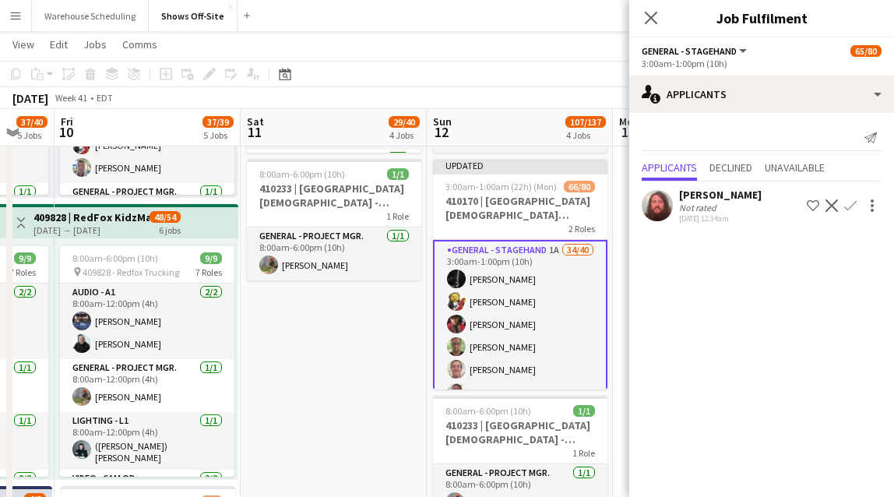
click at [767, 201] on app-icon "Confirm" at bounding box center [850, 205] width 12 height 12
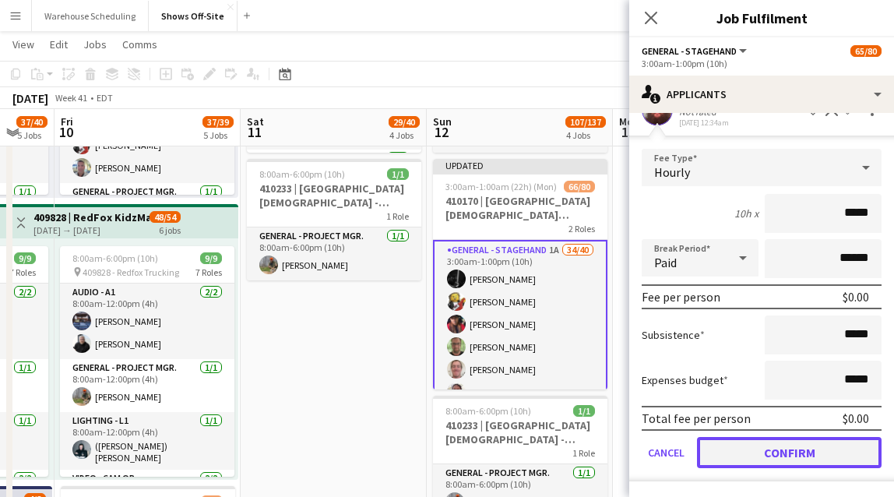
click at [753, 450] on button "Confirm" at bounding box center [789, 452] width 185 height 31
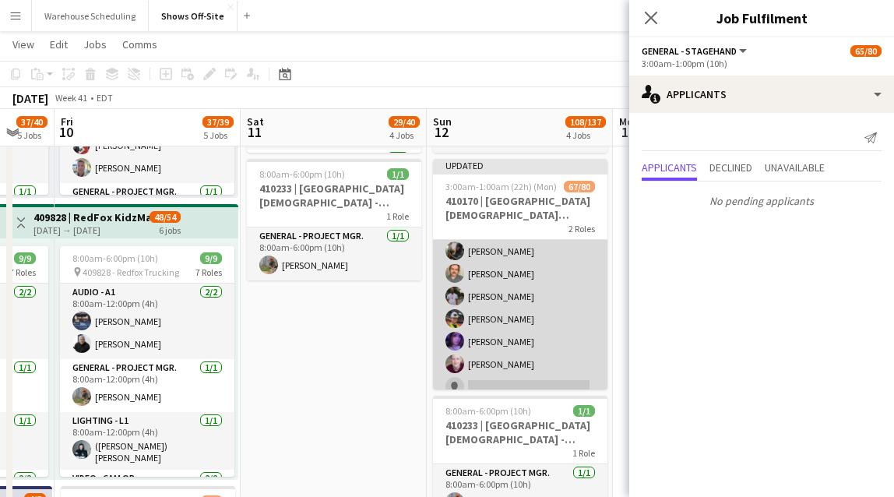
click at [536, 321] on app-card-role "General - Stagehand 1A 32/40 7:00pm-1:00am (6h) Kennaudia Tanner matthew hardin…" at bounding box center [520, 93] width 174 height 934
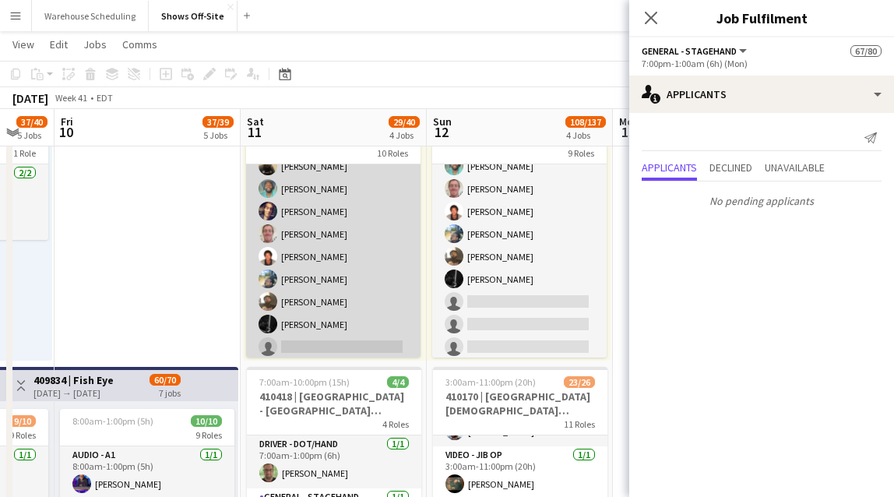
click at [378, 344] on app-card-role "General - Stagehand 1A 9/20 8:00am-6:00pm (10h) Kieran O'Connor Charlie Jackson…" at bounding box center [333, 347] width 174 height 482
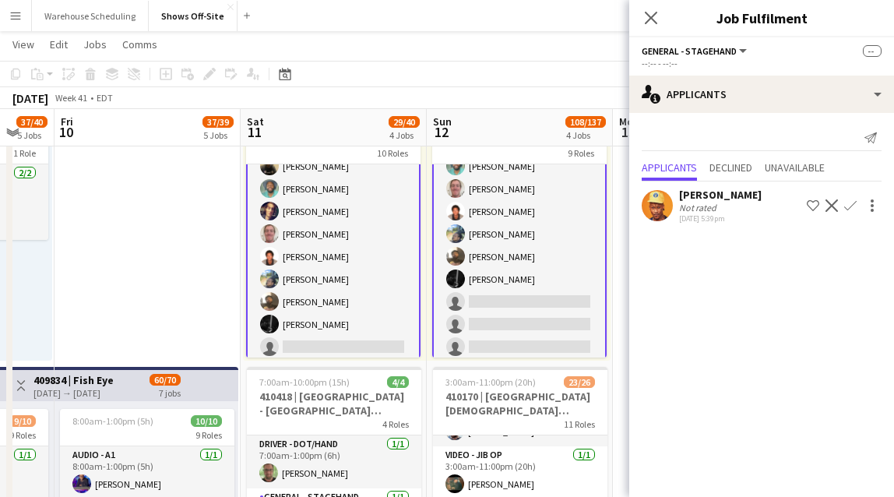
click at [767, 209] on app-icon "Confirm" at bounding box center [850, 205] width 12 height 12
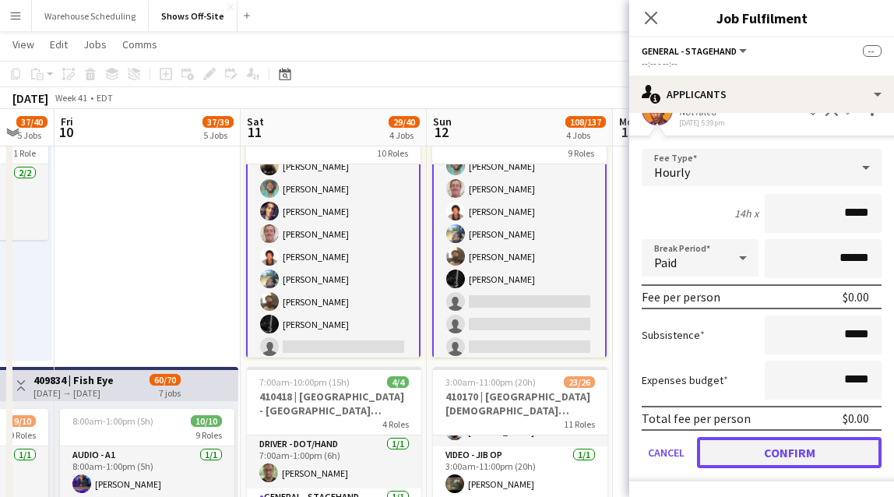
click at [767, 437] on button "Confirm" at bounding box center [789, 452] width 185 height 31
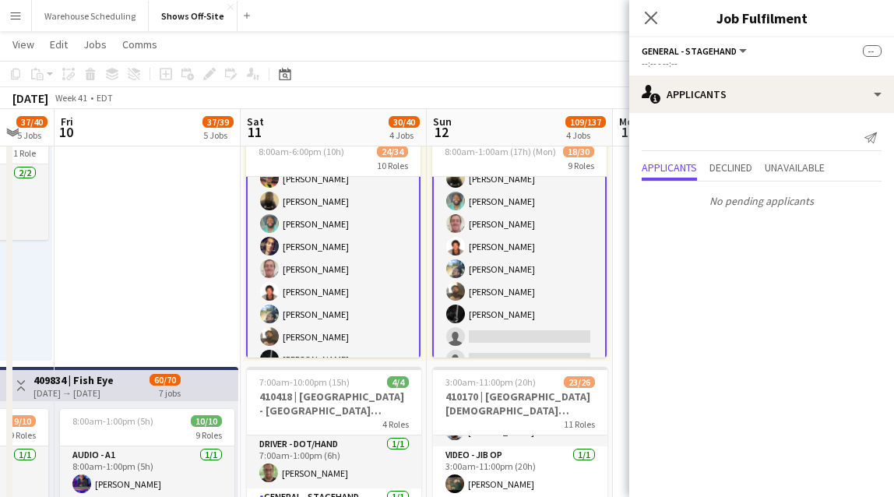
click at [477, 322] on app-card-role "General - Stagehand 8/20 9:00pm-1:00am (4h) Christopher Miller Charlie Jackson …" at bounding box center [519, 359] width 174 height 485
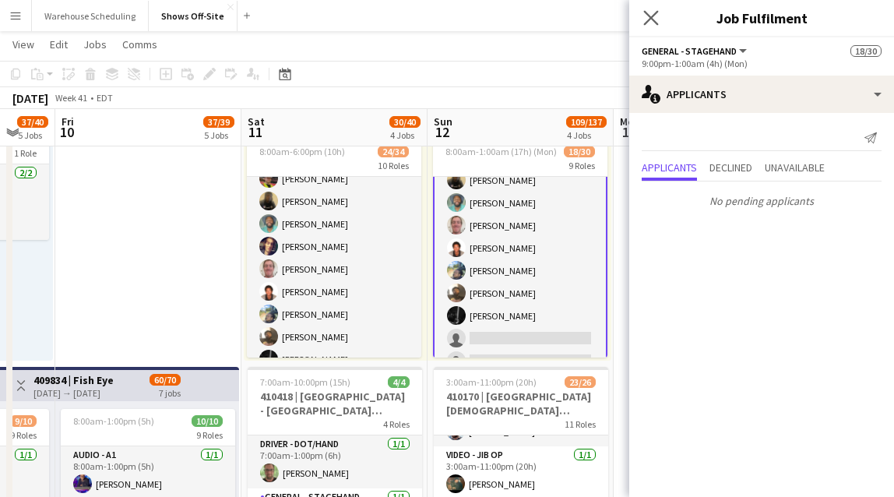
click at [642, 15] on app-icon "Close pop-in" at bounding box center [651, 18] width 23 height 23
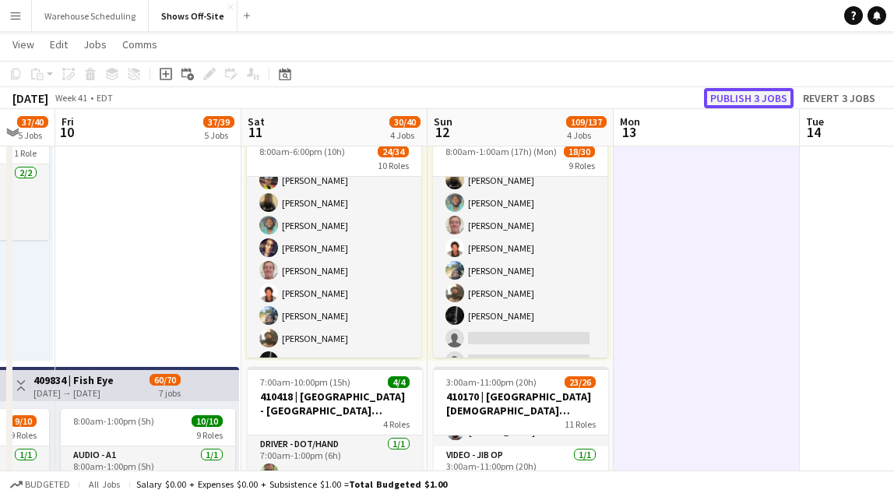
click at [745, 95] on button "Publish 3 jobs" at bounding box center [749, 98] width 90 height 20
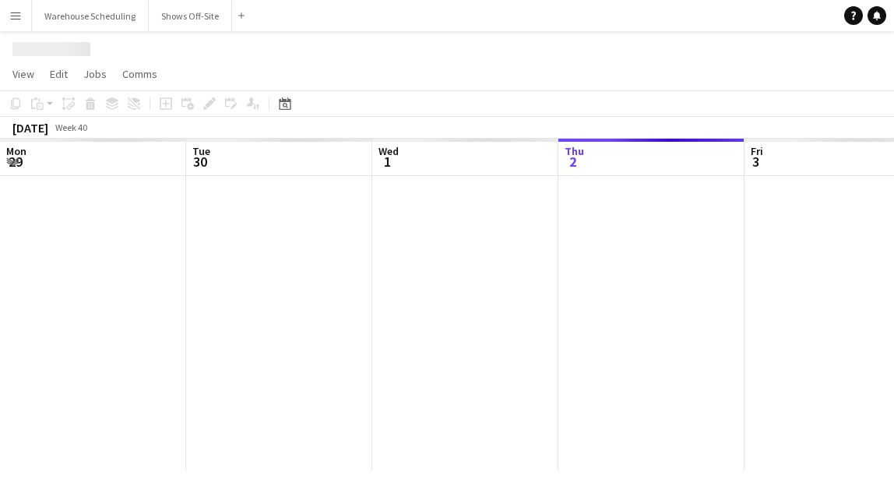
scroll to position [0, 372]
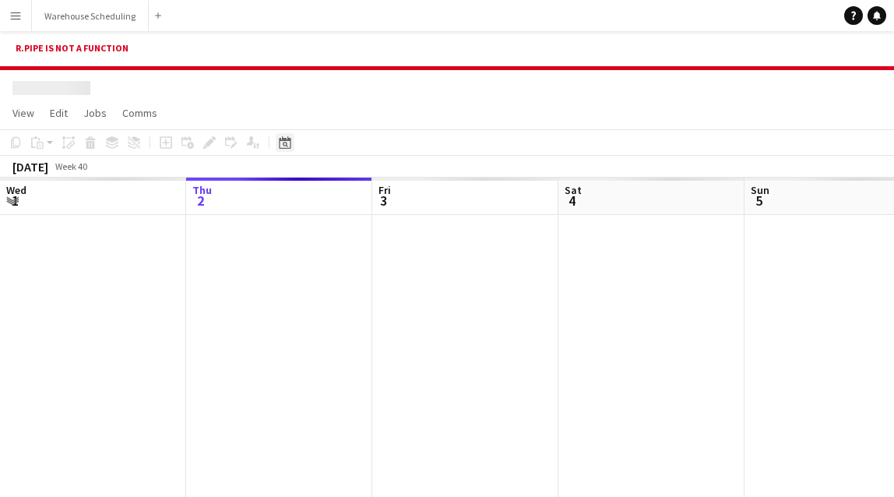
click at [279, 140] on icon at bounding box center [285, 142] width 12 height 12
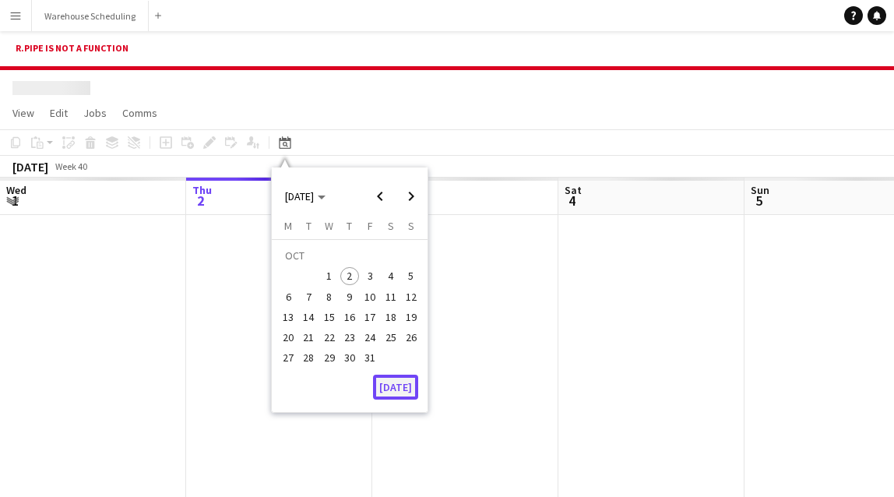
click at [388, 380] on button "[DATE]" at bounding box center [395, 387] width 45 height 25
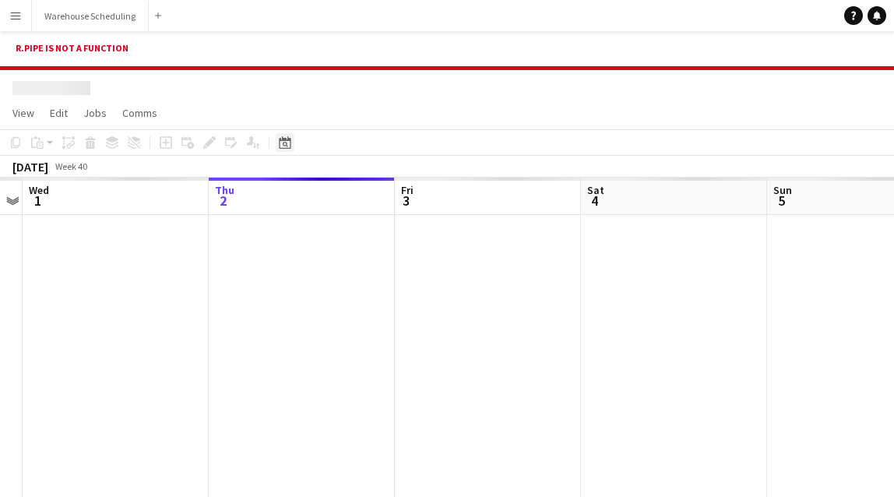
click at [287, 143] on icon "Date picker" at bounding box center [285, 142] width 12 height 12
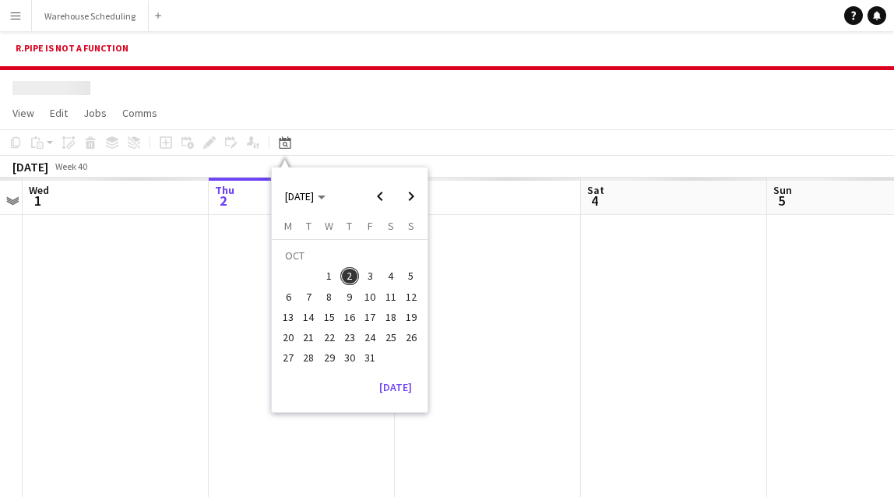
click at [407, 298] on span "12" at bounding box center [411, 296] width 19 height 19
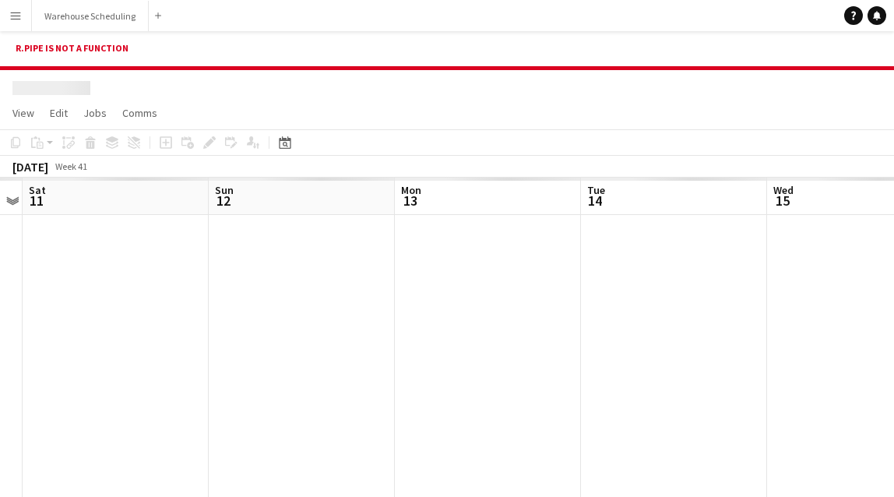
click at [16, 17] on app-icon "Menu" at bounding box center [15, 15] width 12 height 12
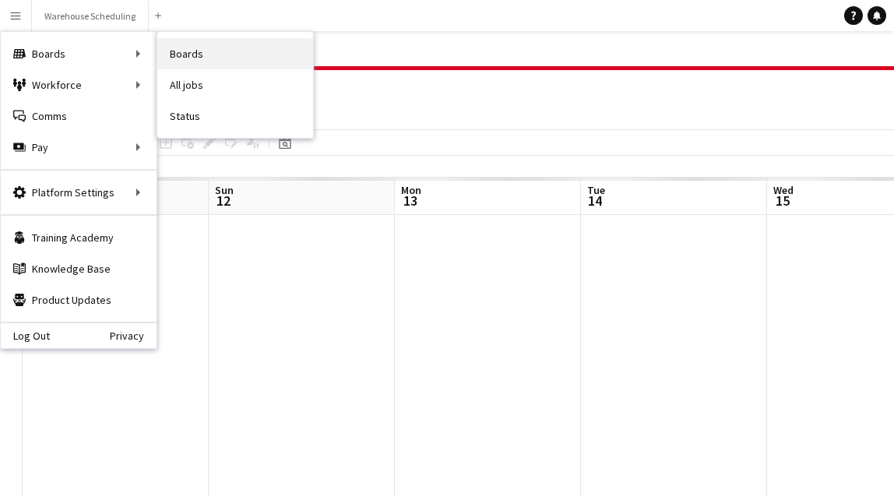
click at [169, 57] on link "Boards" at bounding box center [235, 53] width 156 height 31
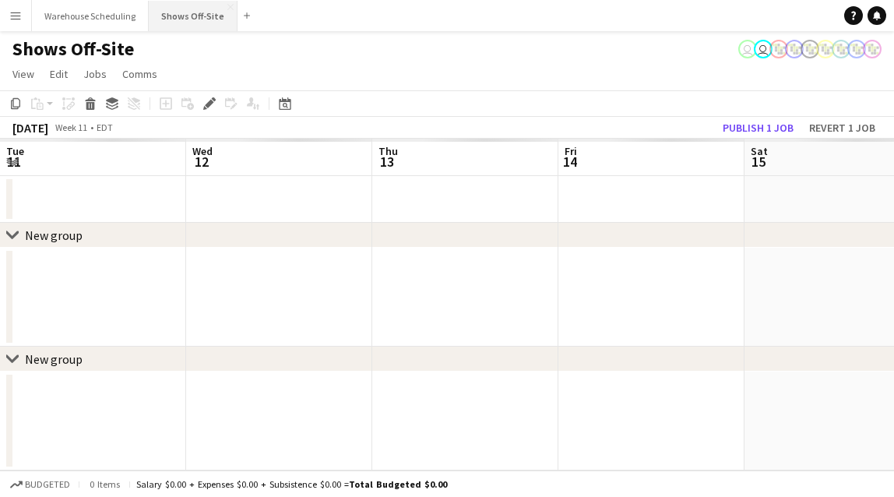
scroll to position [0, 536]
click at [163, 27] on button "Shows Off-Site Close" at bounding box center [193, 16] width 89 height 30
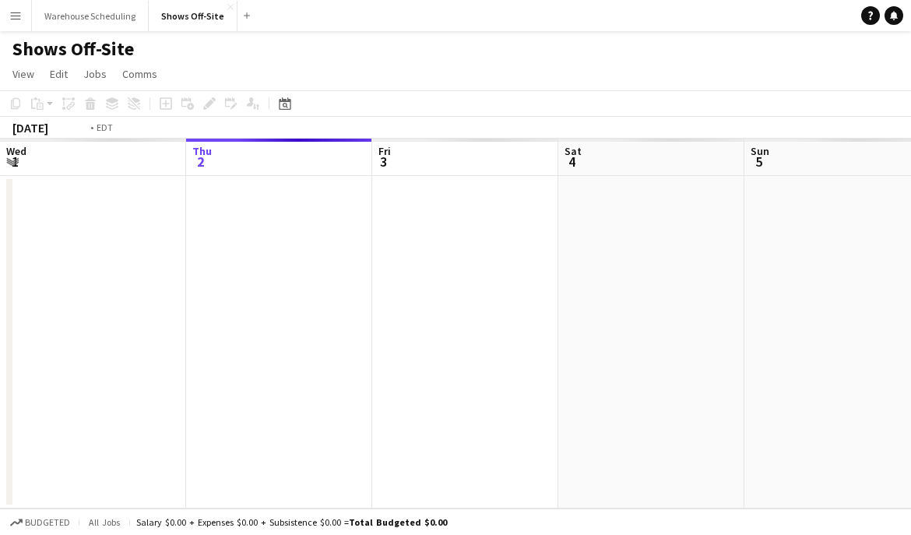
scroll to position [0, 536]
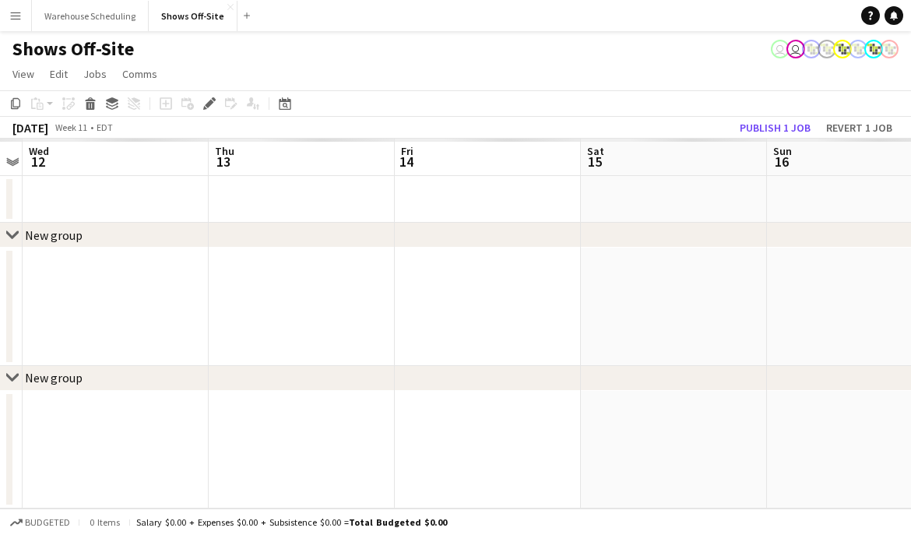
click at [6, 23] on button "Menu" at bounding box center [15, 15] width 31 height 31
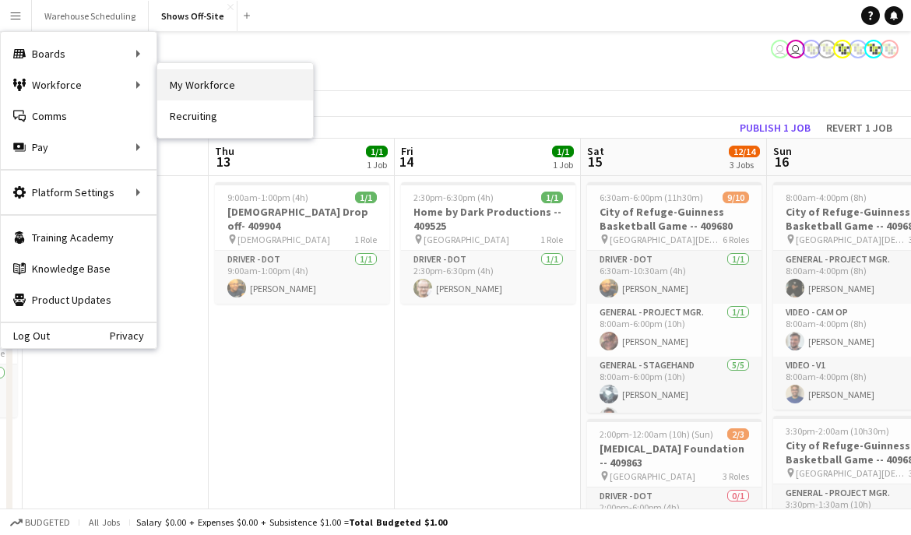
click at [208, 83] on link "My Workforce" at bounding box center [235, 84] width 156 height 31
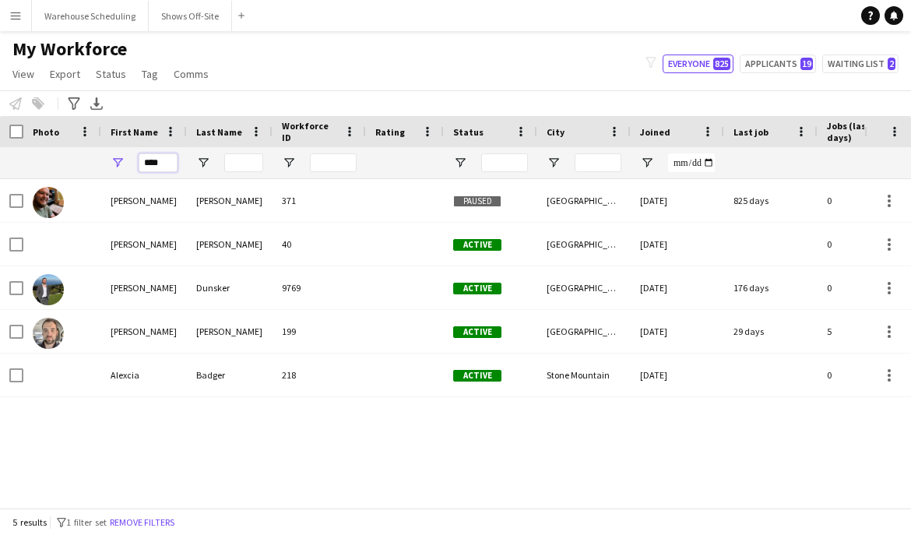
drag, startPoint x: 167, startPoint y: 167, endPoint x: 100, endPoint y: 166, distance: 67.0
click at [100, 166] on div "****" at bounding box center [844, 162] width 1689 height 31
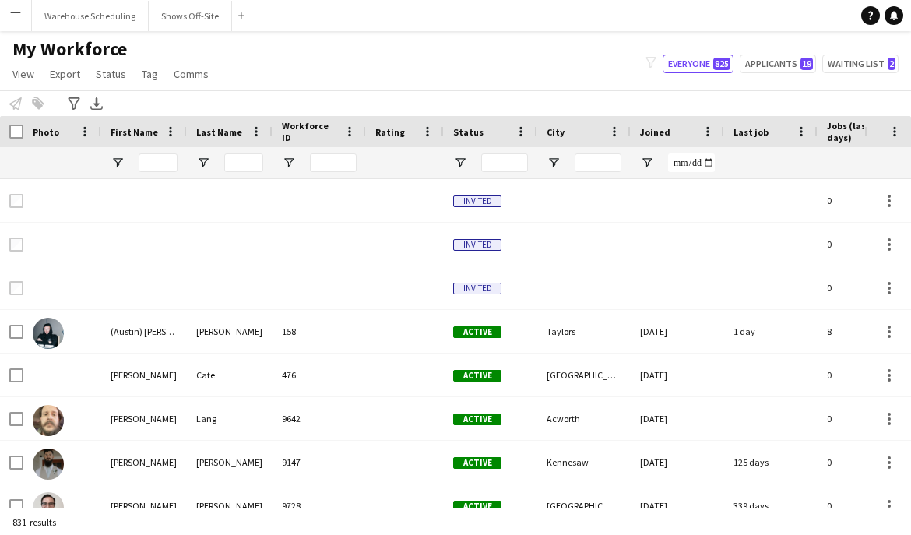
click at [249, 150] on div at bounding box center [243, 162] width 39 height 31
click at [251, 157] on input "Last Name Filter Input" at bounding box center [243, 162] width 39 height 19
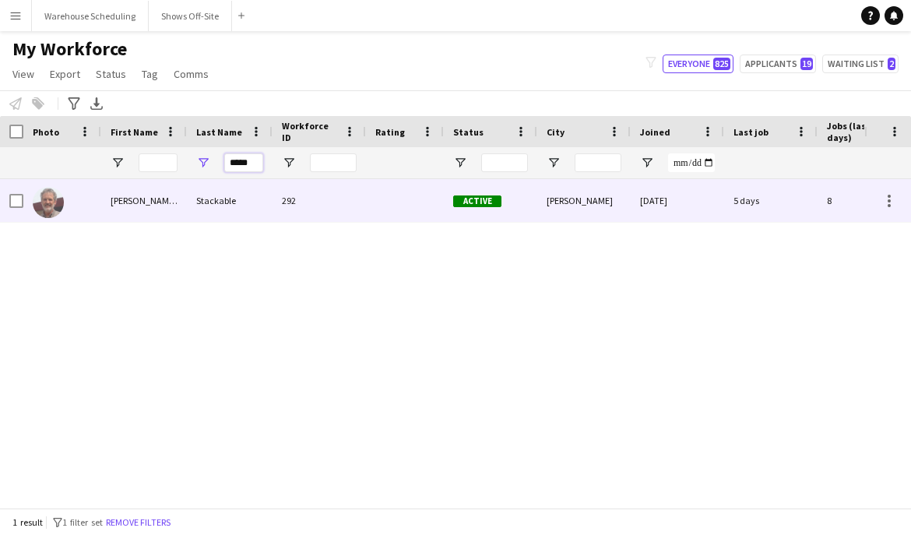
type input "*****"
click at [245, 195] on div "Stackable" at bounding box center [230, 200] width 86 height 43
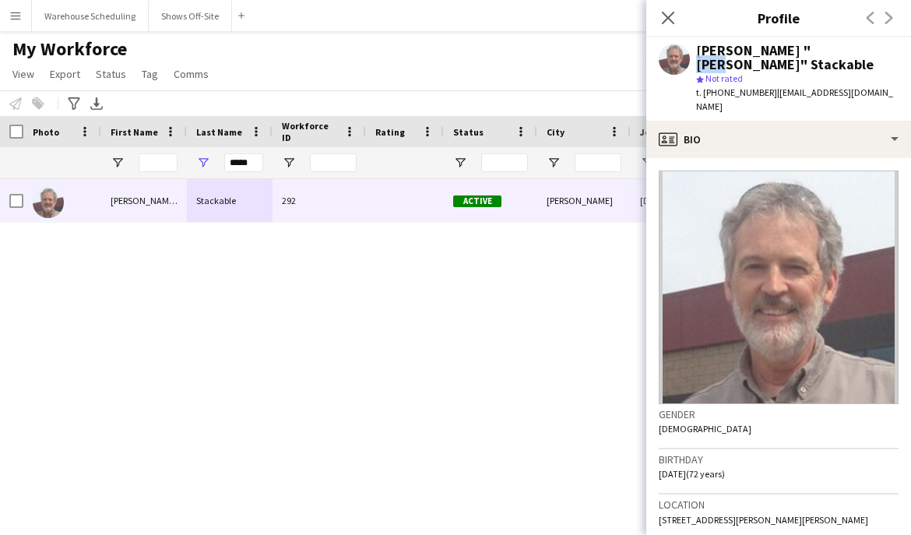
drag, startPoint x: 794, startPoint y: 51, endPoint x: 826, endPoint y: 53, distance: 32.0
click at [826, 53] on div "[PERSON_NAME] "[PERSON_NAME]" Stackable" at bounding box center [797, 58] width 203 height 28
drag, startPoint x: 841, startPoint y: 51, endPoint x: 929, endPoint y: 48, distance: 88.1
click at [911, 48] on html "Menu Boards Boards Boards All jobs Status Workforce Workforce My Workforce Recr…" at bounding box center [455, 267] width 911 height 535
drag, startPoint x: 898, startPoint y: 50, endPoint x: 840, endPoint y: 50, distance: 58.4
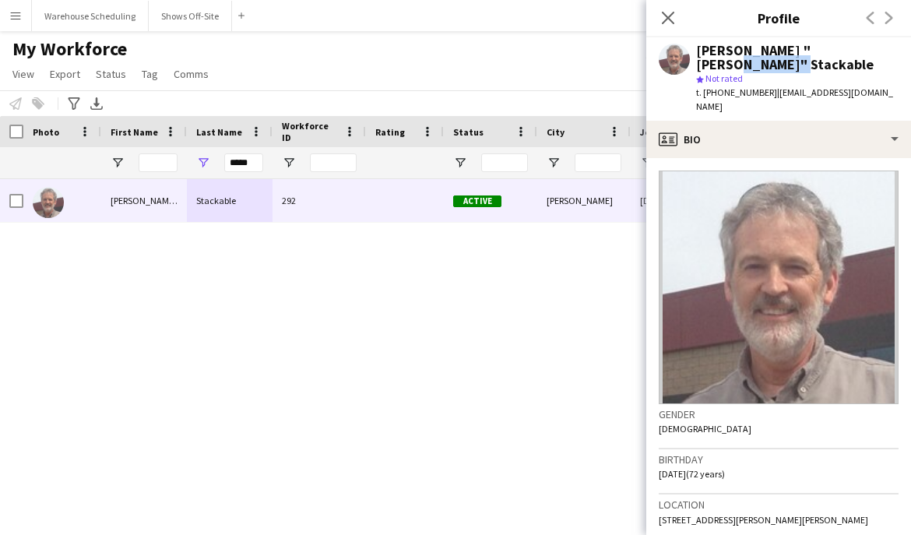
click at [840, 50] on div "[PERSON_NAME] "[PERSON_NAME]" Stackable star Not rated t. [PHONE_NUMBER] | [EMA…" at bounding box center [779, 78] width 265 height 83
copy div "Stackable"
drag, startPoint x: 694, startPoint y: 50, endPoint x: 782, endPoint y: 52, distance: 88.1
click at [782, 52] on div "[PERSON_NAME] "[PERSON_NAME]" Stackable star Not rated t. [PHONE_NUMBER] | [EMA…" at bounding box center [779, 78] width 265 height 83
copy div "[PERSON_NAME]"
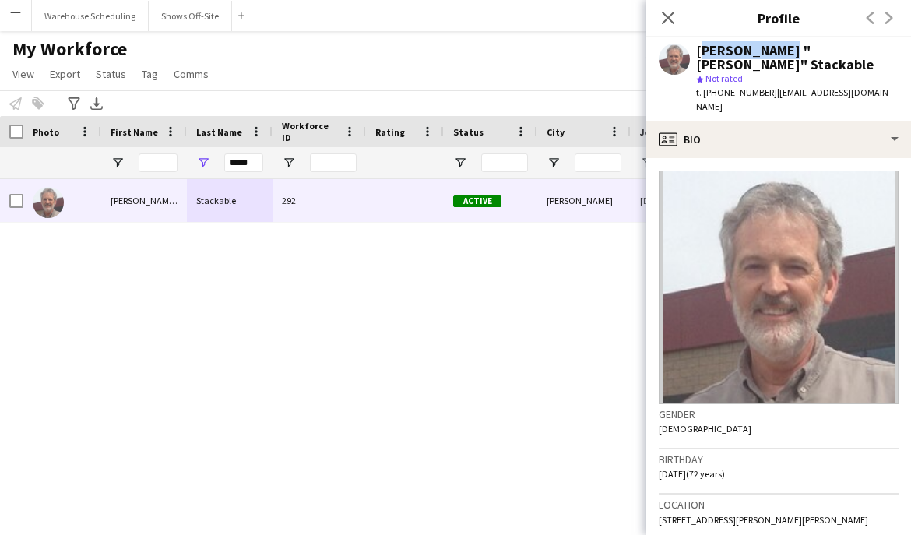
drag, startPoint x: 763, startPoint y: 82, endPoint x: 880, endPoint y: 81, distance: 117.6
click at [880, 86] on div "t. [PHONE_NUMBER] | [EMAIL_ADDRESS][DOMAIN_NAME]" at bounding box center [797, 100] width 203 height 28
copy span "[EMAIL_ADDRESS][DOMAIN_NAME]"
